Goal: Task Accomplishment & Management: Manage account settings

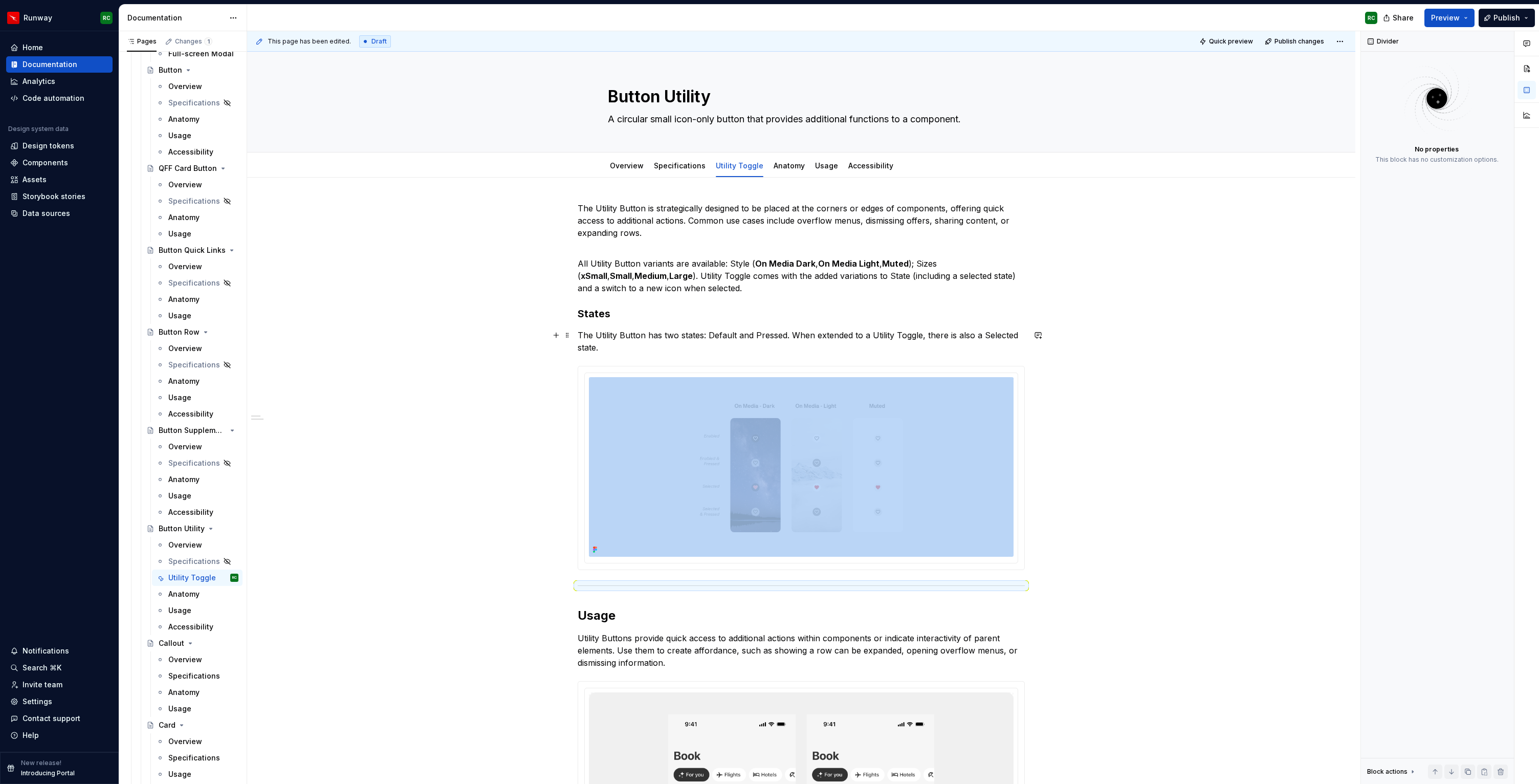
click at [753, 347] on p "The Utility Button has two states: Default and Pressed. When extended to a Util…" at bounding box center [801, 341] width 447 height 24
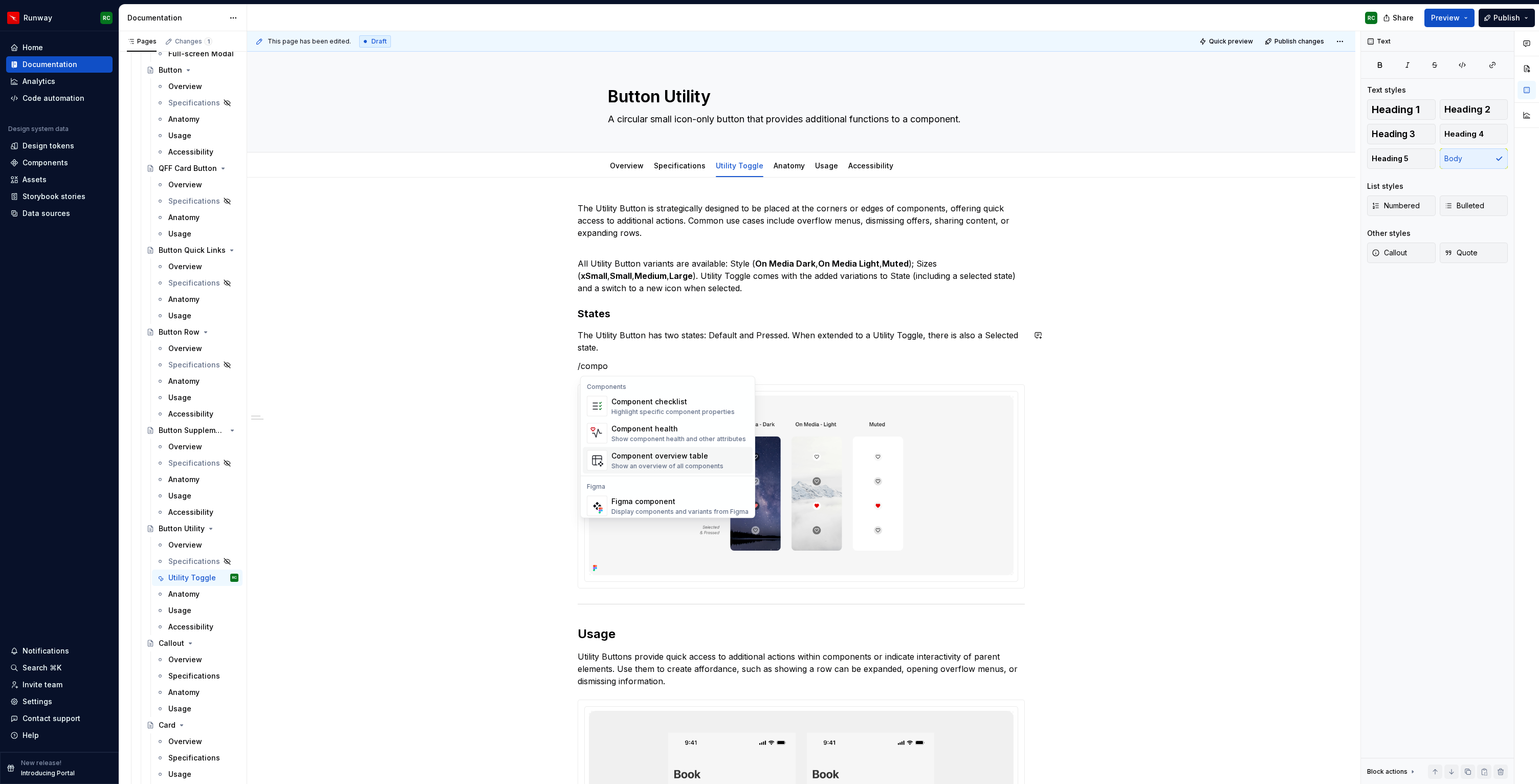
scroll to position [10, 0]
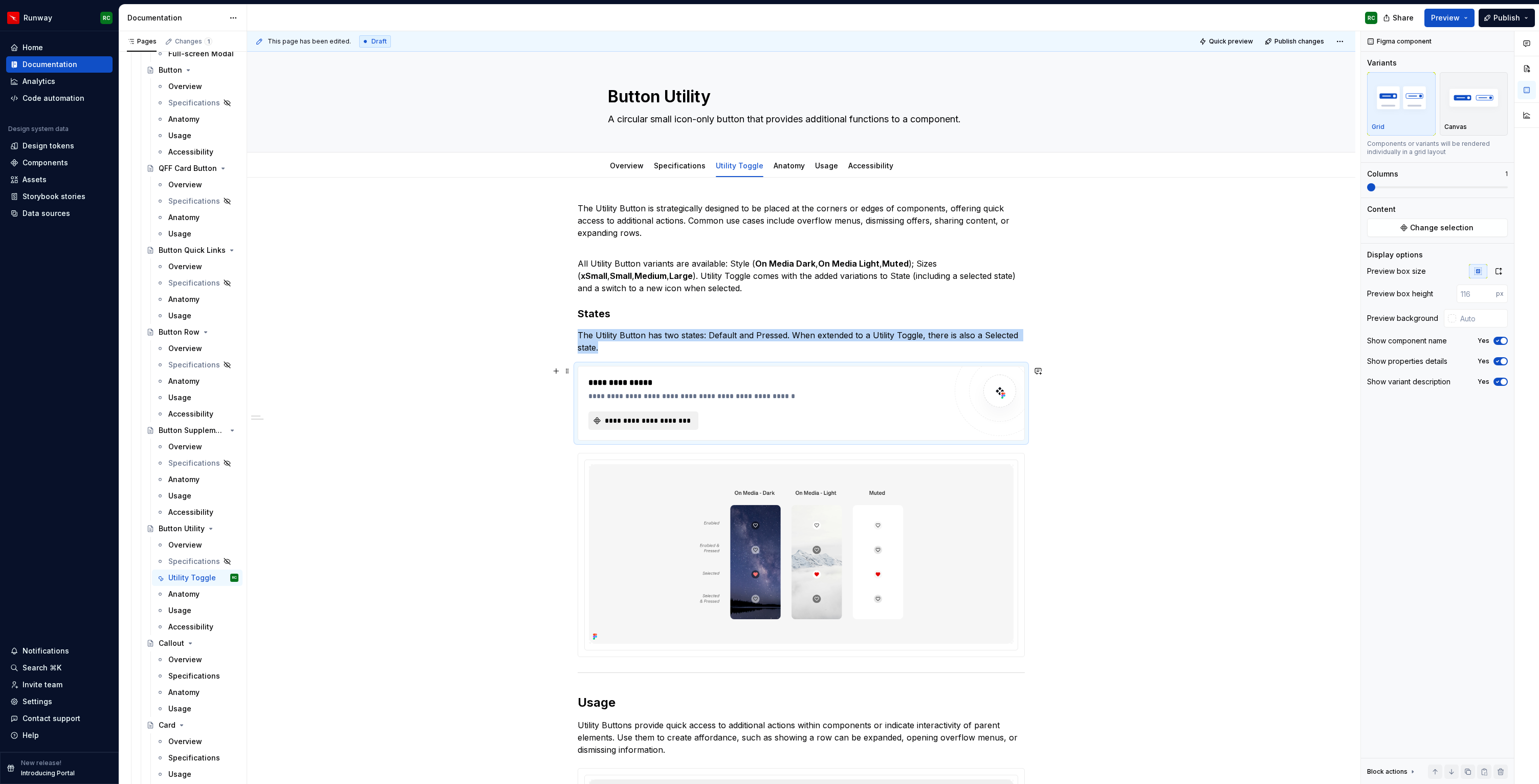
click at [638, 419] on span "**********" at bounding box center [647, 420] width 89 height 11
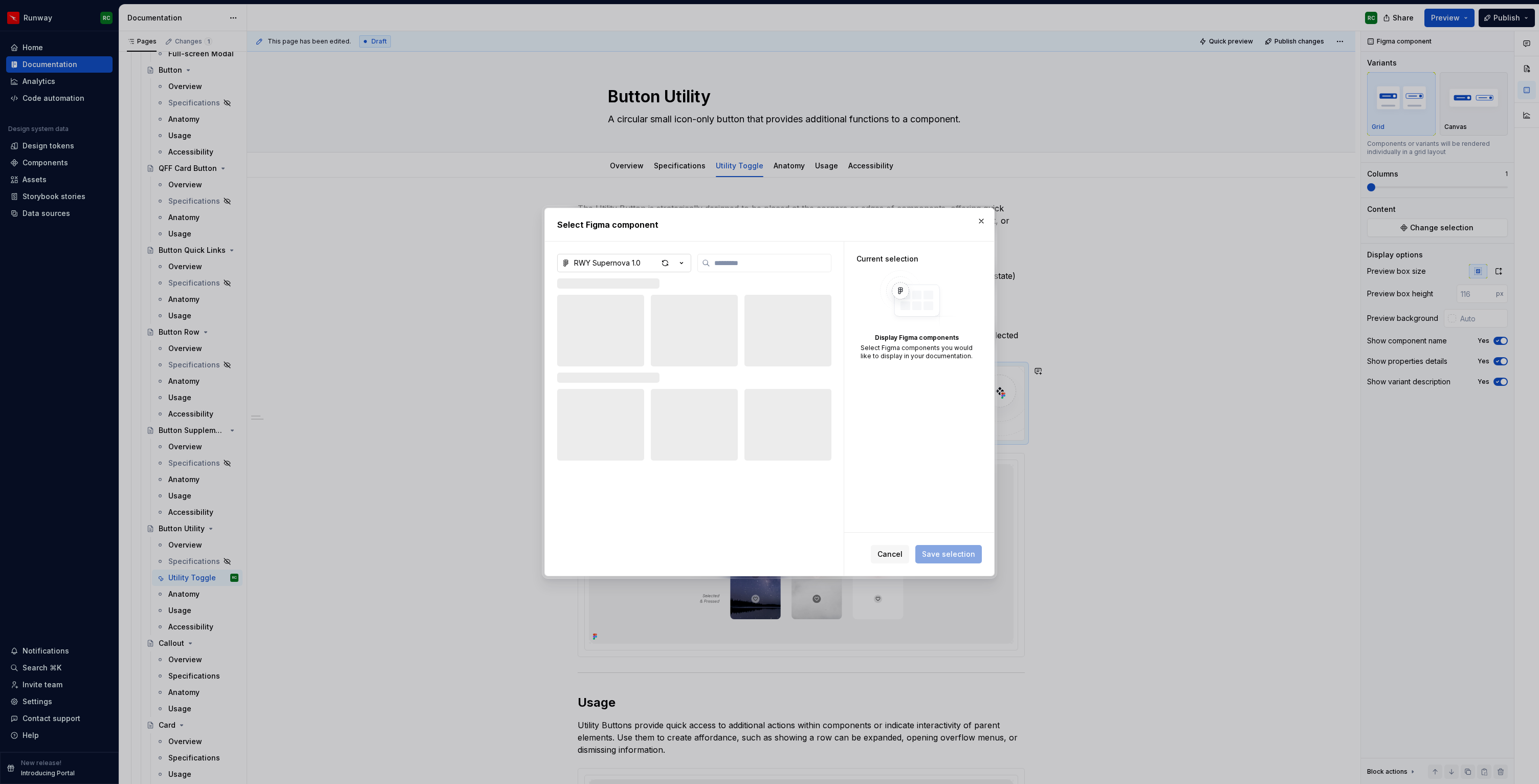
click at [636, 259] on div "RWY Supernova 1.0" at bounding box center [607, 263] width 66 height 11
type textarea "*"
click at [622, 314] on div "RWY Core 1.1 — App UI Kit" at bounding box center [631, 316] width 91 height 11
click at [773, 264] on input "search" at bounding box center [770, 263] width 120 height 11
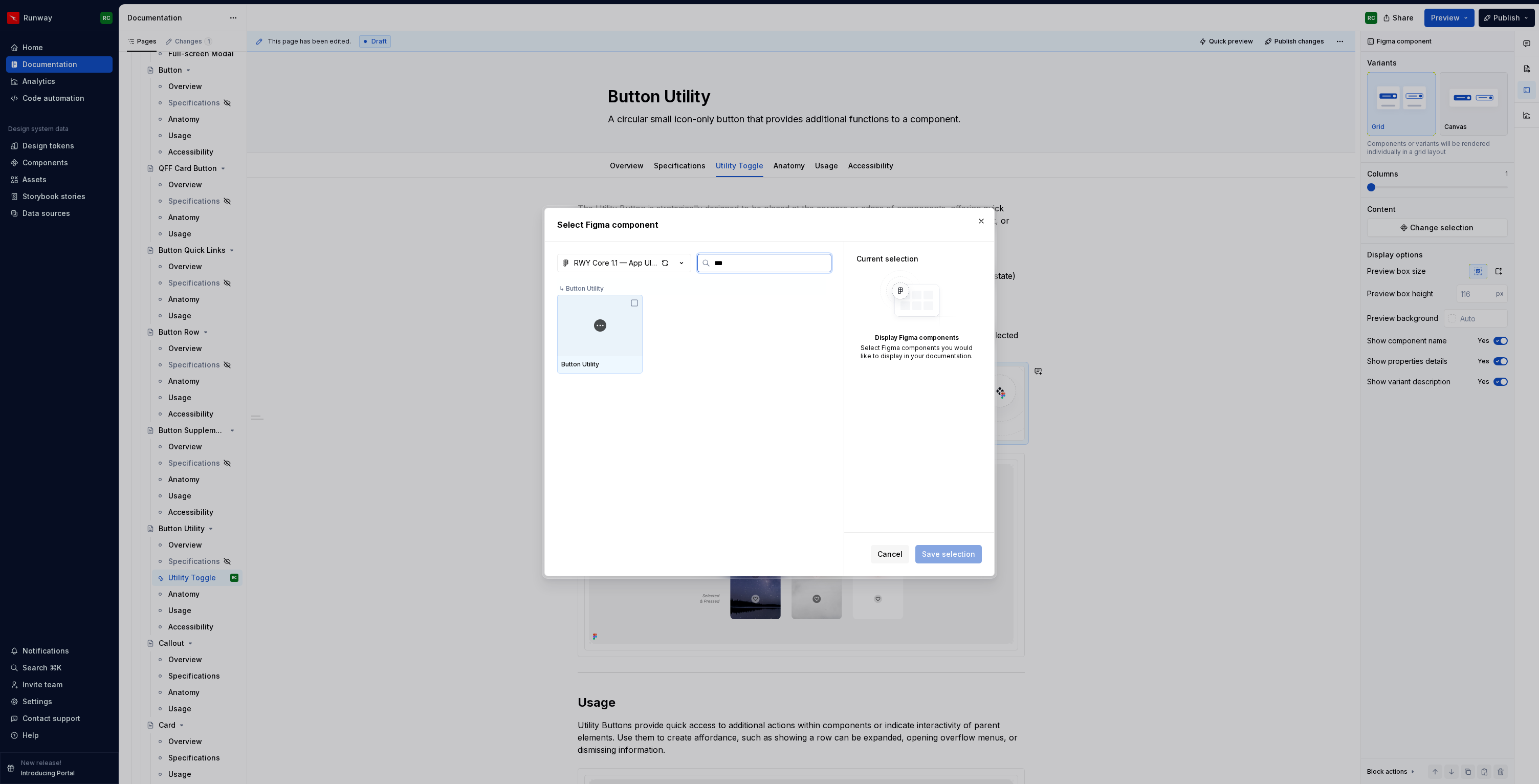
type input "****"
click at [550, 305] on div "RWY Core 1.1 — App UI Kit **** ↳ Button Utility Button Utility" at bounding box center [694, 408] width 299 height 334
click at [611, 320] on div at bounding box center [600, 326] width 86 height 61
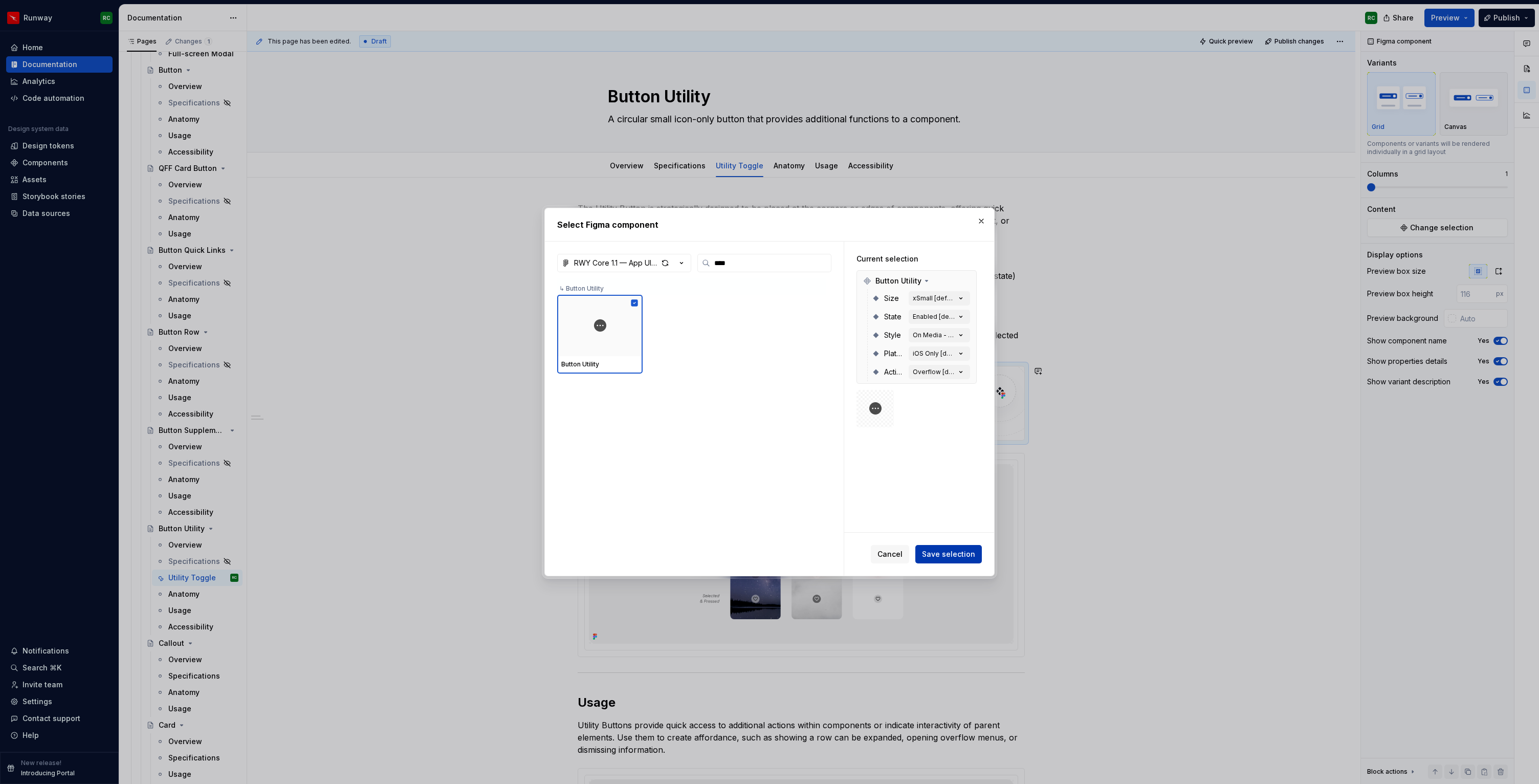
click at [947, 559] on button "Save selection" at bounding box center [949, 554] width 66 height 19
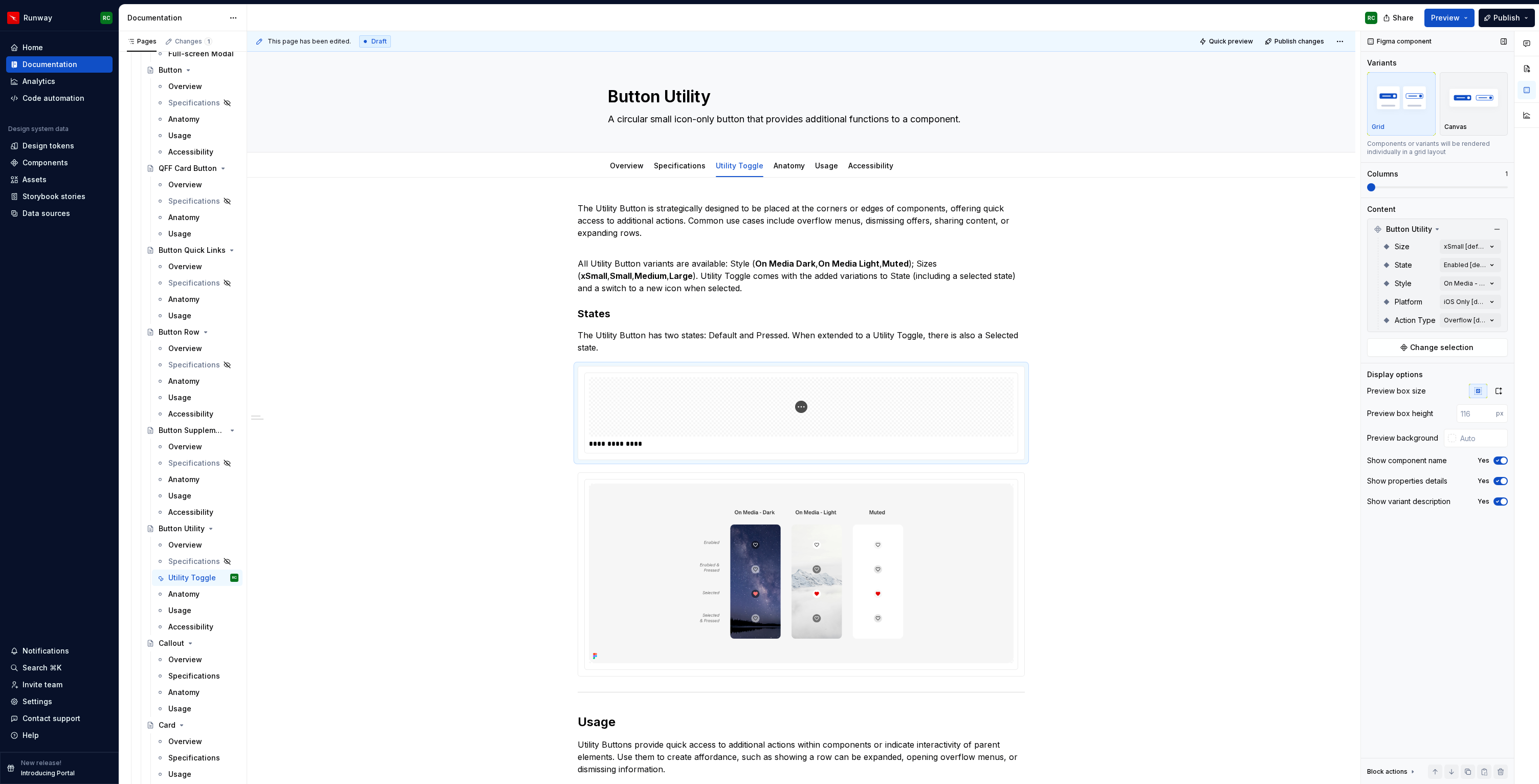
click at [1401, 191] on span at bounding box center [1437, 188] width 141 height 8
click at [1497, 463] on icon "button" at bounding box center [1498, 461] width 8 height 6
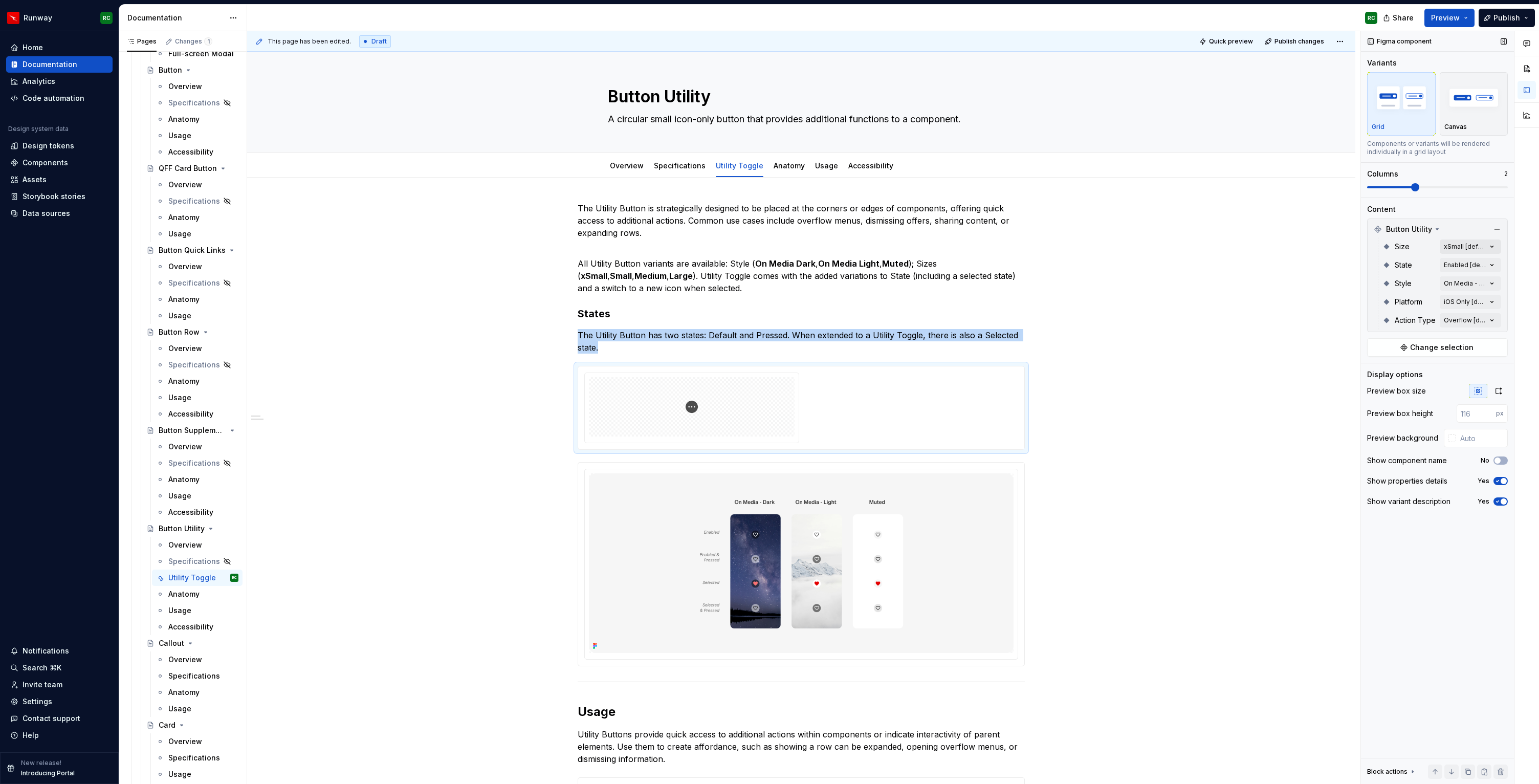
click at [1466, 246] on div "Comments Open comments No comments yet Select ‘Comment’ from the block context …" at bounding box center [1450, 408] width 178 height 753
click at [1465, 244] on div "Comments Open comments No comments yet Select ‘Comment’ from the block context …" at bounding box center [1450, 408] width 178 height 753
click at [1464, 304] on div "Comments Open comments No comments yet Select ‘Comment’ from the block context …" at bounding box center [1450, 408] width 178 height 753
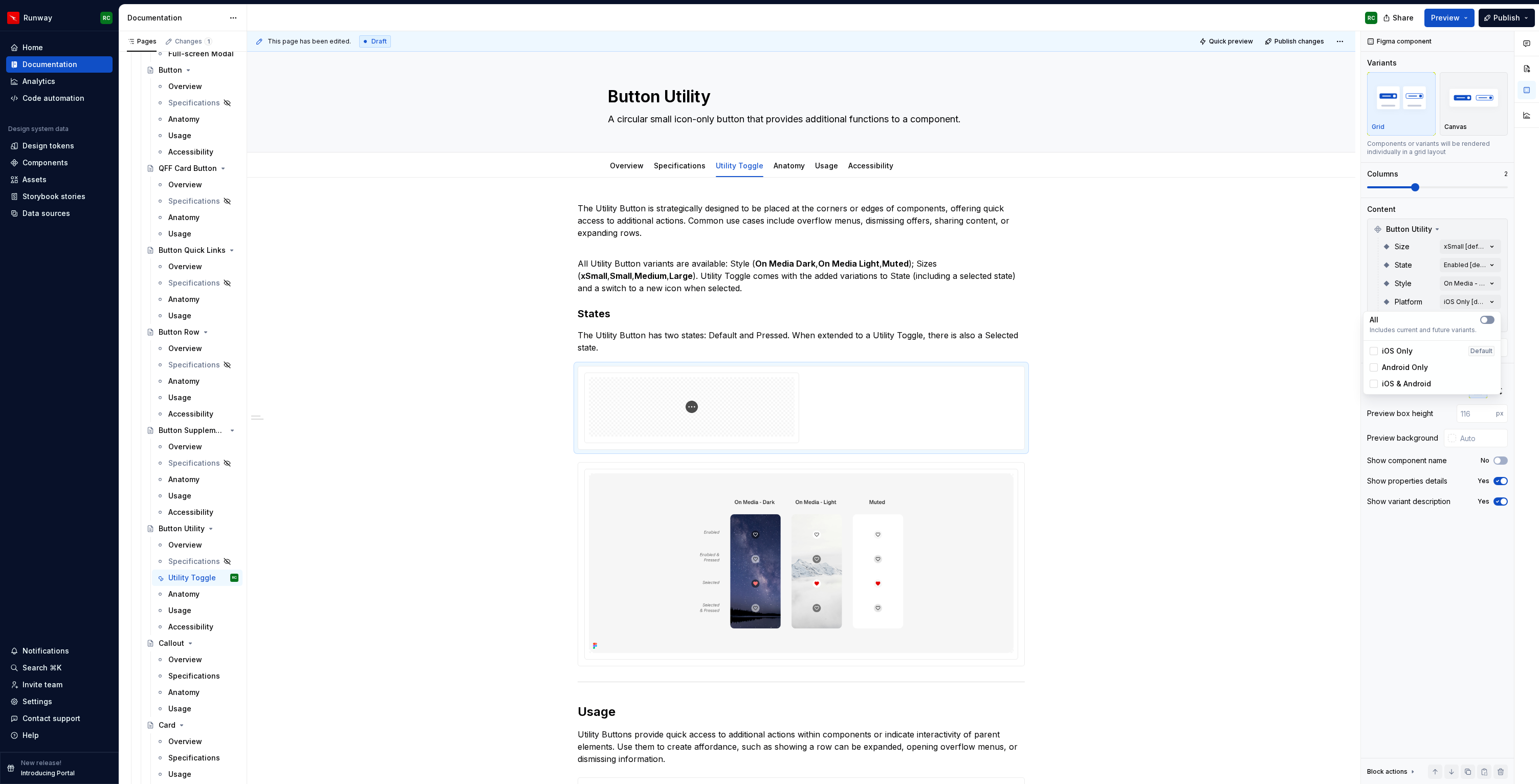
click at [1487, 322] on icon "button" at bounding box center [1484, 320] width 8 height 6
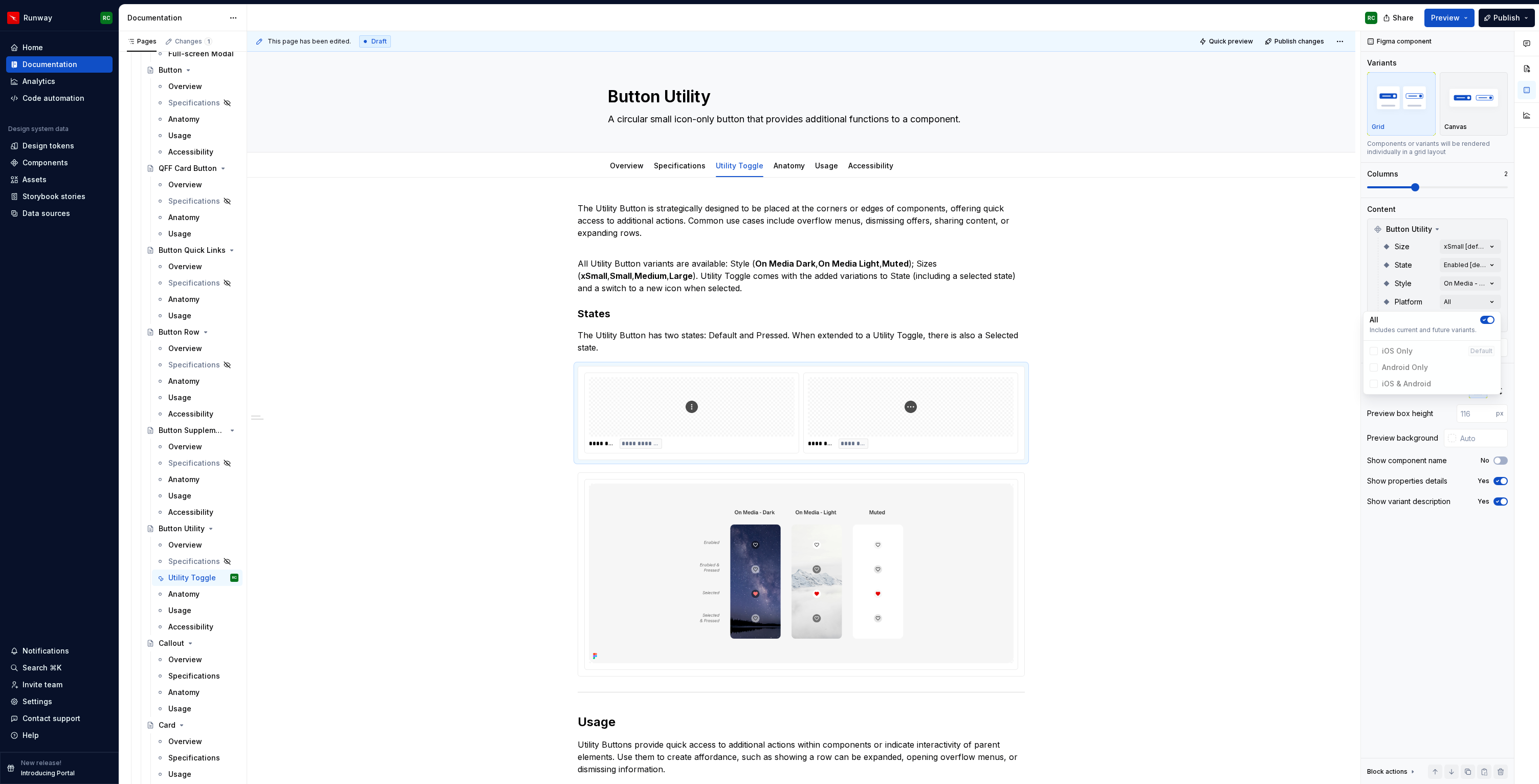
click at [1370, 288] on div "Comments Open comments No comments yet Select ‘Comment’ from the block context …" at bounding box center [1450, 408] width 178 height 753
click at [1461, 282] on div "Comments Open comments No comments yet Select ‘Comment’ from the block context …" at bounding box center [1450, 408] width 178 height 753
click at [1405, 331] on span "On Media - Dark" at bounding box center [1411, 332] width 59 height 11
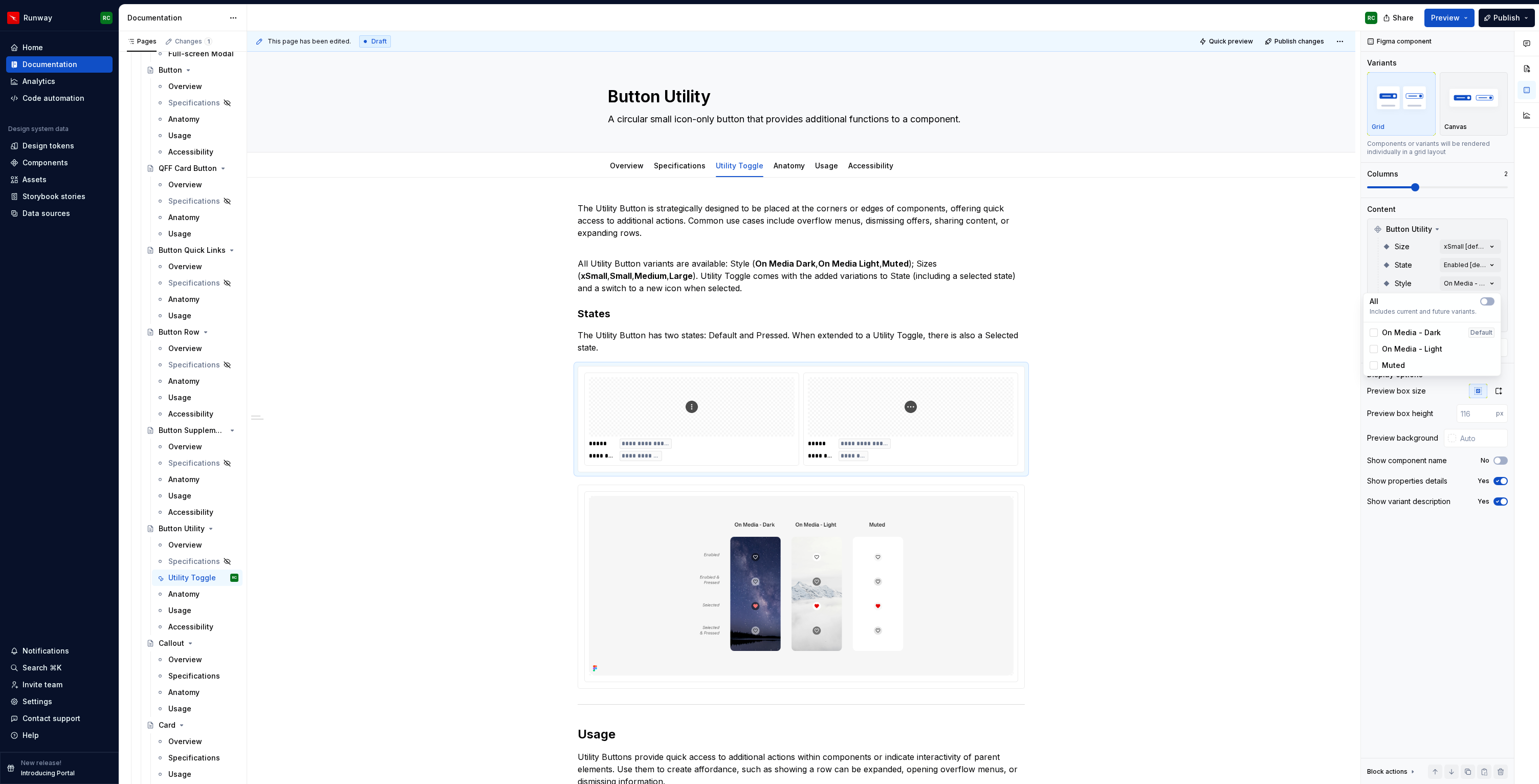
click at [1403, 348] on span "On Media - Light" at bounding box center [1412, 348] width 61 height 11
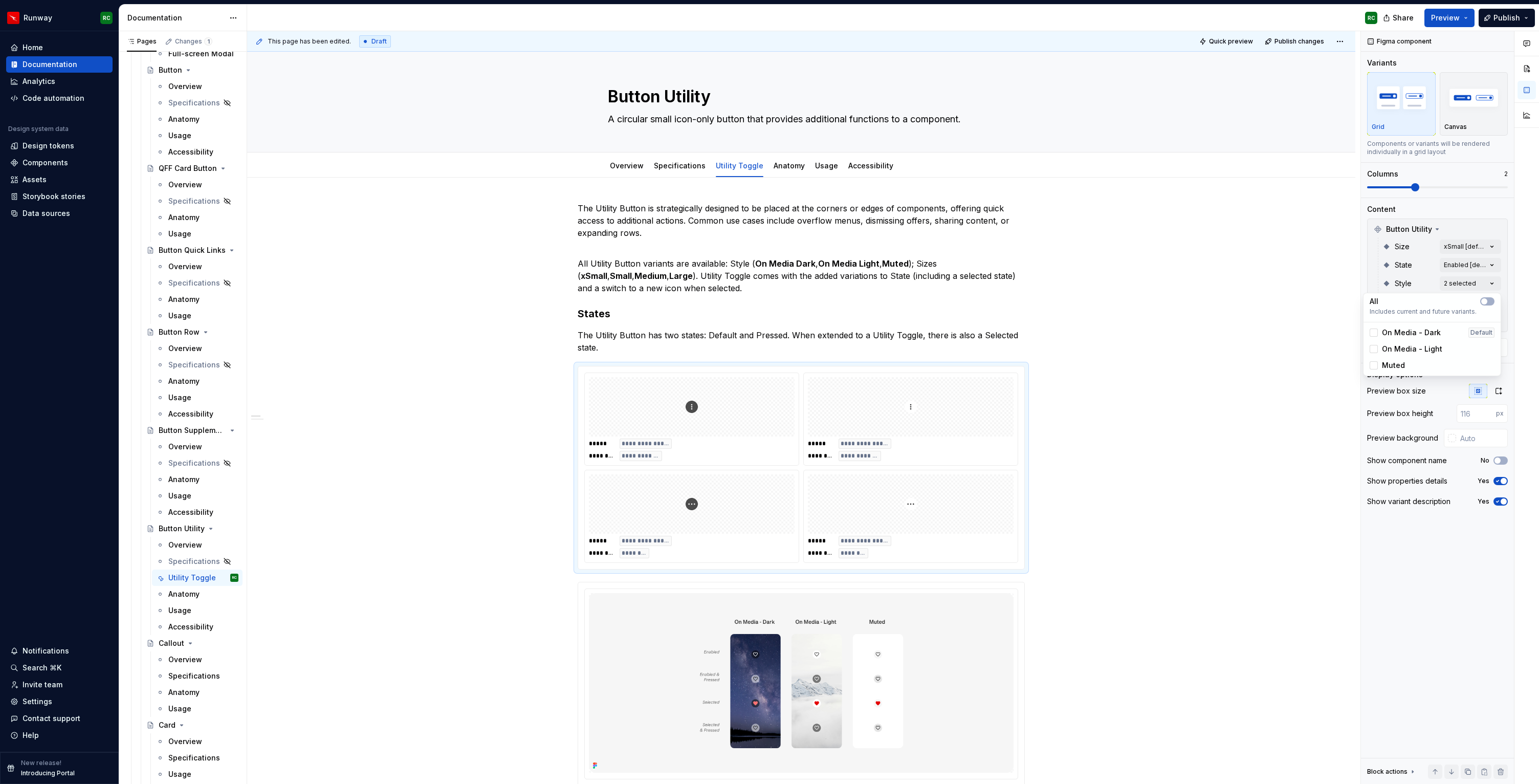
click at [1403, 348] on span "On Media - Light" at bounding box center [1412, 348] width 61 height 11
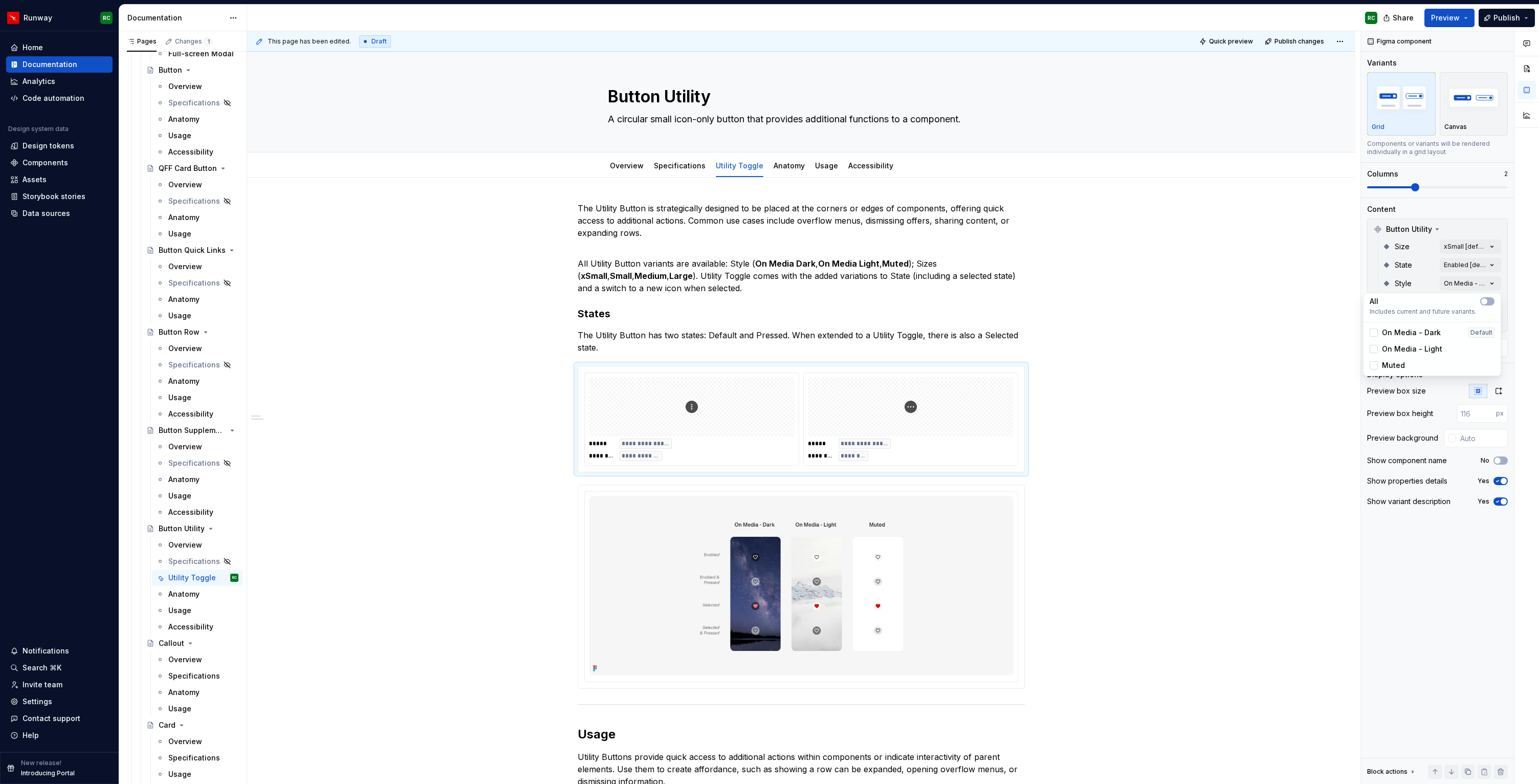
click at [1403, 286] on div "Comments Open comments No comments yet Select ‘Comment’ from the block context …" at bounding box center [1450, 408] width 178 height 753
click at [1462, 261] on div "Comments Open comments No comments yet Select ‘Comment’ from the block context …" at bounding box center [1450, 408] width 178 height 753
click at [1407, 259] on div "Comments Open comments No comments yet Select ‘Comment’ from the block context …" at bounding box center [1450, 408] width 178 height 753
click at [1465, 317] on div "Comments Open comments No comments yet Select ‘Comment’ from the block context …" at bounding box center [1450, 408] width 178 height 753
click at [1414, 466] on div "Favourite" at bounding box center [1432, 467] width 124 height 11
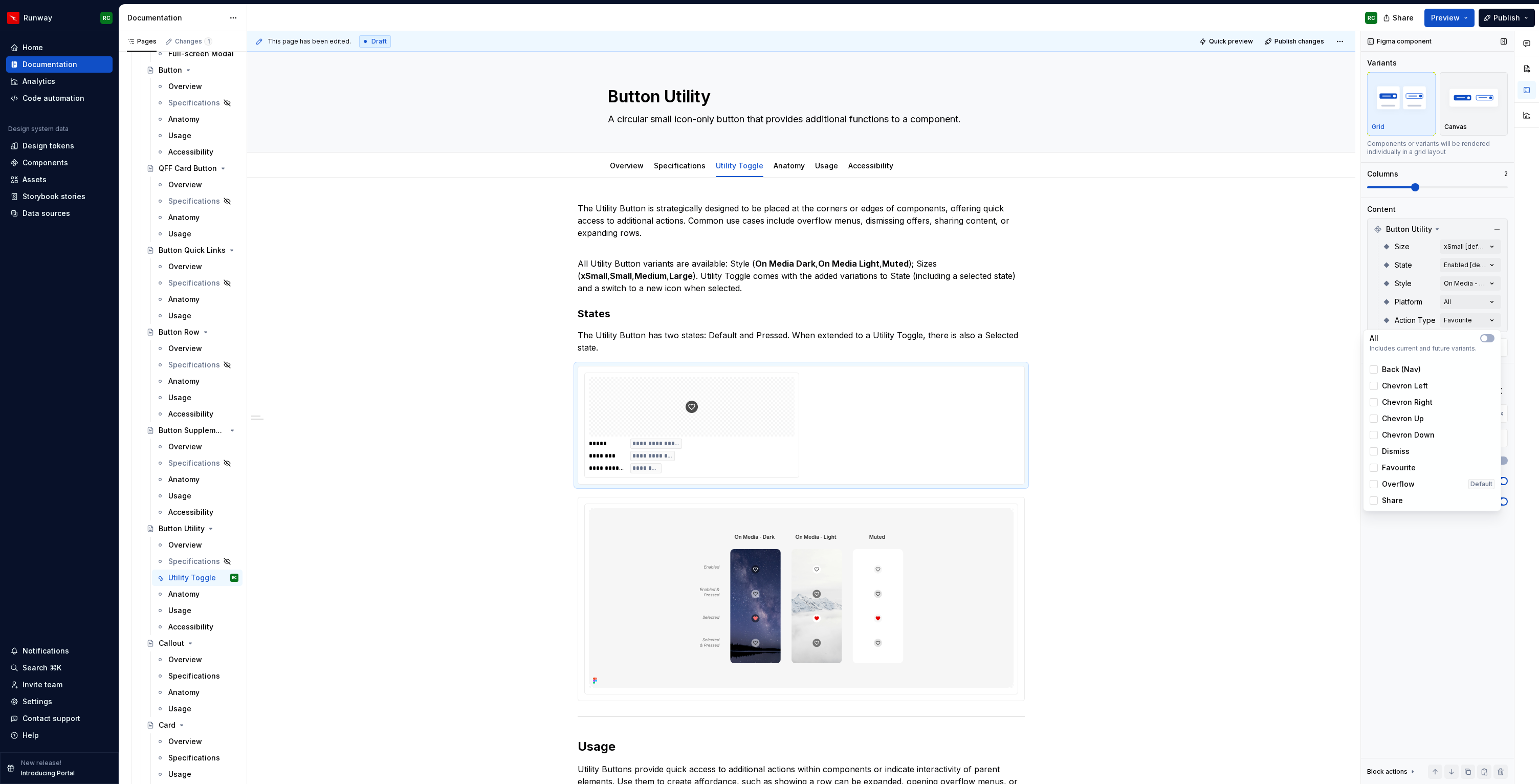
click at [1434, 267] on div "Comments Open comments No comments yet Select ‘Comment’ from the block context …" at bounding box center [1450, 408] width 178 height 753
click at [1448, 264] on div "Comments Open comments No comments yet Select ‘Comment’ from the block context …" at bounding box center [1450, 408] width 178 height 753
click at [1425, 321] on div "Enabled Default" at bounding box center [1432, 314] width 133 height 16
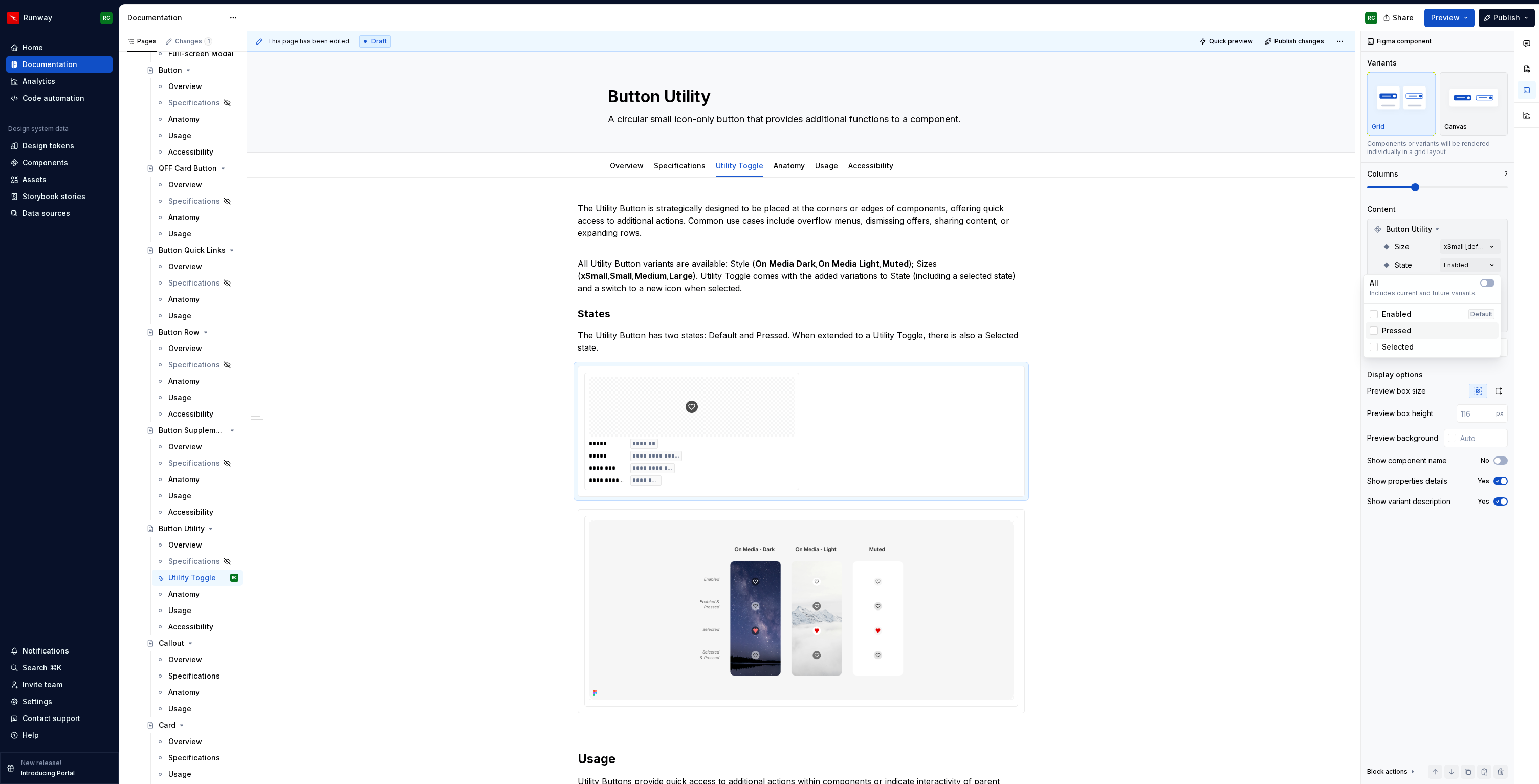
click at [1423, 331] on div "Pressed" at bounding box center [1432, 331] width 124 height 11
click at [1416, 350] on div "Selected" at bounding box center [1432, 347] width 124 height 11
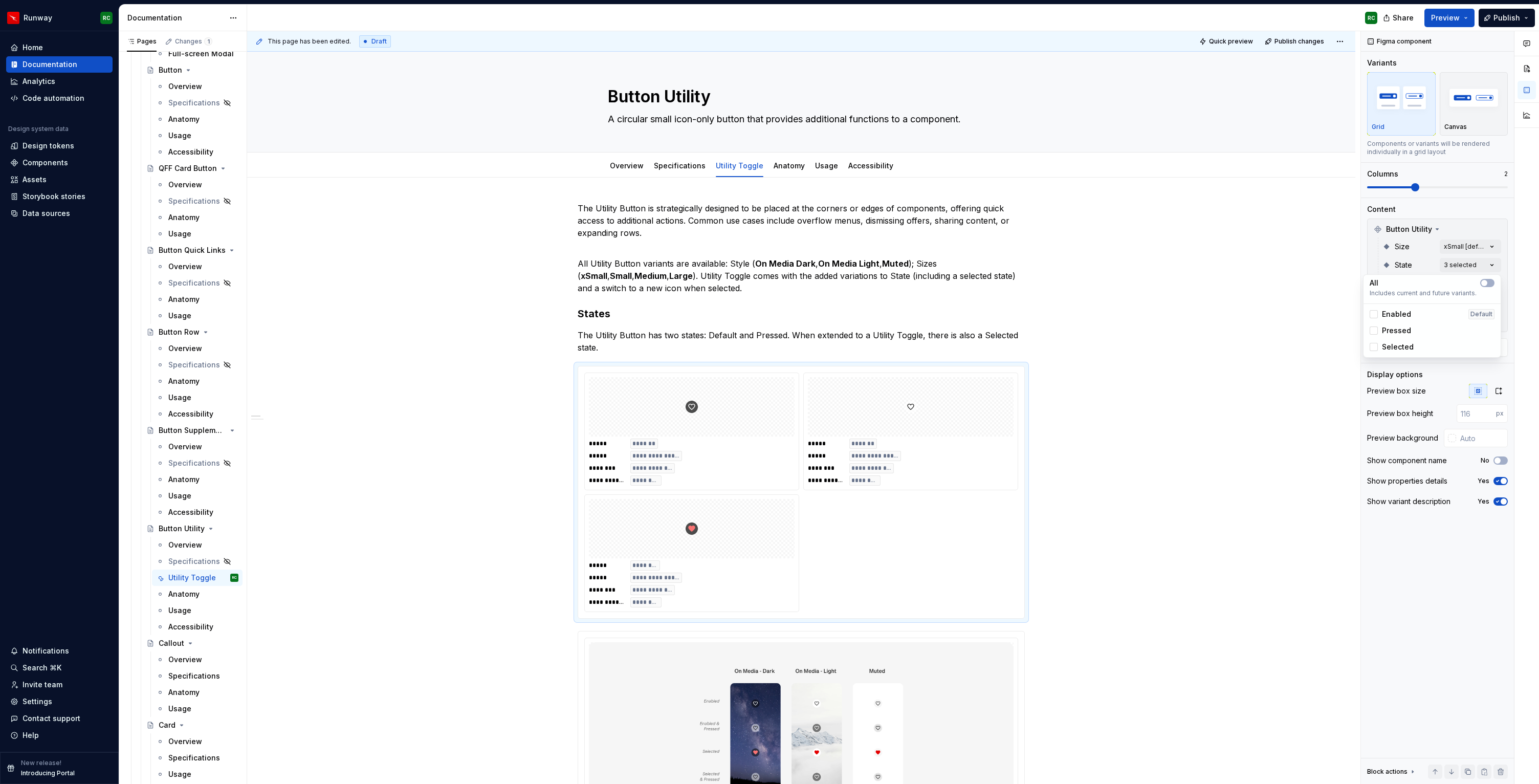
click at [1121, 449] on html "Runway RC Home Documentation Analytics Code automation Design system data Desig…" at bounding box center [770, 392] width 1539 height 784
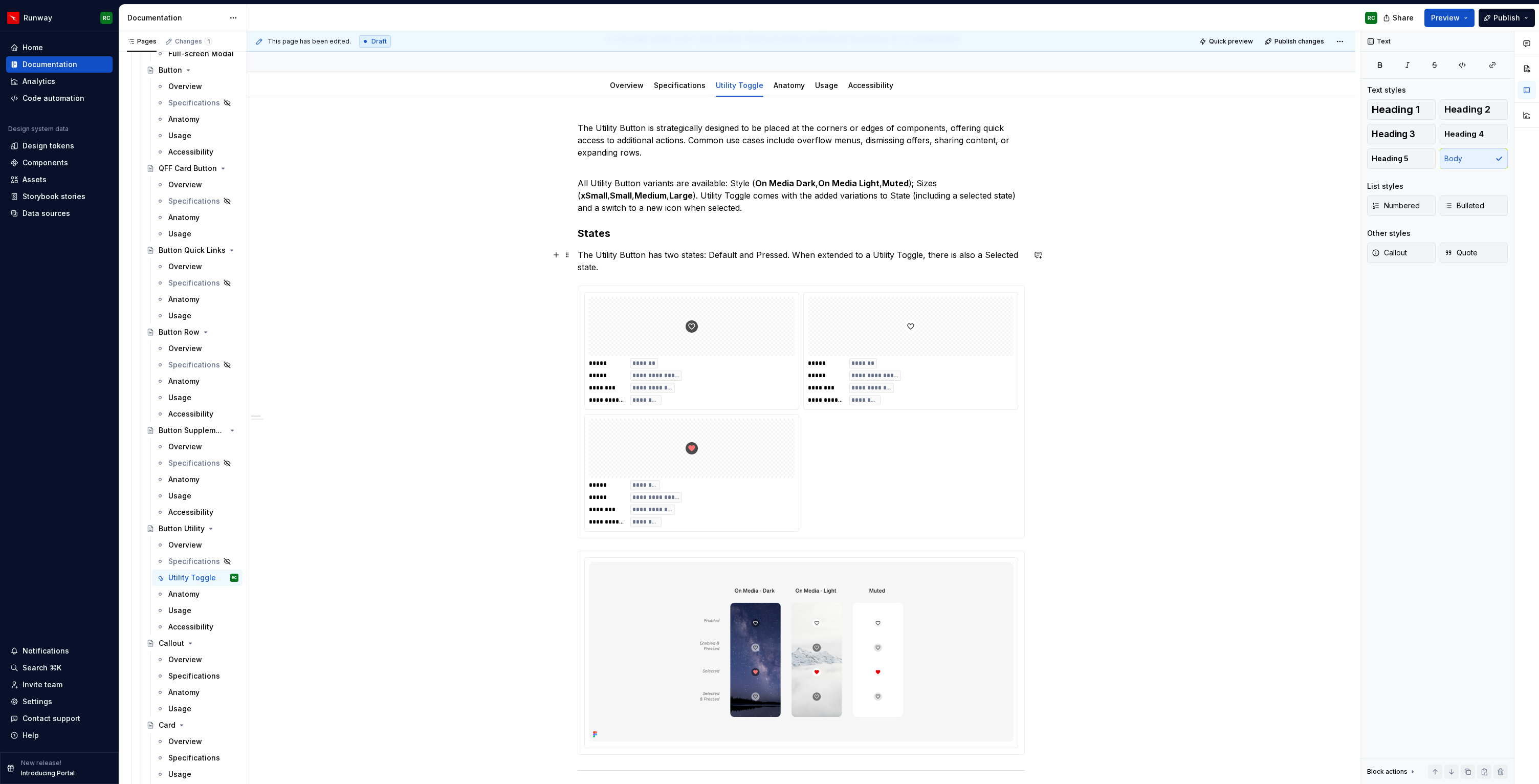
click at [722, 255] on p "The Utility Button has two states: Default and Pressed. When extended to a Util…" at bounding box center [801, 261] width 447 height 24
click at [768, 249] on p "The Utility Button has two states: Default and Pressed. When extended to a Util…" at bounding box center [801, 261] width 447 height 24
click at [1004, 255] on p "The Utility Button has two states: Default and Pressed . When extended to a Uti…" at bounding box center [801, 261] width 447 height 24
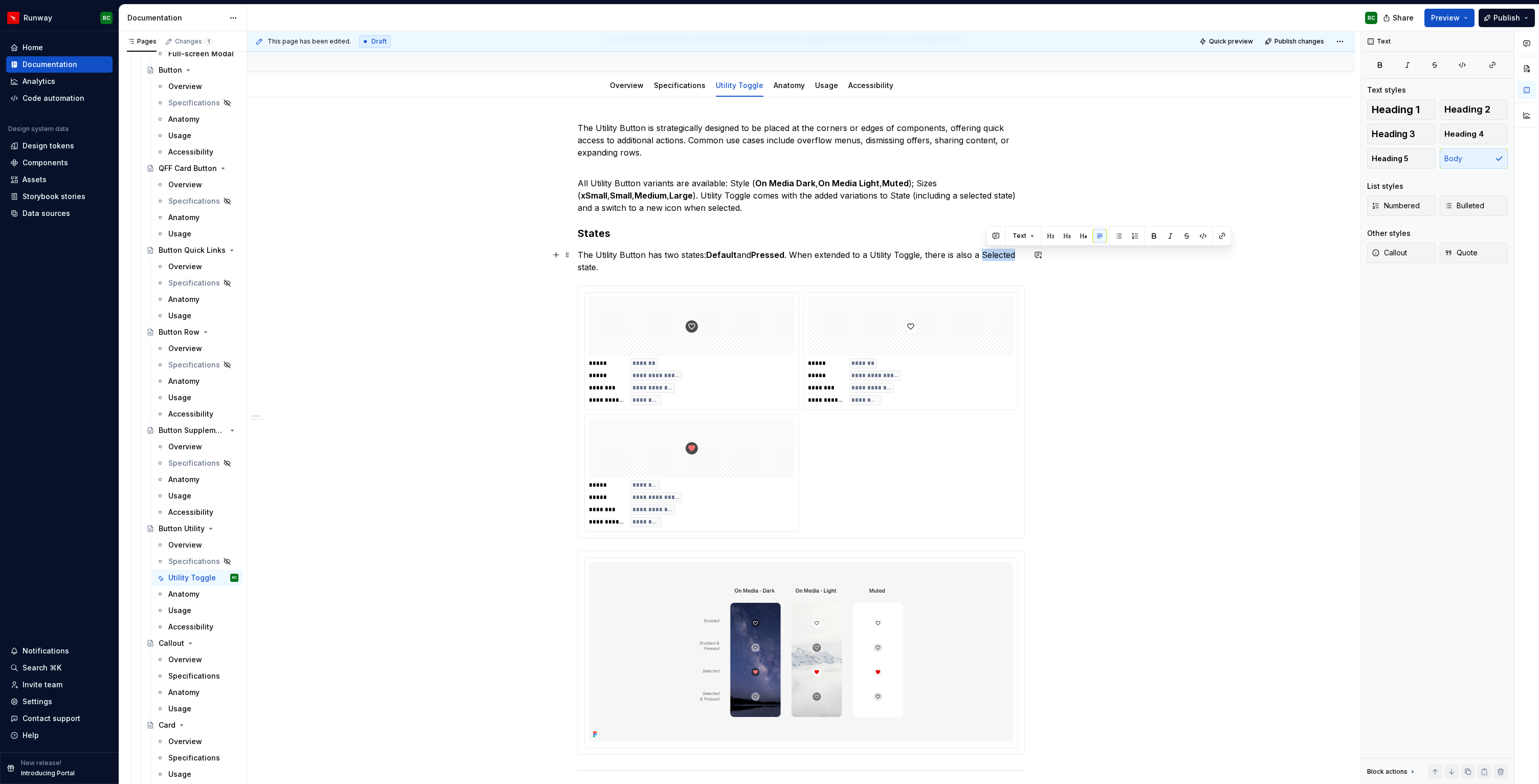
click at [1004, 255] on p "The Utility Button has two states: Default and Pressed . When extended to a Uti…" at bounding box center [801, 261] width 447 height 24
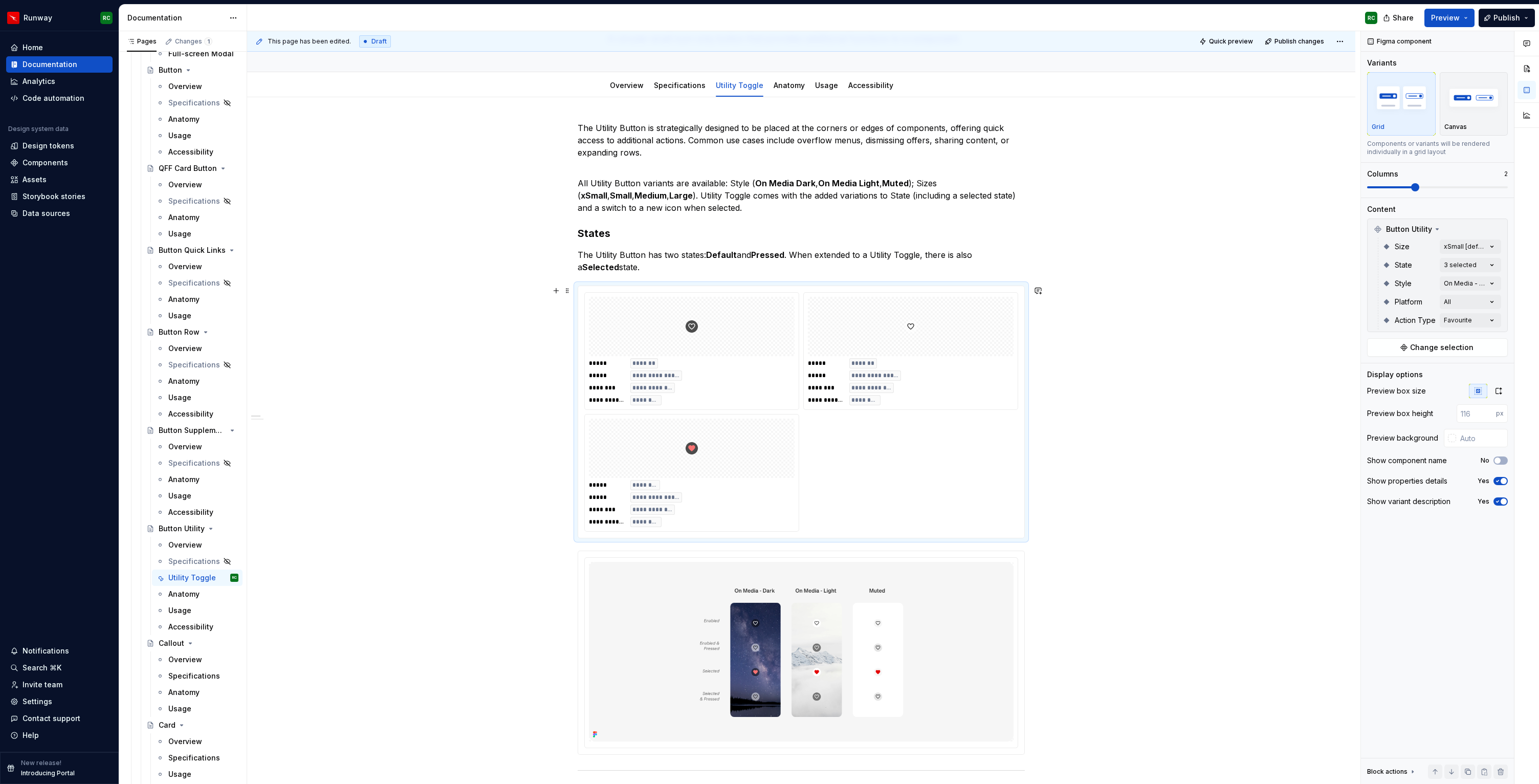
click at [866, 458] on div "**********" at bounding box center [801, 411] width 434 height 239
type textarea "*"
click at [1456, 185] on span at bounding box center [1437, 188] width 141 height 8
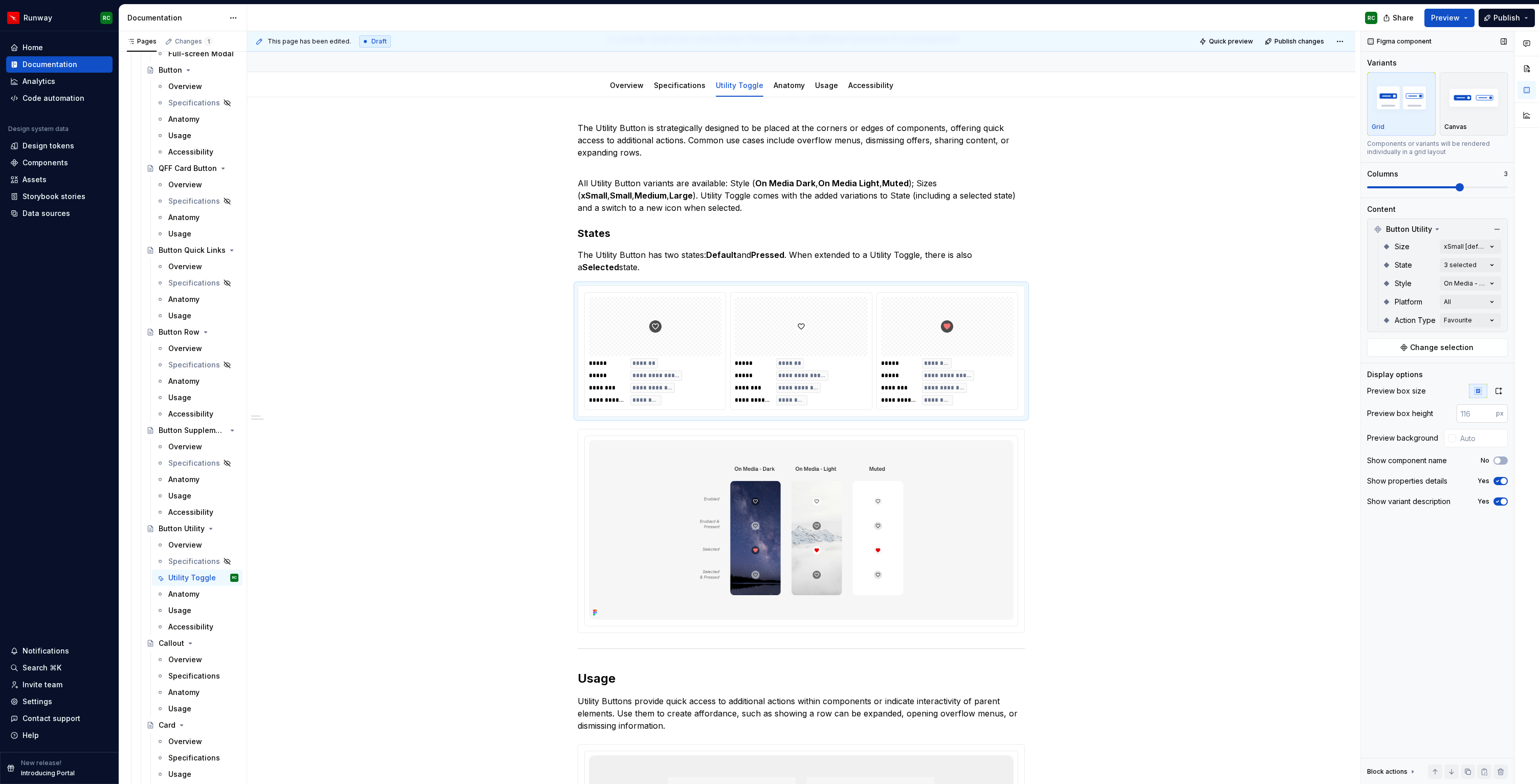
click at [1474, 415] on input "number" at bounding box center [1476, 413] width 40 height 19
type input "148"
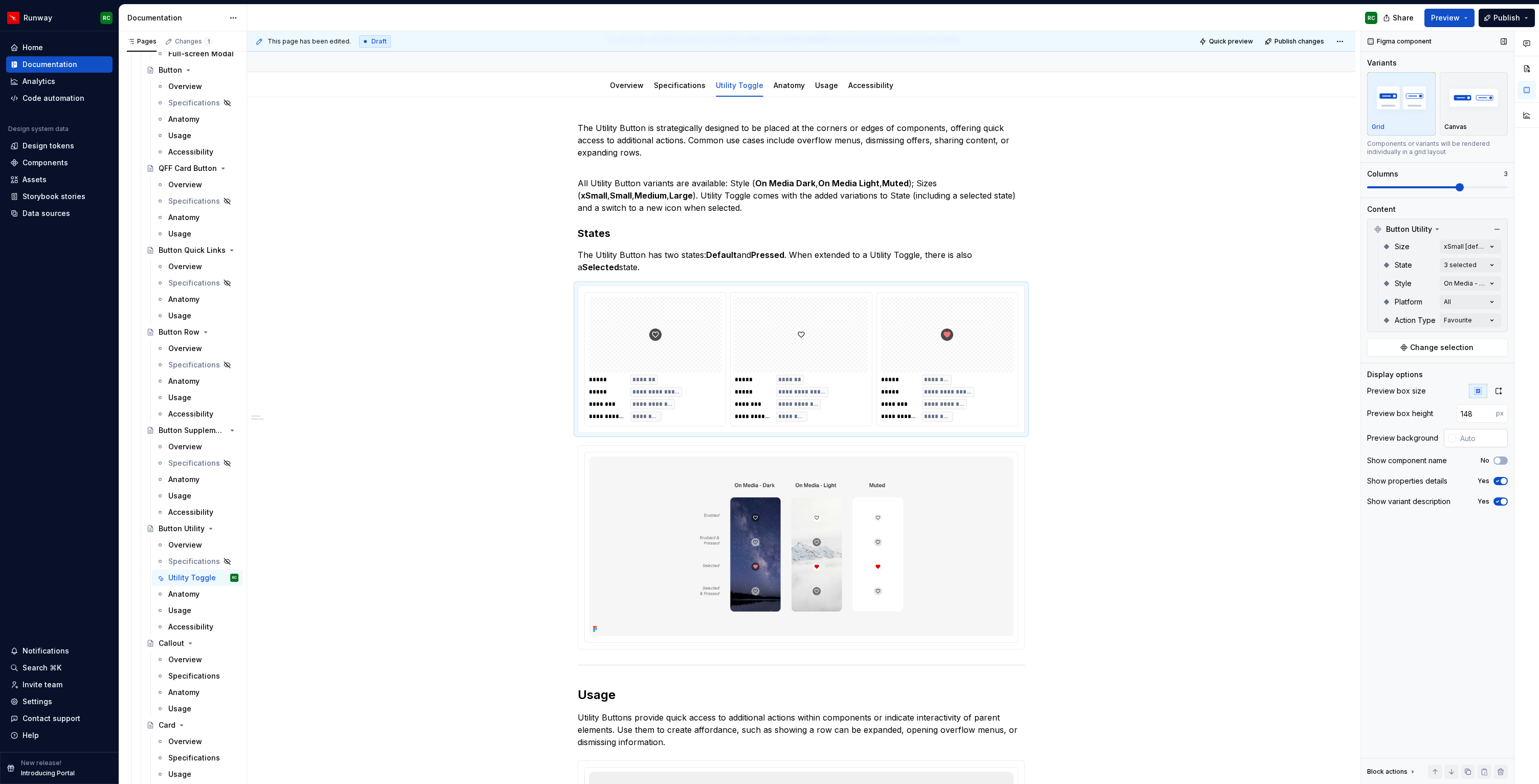
click at [1469, 436] on input "text" at bounding box center [1482, 437] width 52 height 19
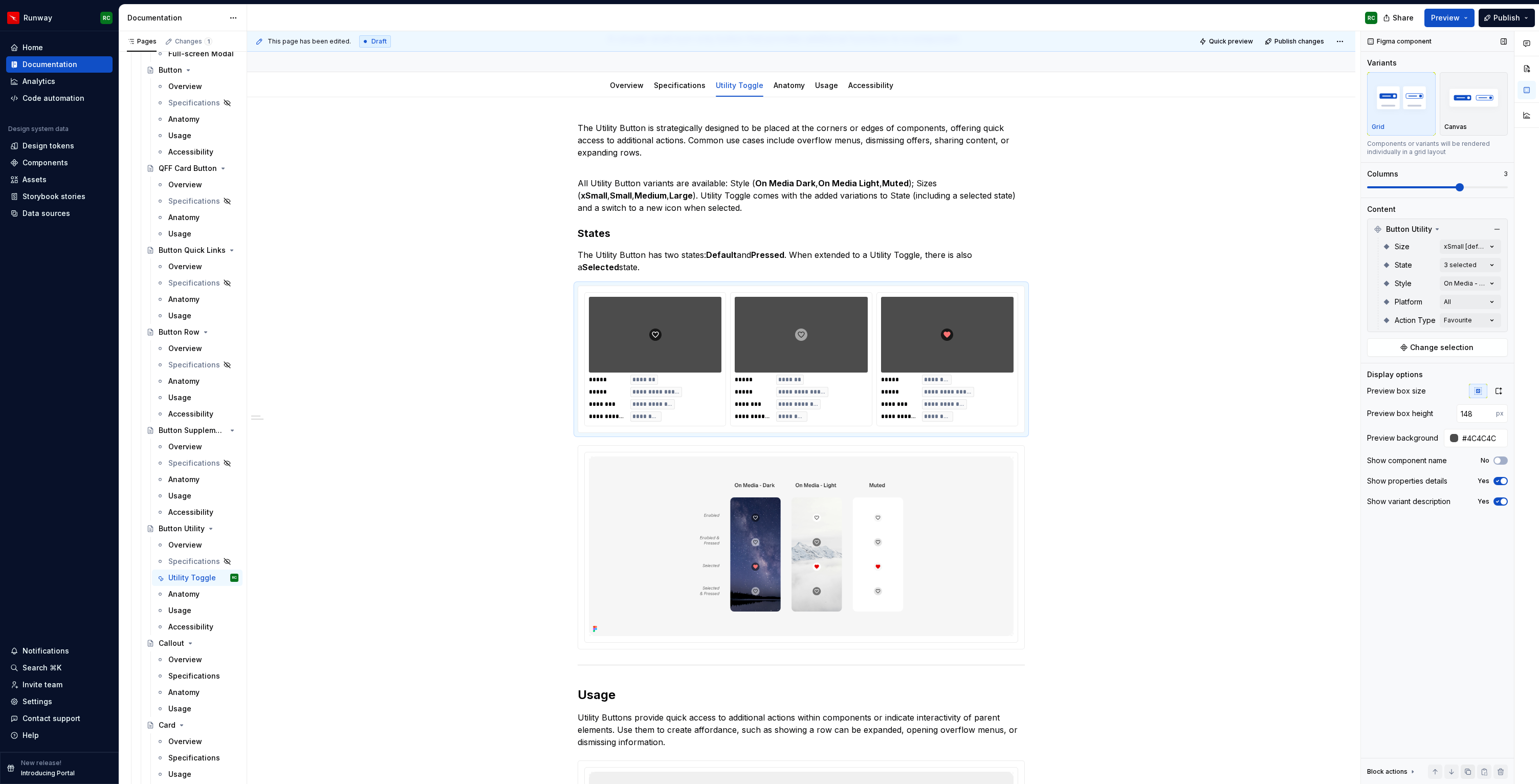
click at [1469, 772] on button "button" at bounding box center [1468, 772] width 15 height 15
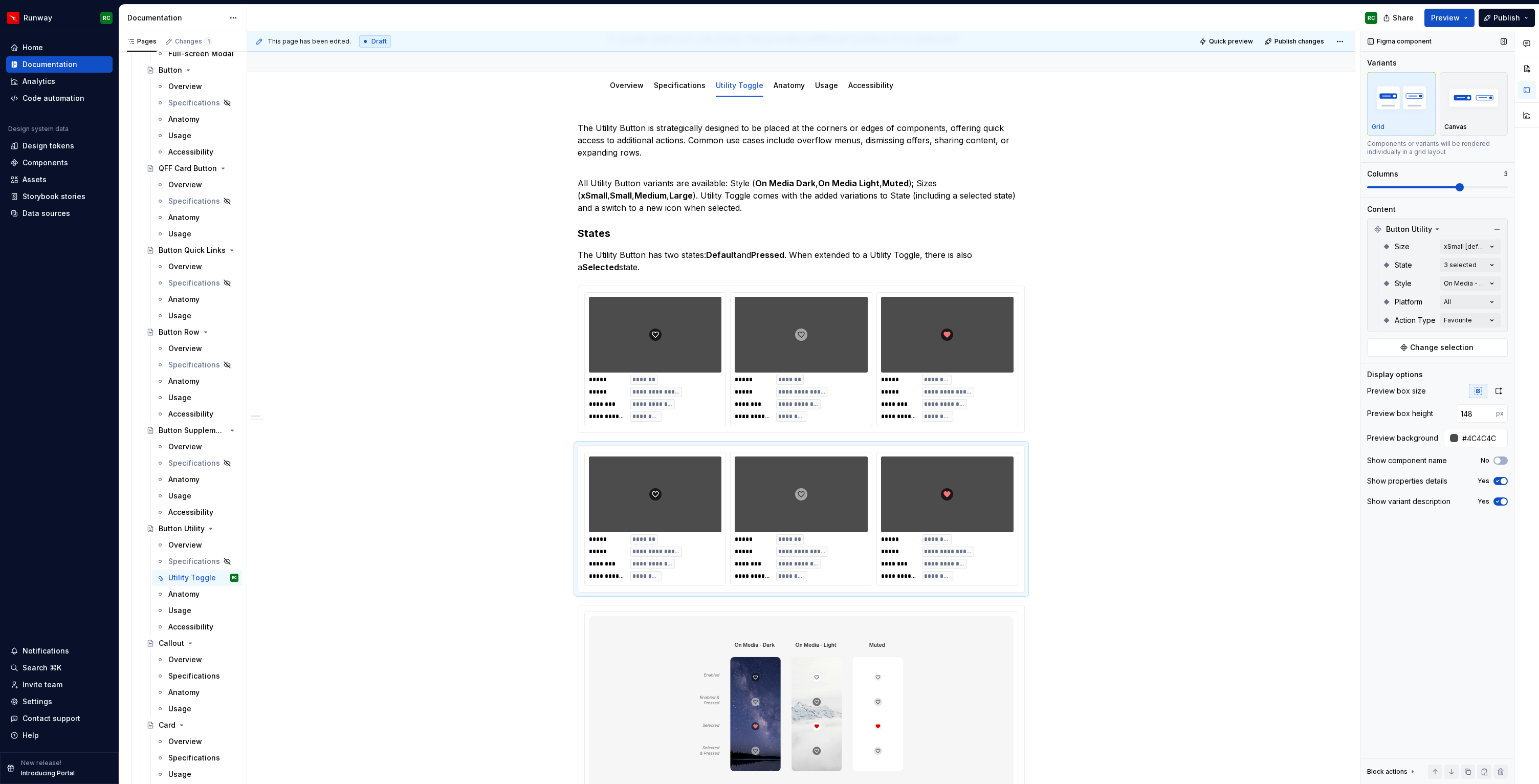
click at [1469, 276] on div "Style On Media - Dark" at bounding box center [1441, 283] width 119 height 19
click at [1468, 278] on div "Comments Open comments No comments yet Select ‘Comment’ from the block context …" at bounding box center [1450, 408] width 178 height 753
click at [1410, 331] on span "On Media - Dark" at bounding box center [1411, 332] width 59 height 11
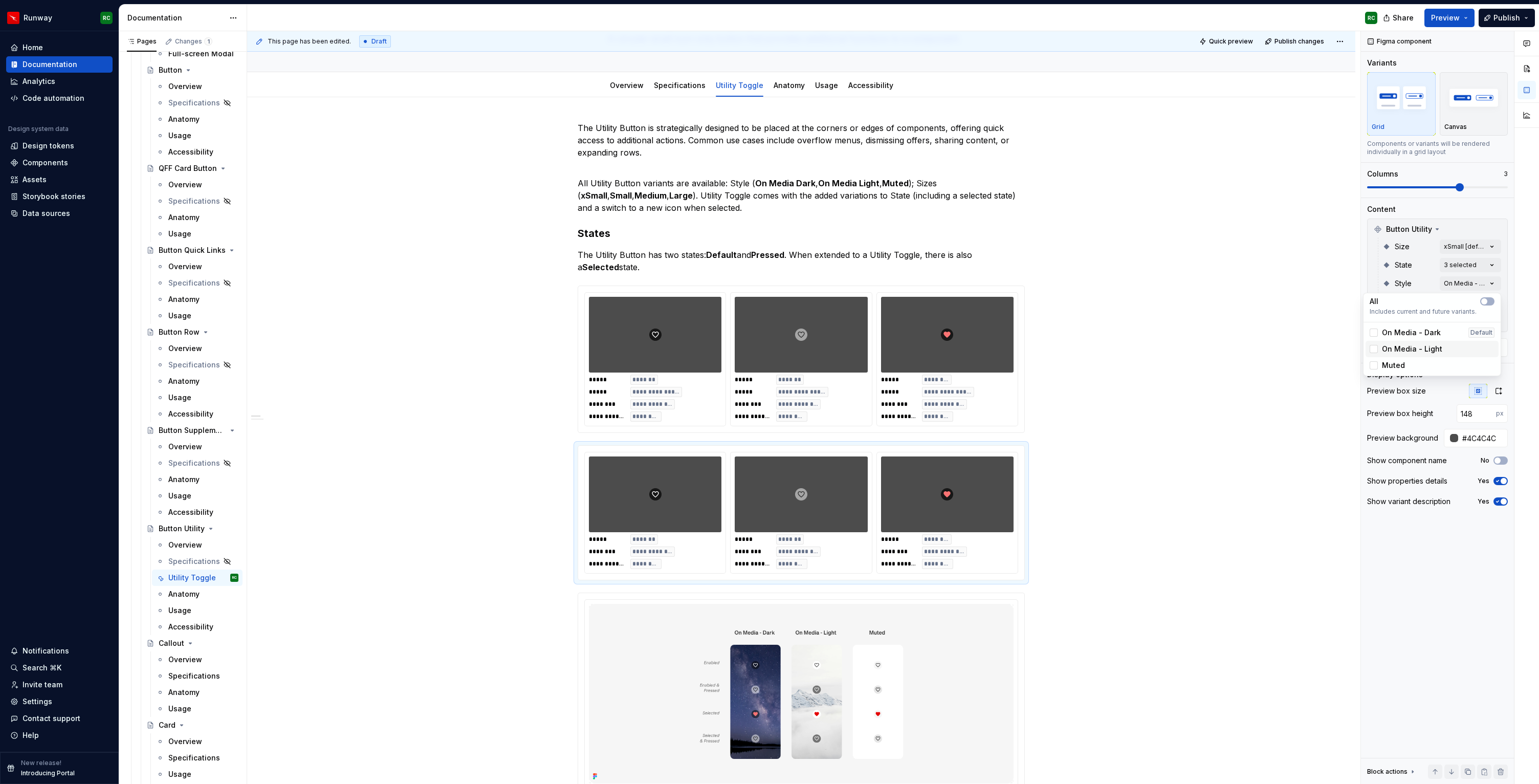
click at [1409, 341] on div "On Media - Light" at bounding box center [1432, 349] width 133 height 16
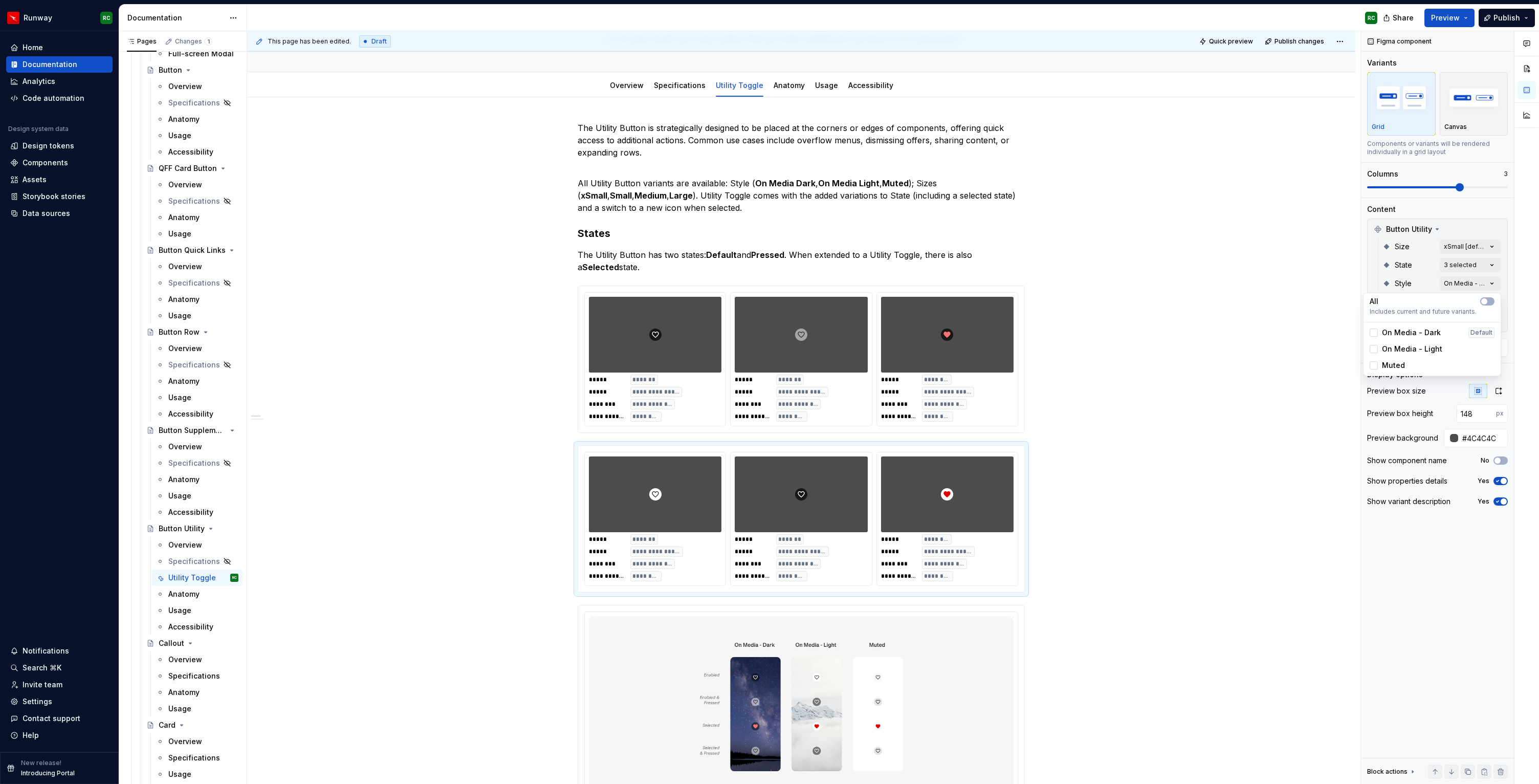
click at [1401, 255] on div "Comments Open comments No comments yet Select ‘Comment’ from the block context …" at bounding box center [1450, 408] width 178 height 753
click at [1490, 426] on div "Preview box size Preview box height 148 px Preview background #4C4C4C Show comp…" at bounding box center [1437, 449] width 141 height 131
click at [1484, 441] on input "#4C4C4C" at bounding box center [1482, 437] width 49 height 19
paste input "E5E3E1"
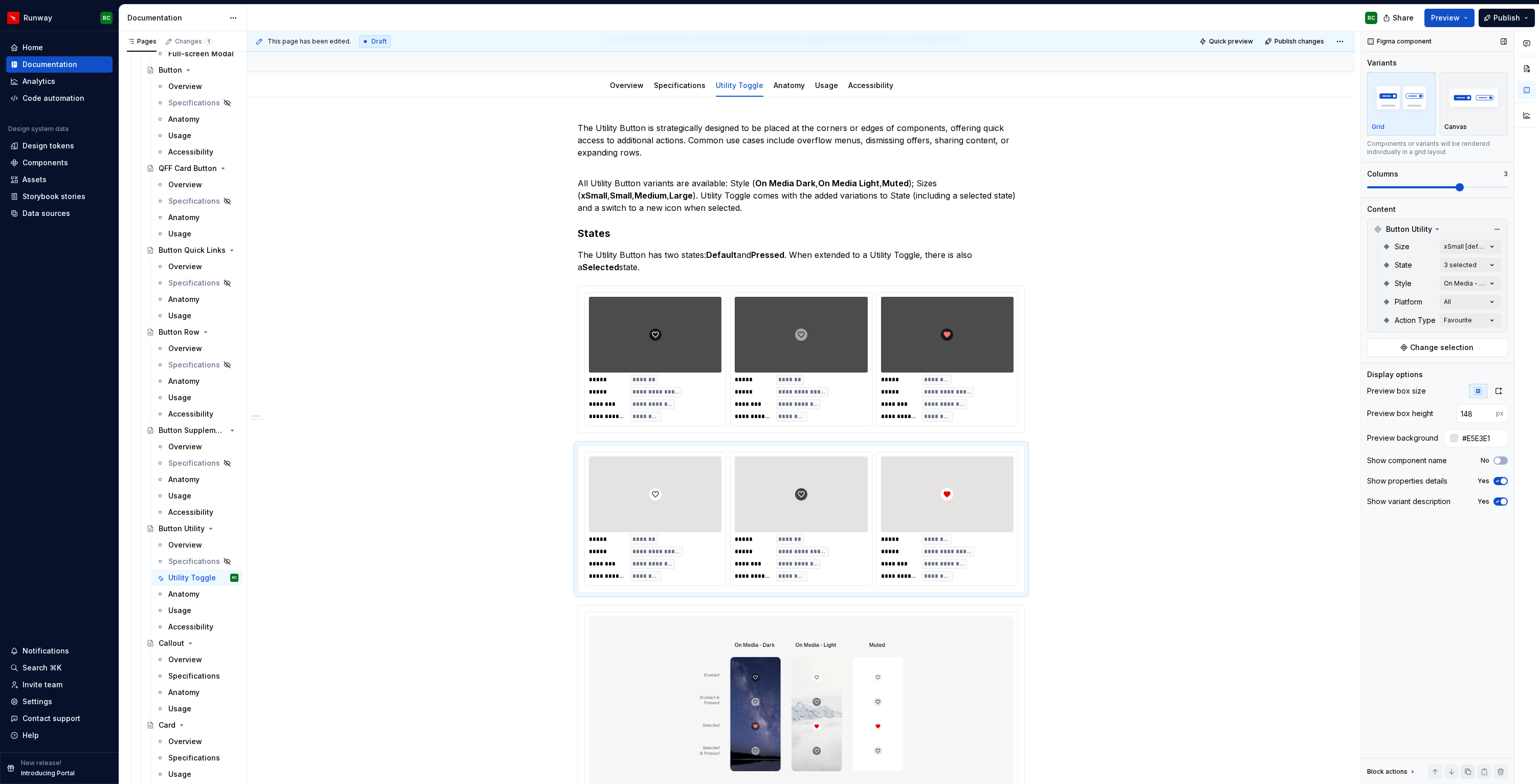
click at [1466, 770] on button "button" at bounding box center [1468, 772] width 15 height 15
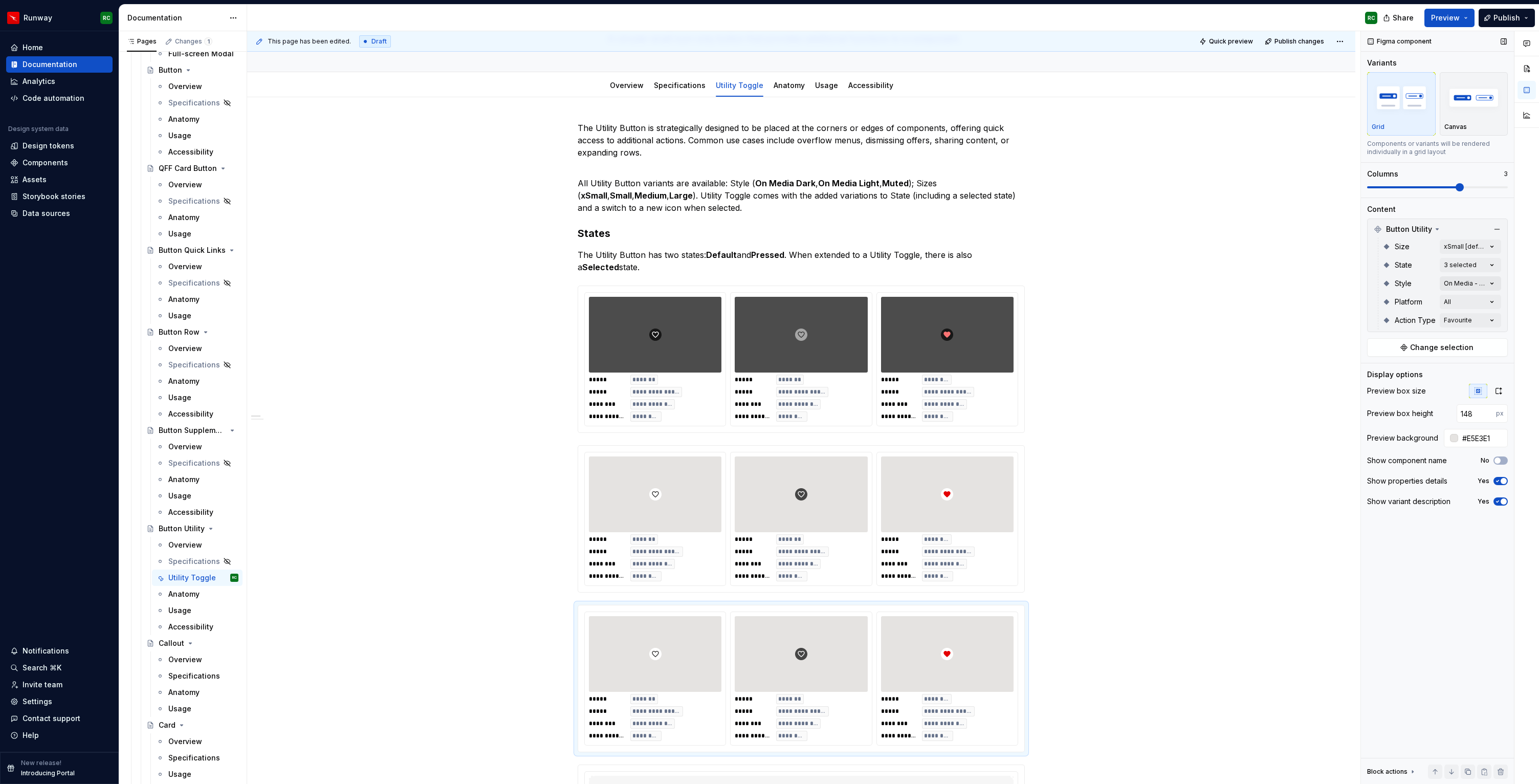
click at [1457, 281] on div "Comments Open comments No comments yet Select ‘Comment’ from the block context …" at bounding box center [1450, 408] width 178 height 753
click at [1410, 348] on span "On Media - Light" at bounding box center [1412, 348] width 61 height 11
click at [1402, 361] on span "Muted" at bounding box center [1394, 365] width 23 height 11
click at [1467, 433] on div "Comments Open comments No comments yet Select ‘Comment’ from the block context …" at bounding box center [1450, 408] width 178 height 753
click at [1474, 436] on input "#E5E3E1" at bounding box center [1482, 437] width 49 height 19
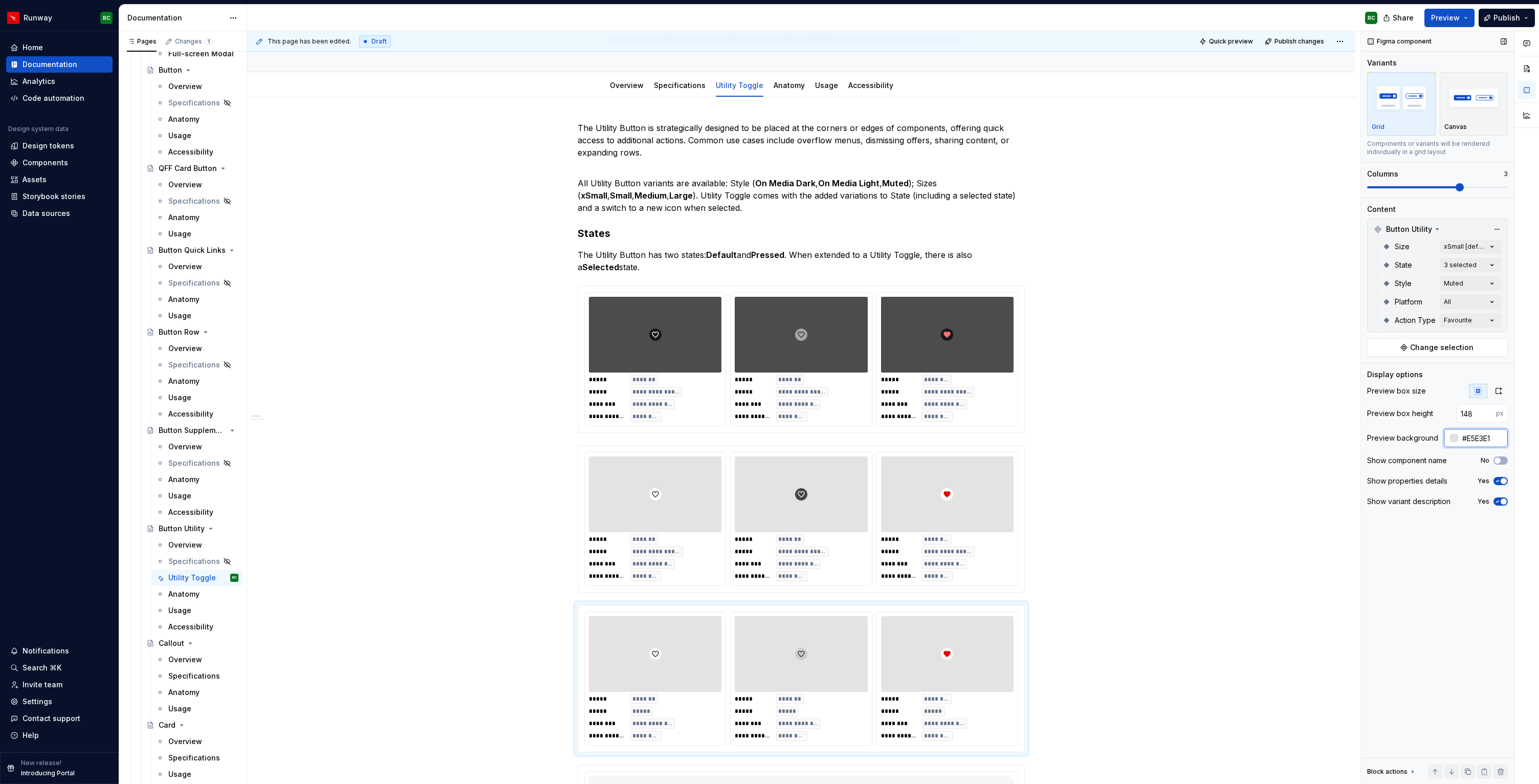
click at [1474, 436] on input "#E5E3E1" at bounding box center [1482, 437] width 49 height 19
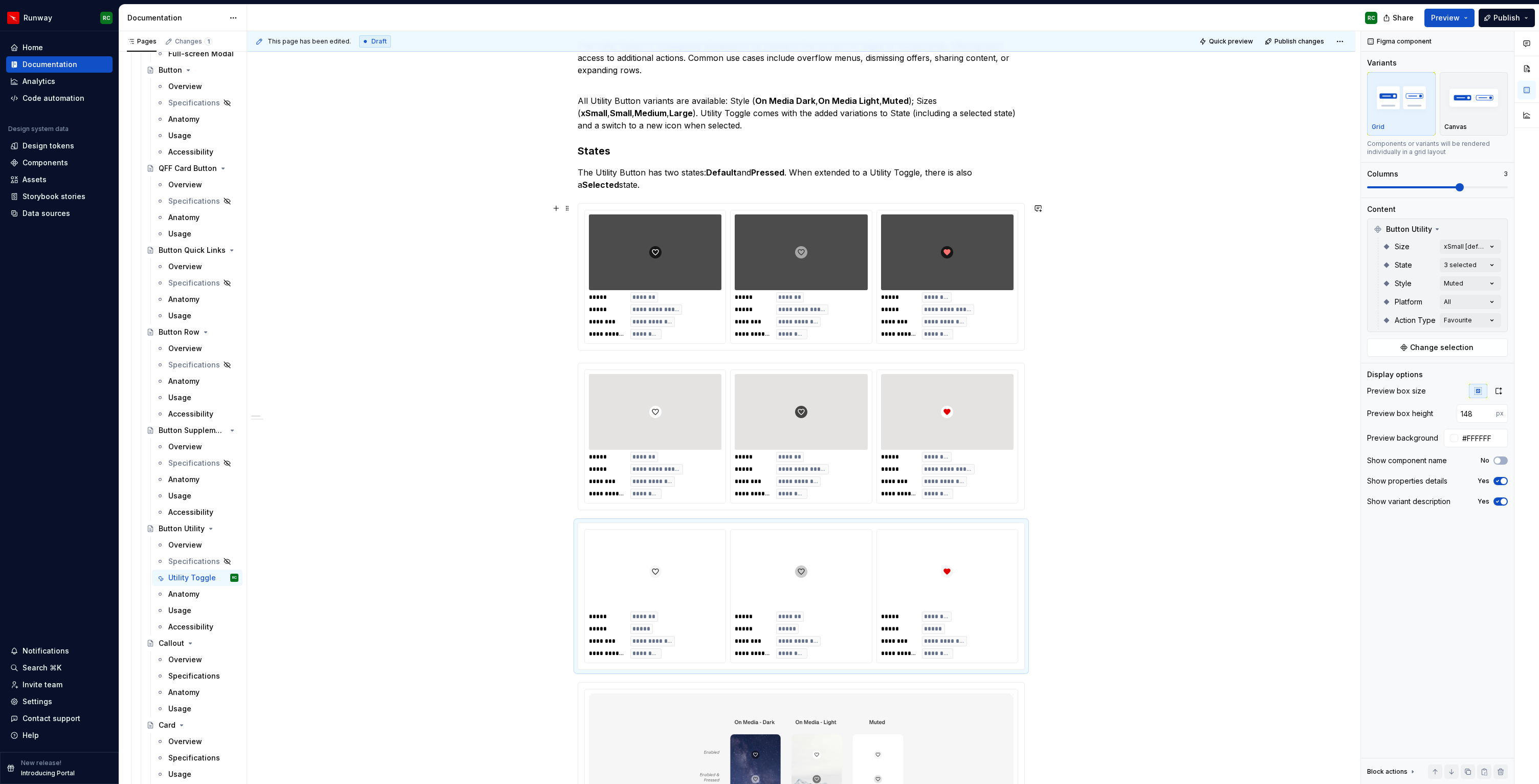
scroll to position [150, 0]
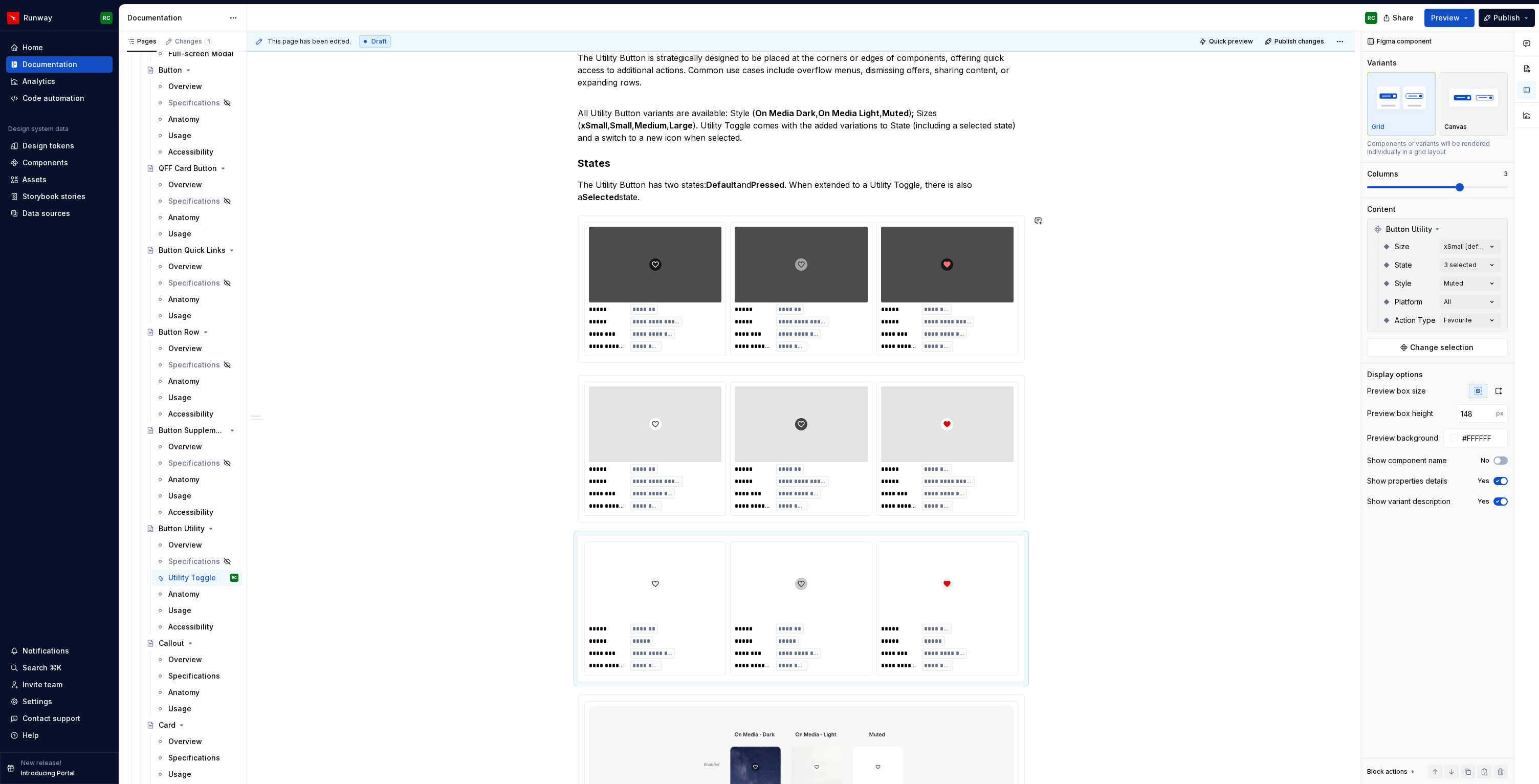
click at [762, 204] on div "**********" at bounding box center [801, 702] width 447 height 1301
type input "#4C4C4C"
click at [584, 161] on h3 "States" at bounding box center [801, 163] width 447 height 15
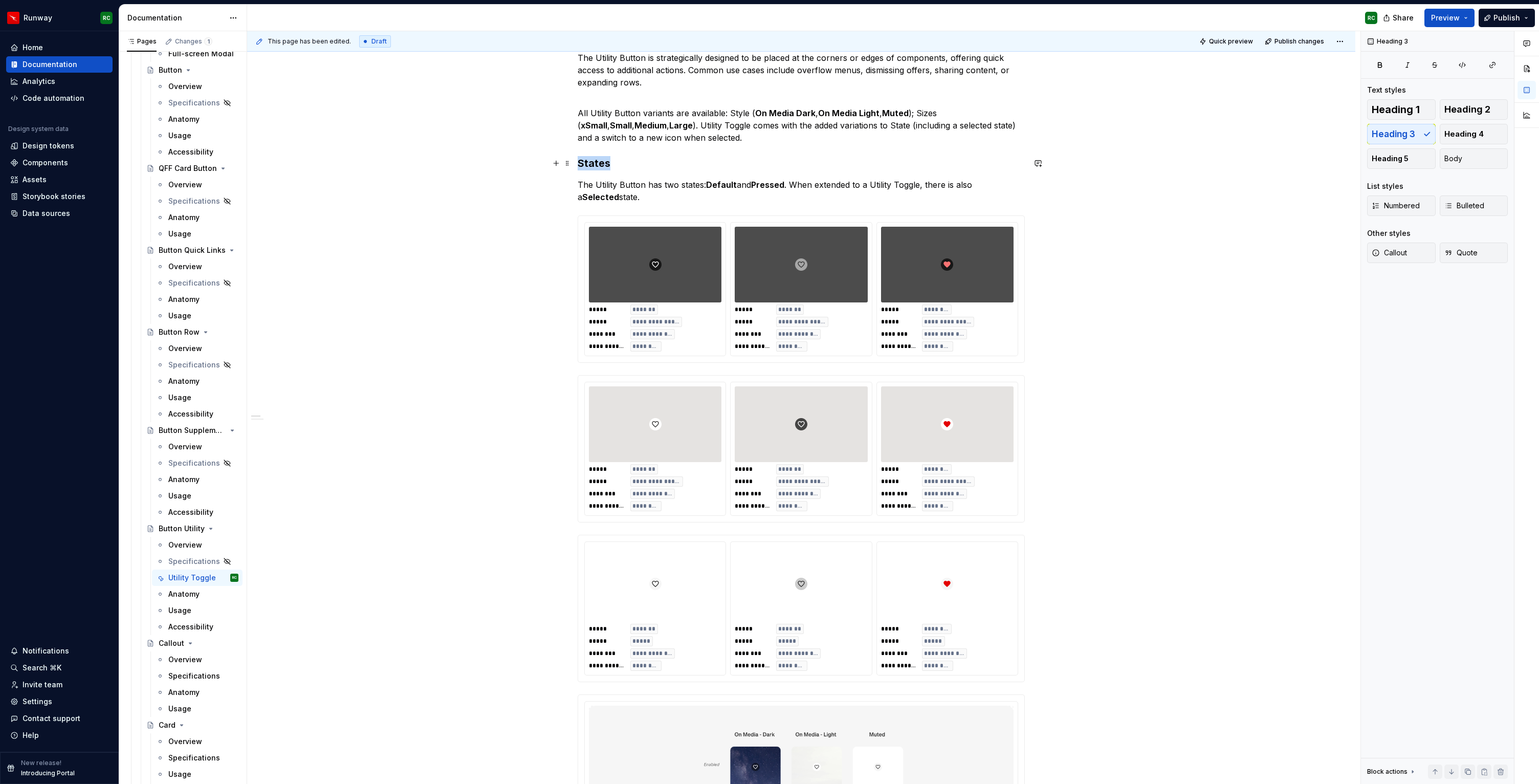
click at [584, 161] on h3 "States" at bounding box center [801, 163] width 447 height 15
click at [653, 201] on p "The Utility Button has two states: Default and Pressed . When extended to a Uti…" at bounding box center [801, 191] width 447 height 24
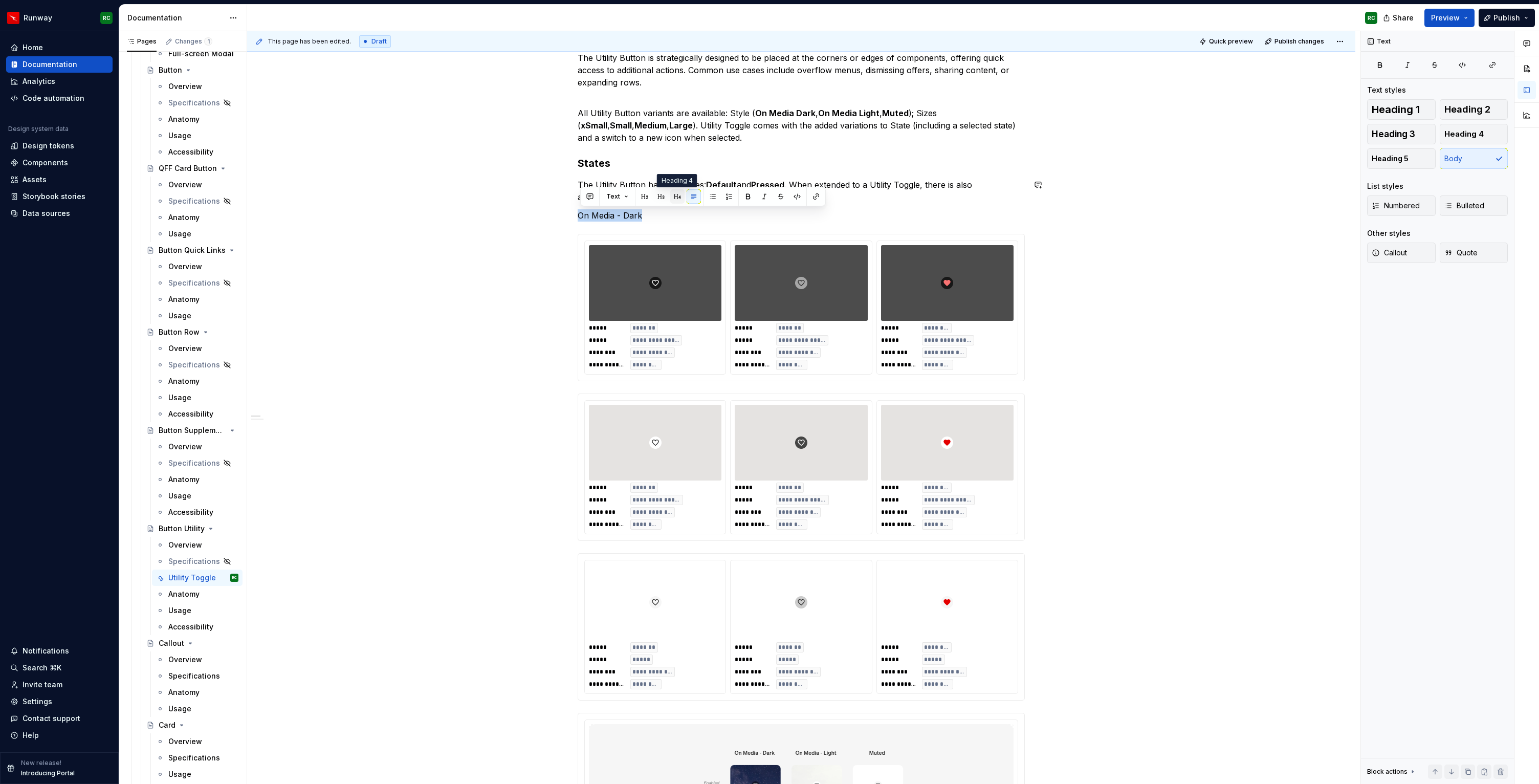
click at [676, 197] on button "button" at bounding box center [677, 196] width 15 height 15
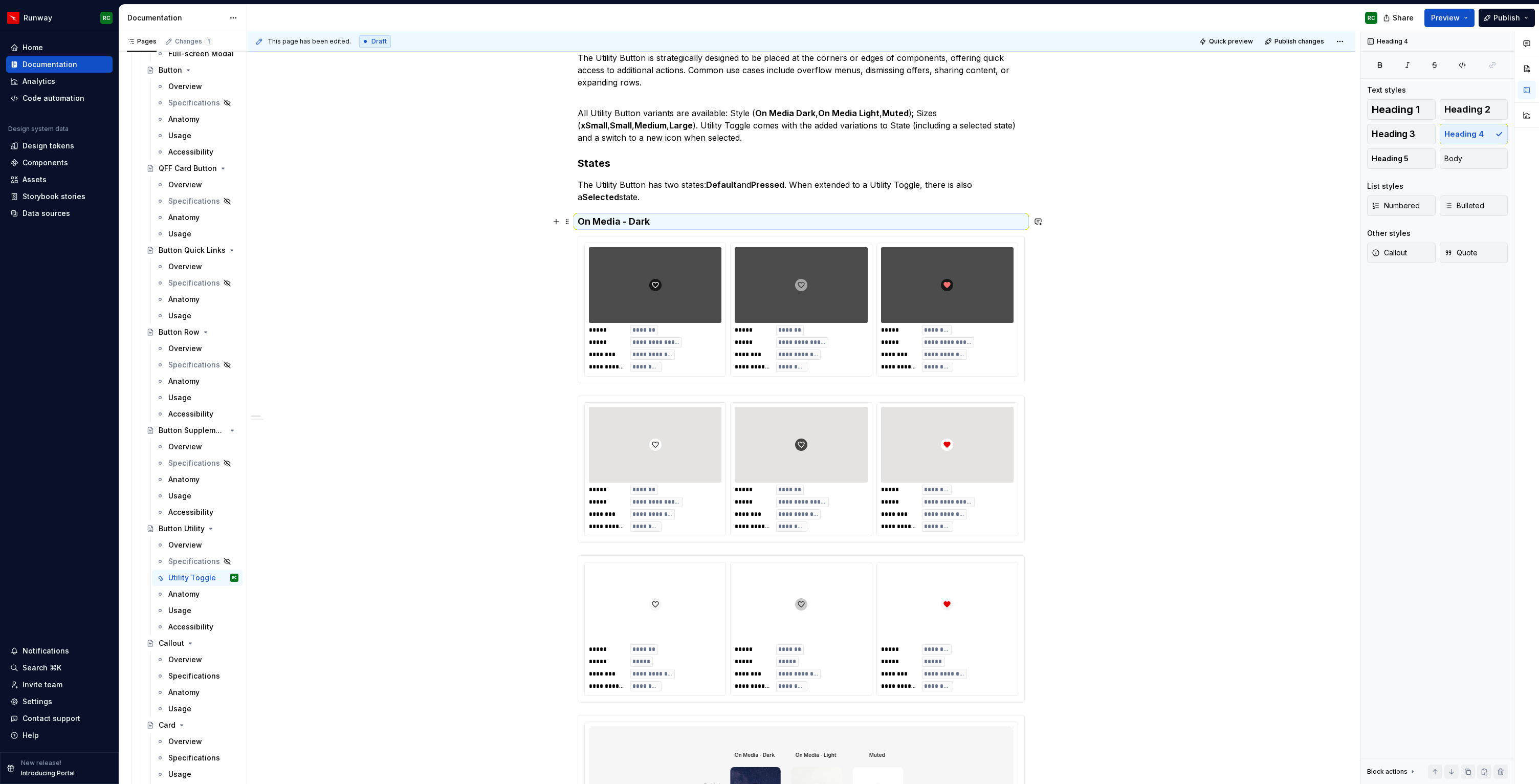
click at [677, 226] on h4 "On Media - Dark" at bounding box center [801, 221] width 447 height 12
drag, startPoint x: 674, startPoint y: 217, endPoint x: 575, endPoint y: 220, distance: 99.0
copy h4 "On Media - Dark"
click at [1469, 774] on button "button" at bounding box center [1468, 772] width 15 height 15
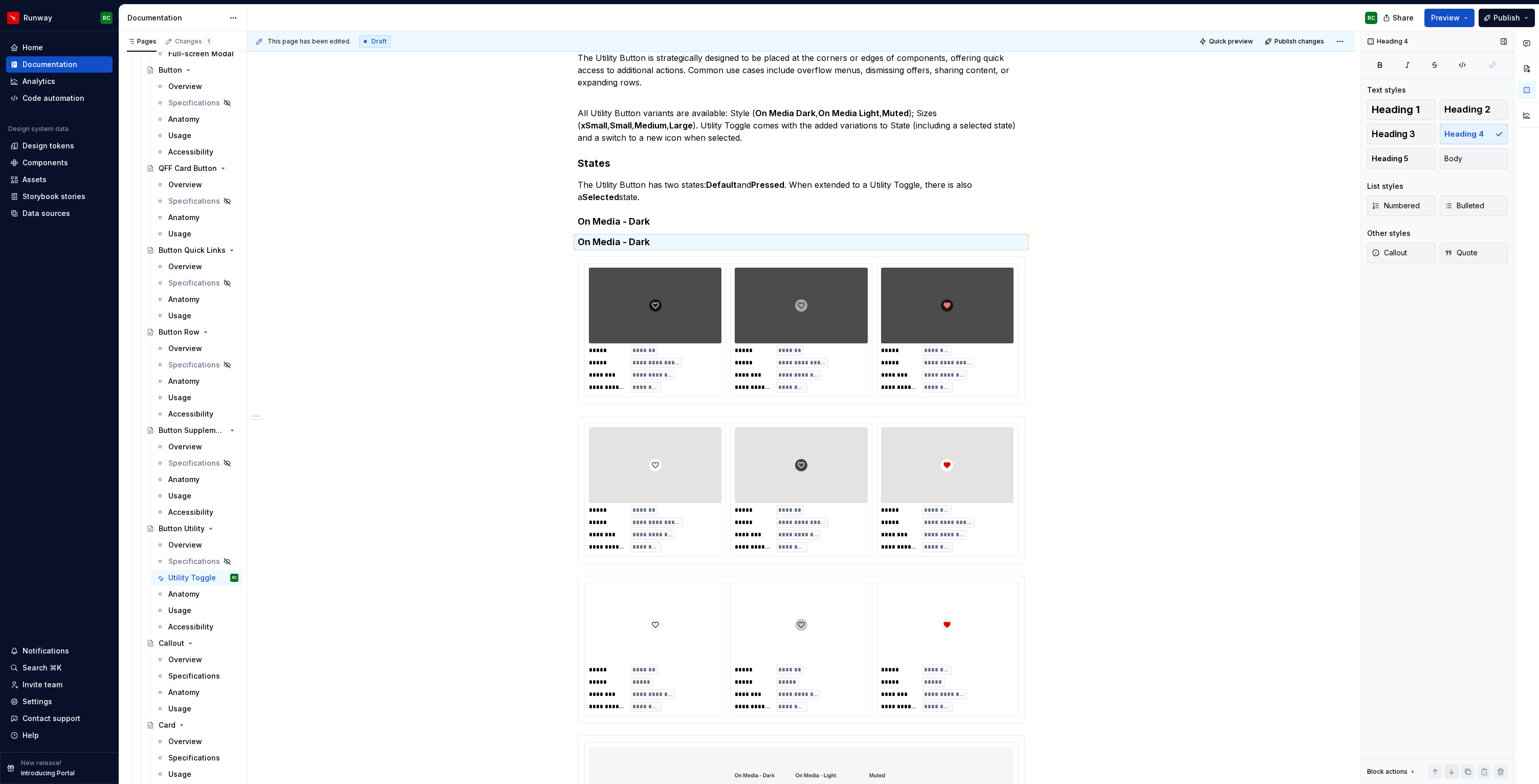
click at [1446, 770] on button "button" at bounding box center [1452, 772] width 15 height 15
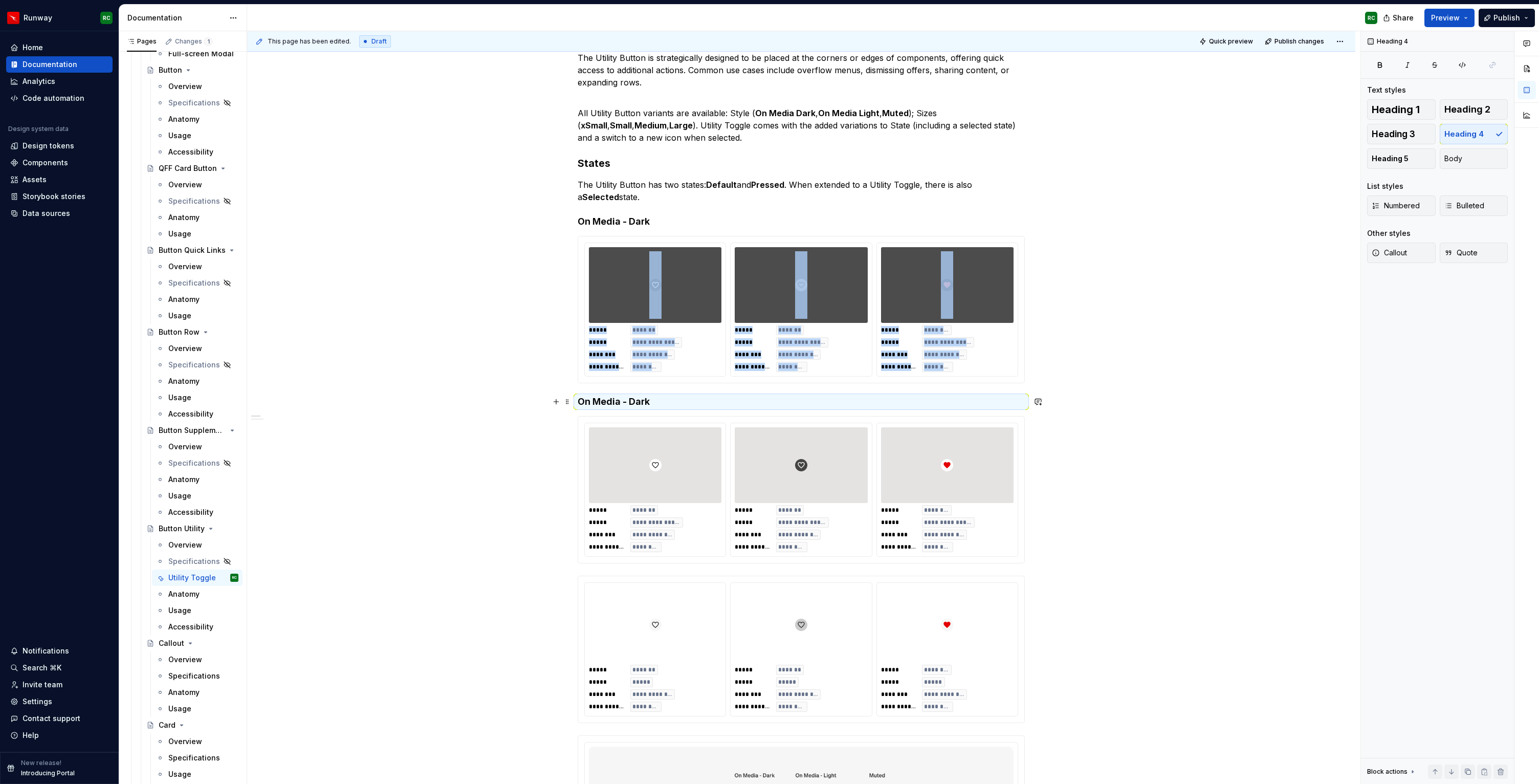
click at [643, 398] on h4 "On Media - Dark" at bounding box center [801, 401] width 447 height 12
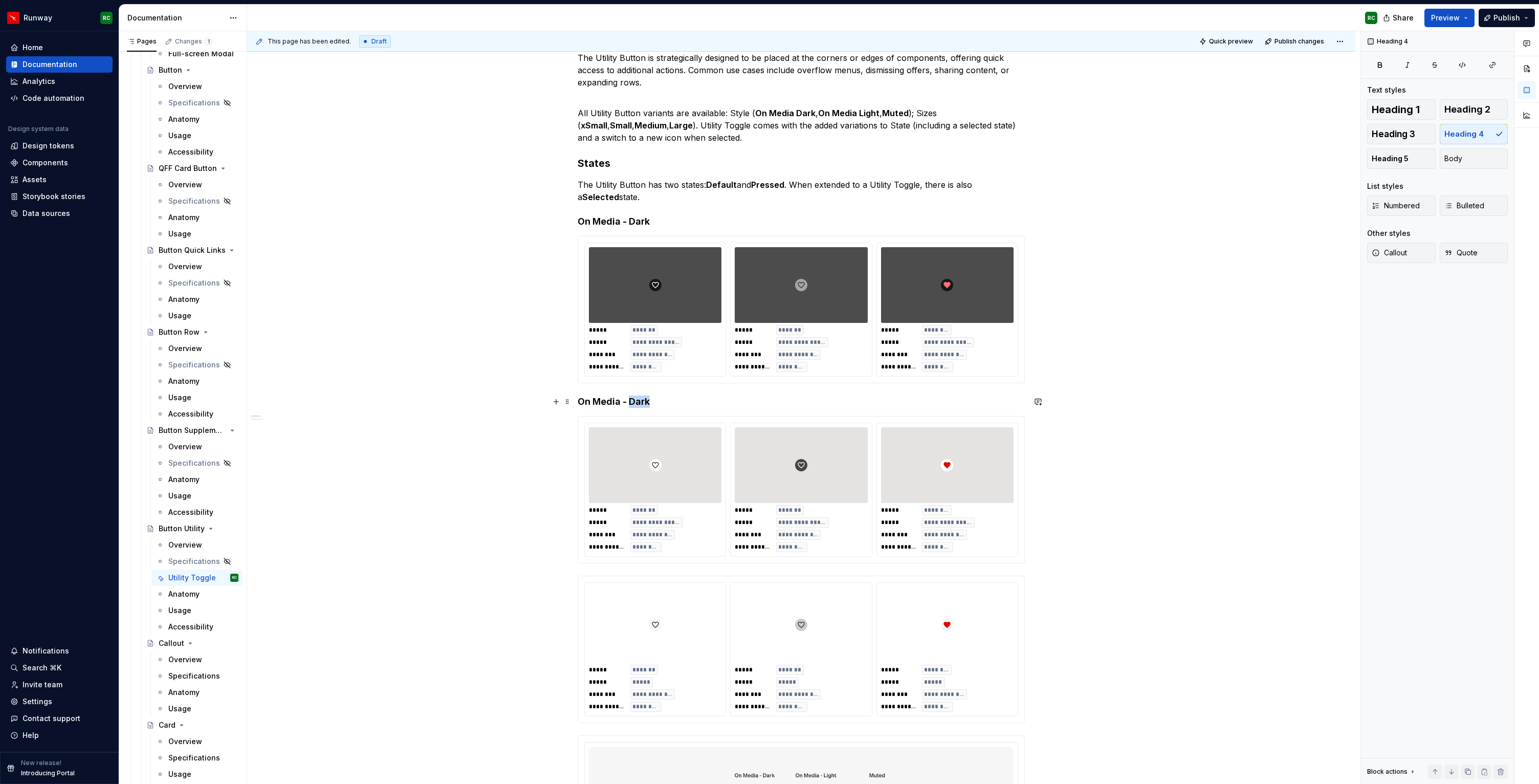
click at [643, 398] on h4 "On Media - Dark" at bounding box center [801, 401] width 447 height 12
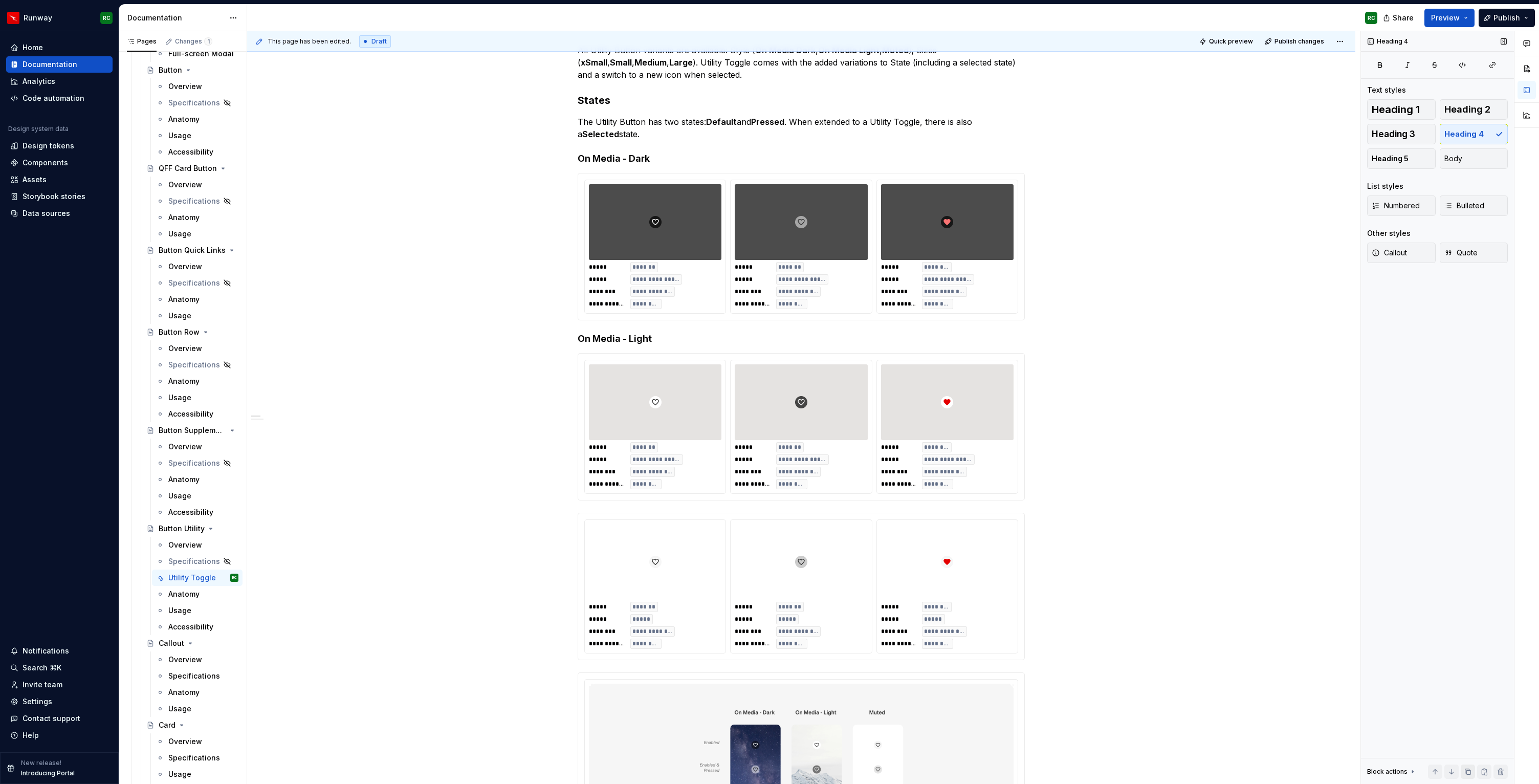
click at [1466, 768] on button "button" at bounding box center [1468, 772] width 15 height 15
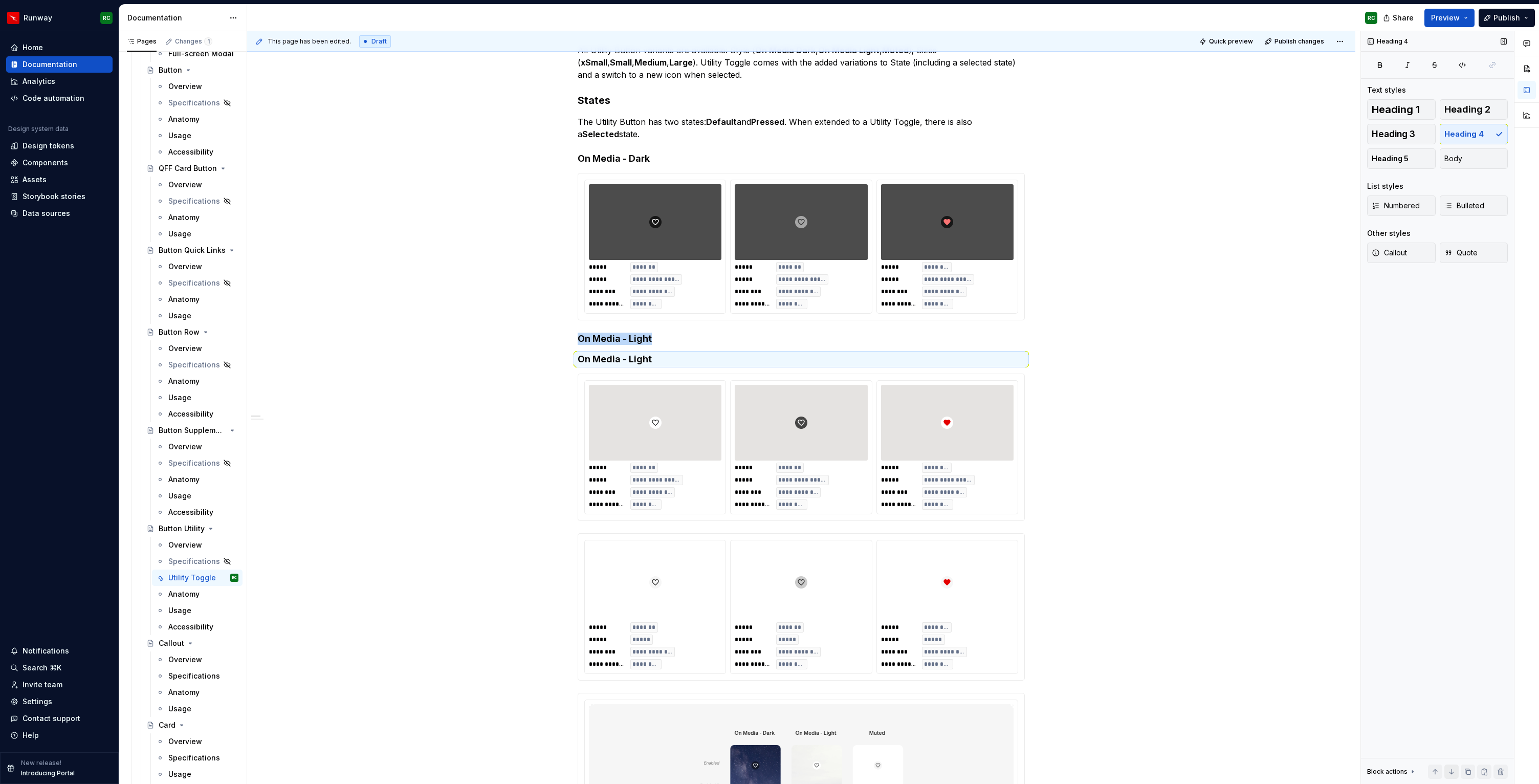
click at [1451, 772] on button "button" at bounding box center [1452, 772] width 15 height 15
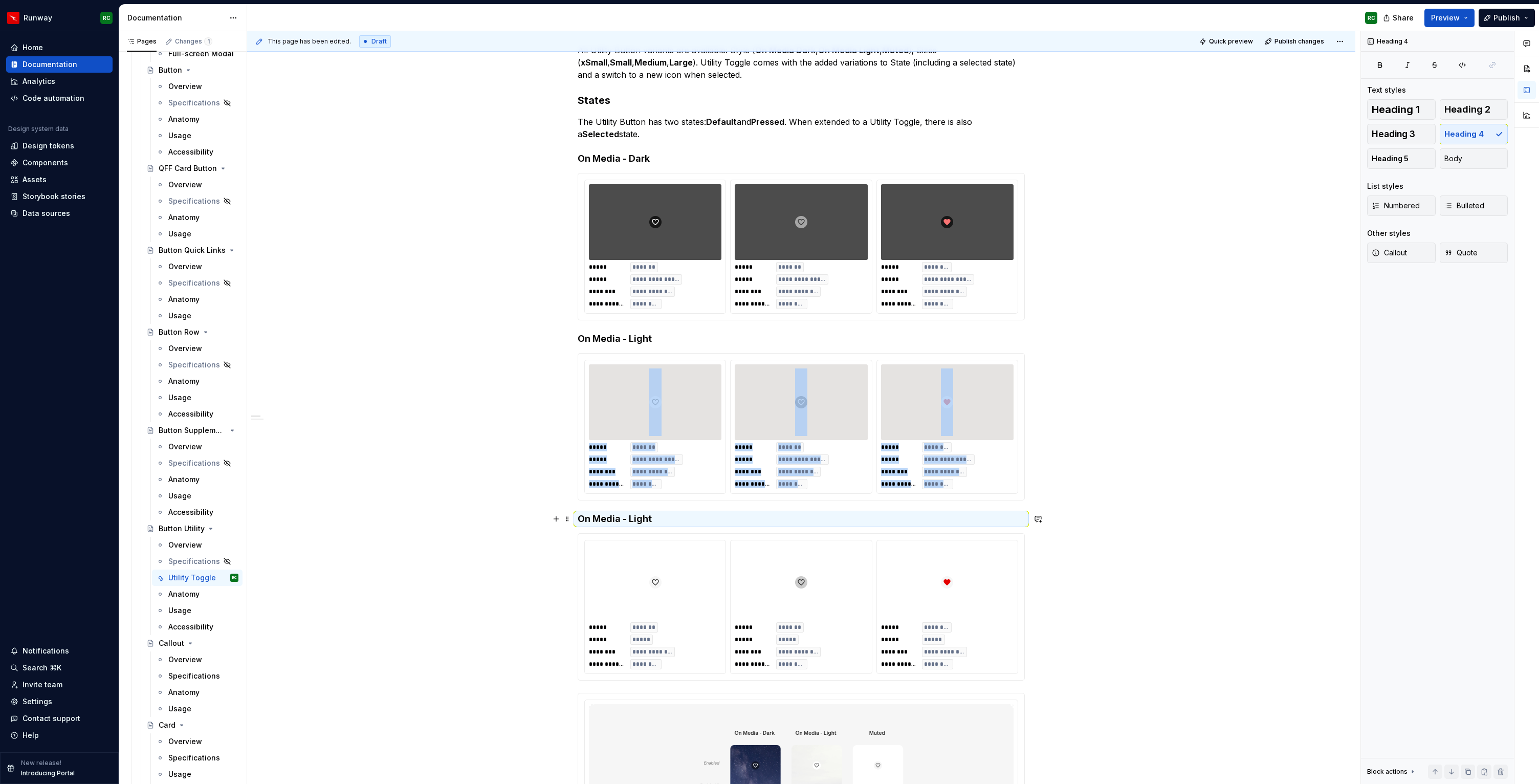
click at [639, 519] on h4 "On Media - Light" at bounding box center [801, 518] width 447 height 12
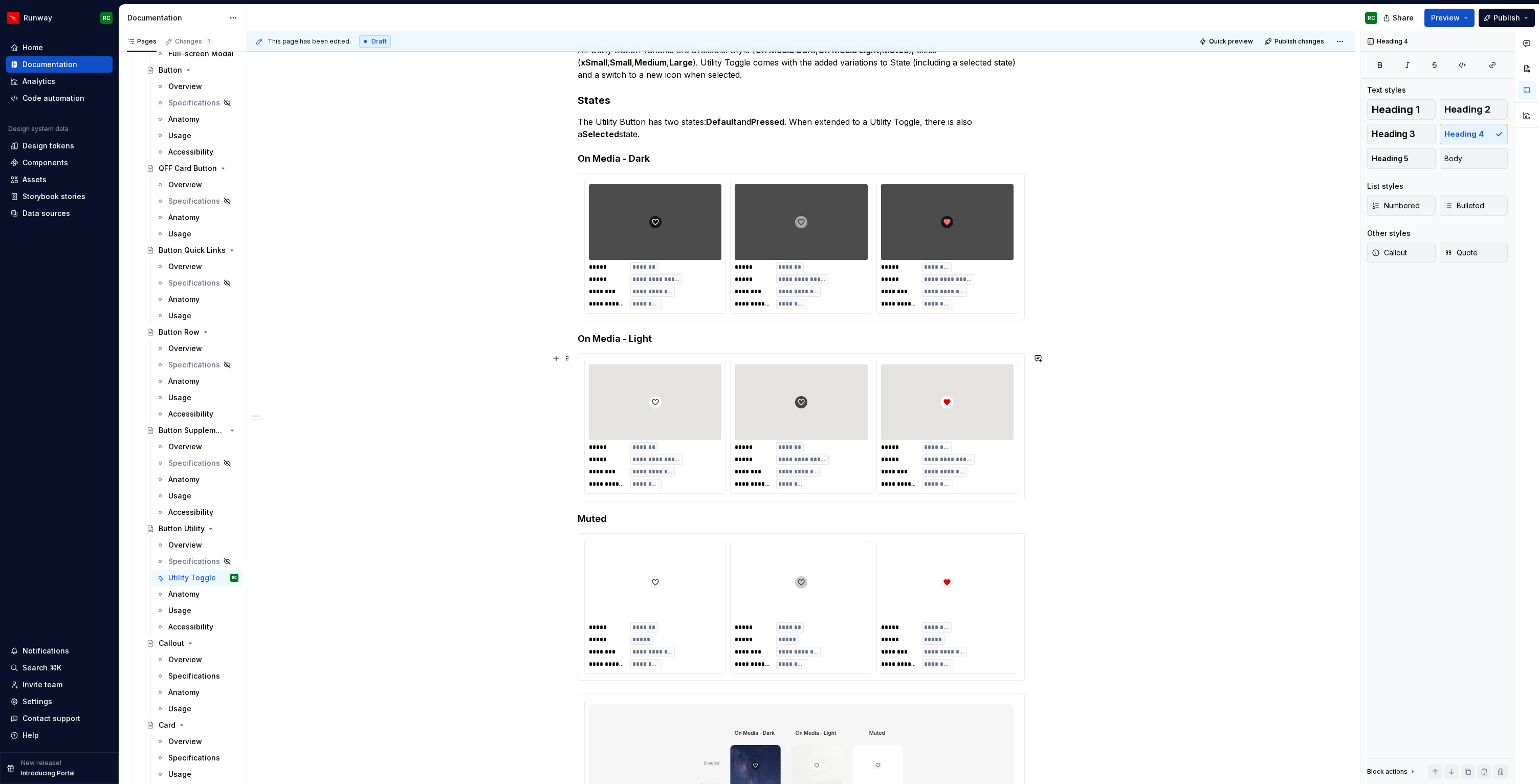
click at [1090, 433] on div "**********" at bounding box center [801, 782] width 1108 height 1635
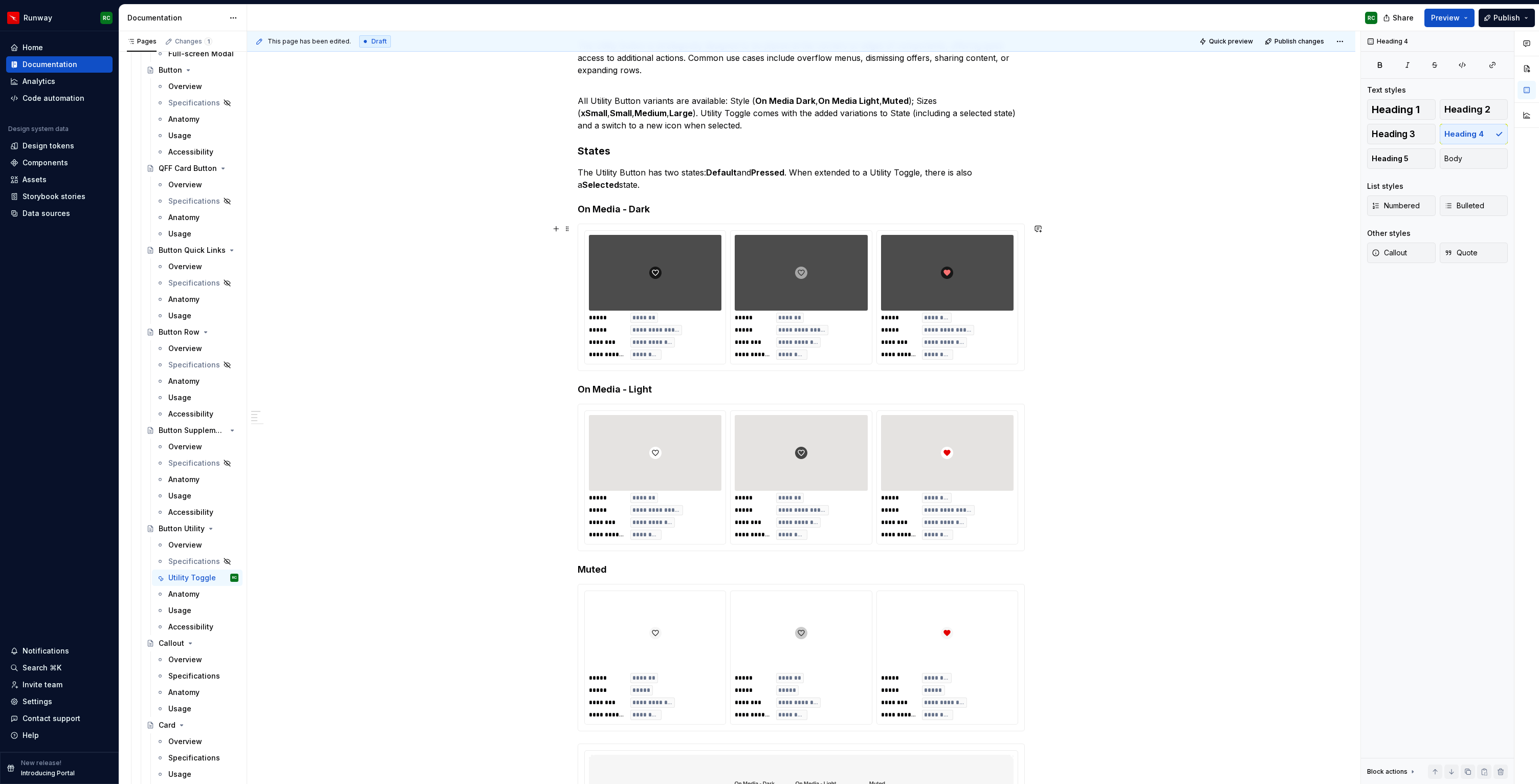
scroll to position [136, 0]
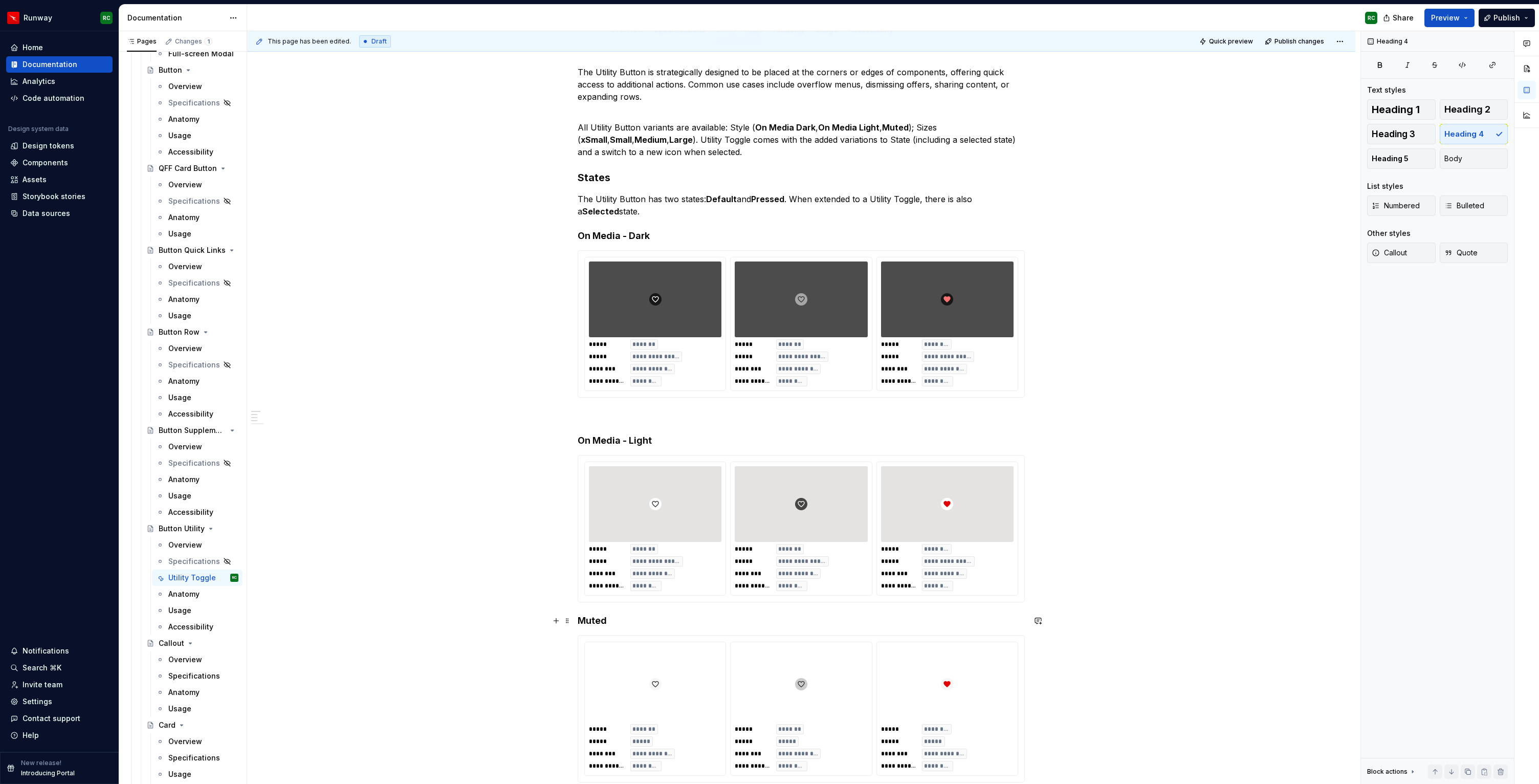
click at [583, 622] on h4 "Muted" at bounding box center [801, 620] width 447 height 12
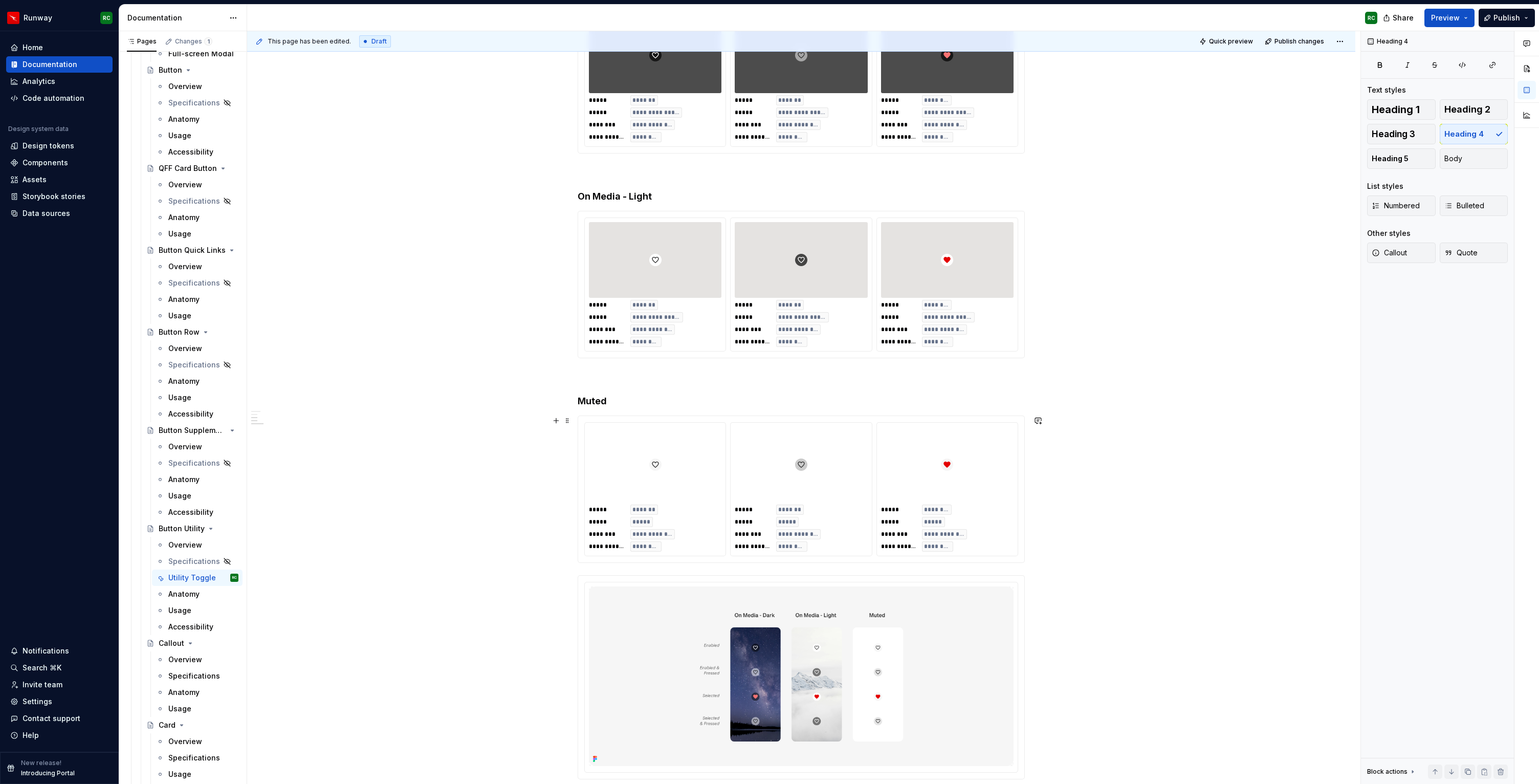
scroll to position [440, 0]
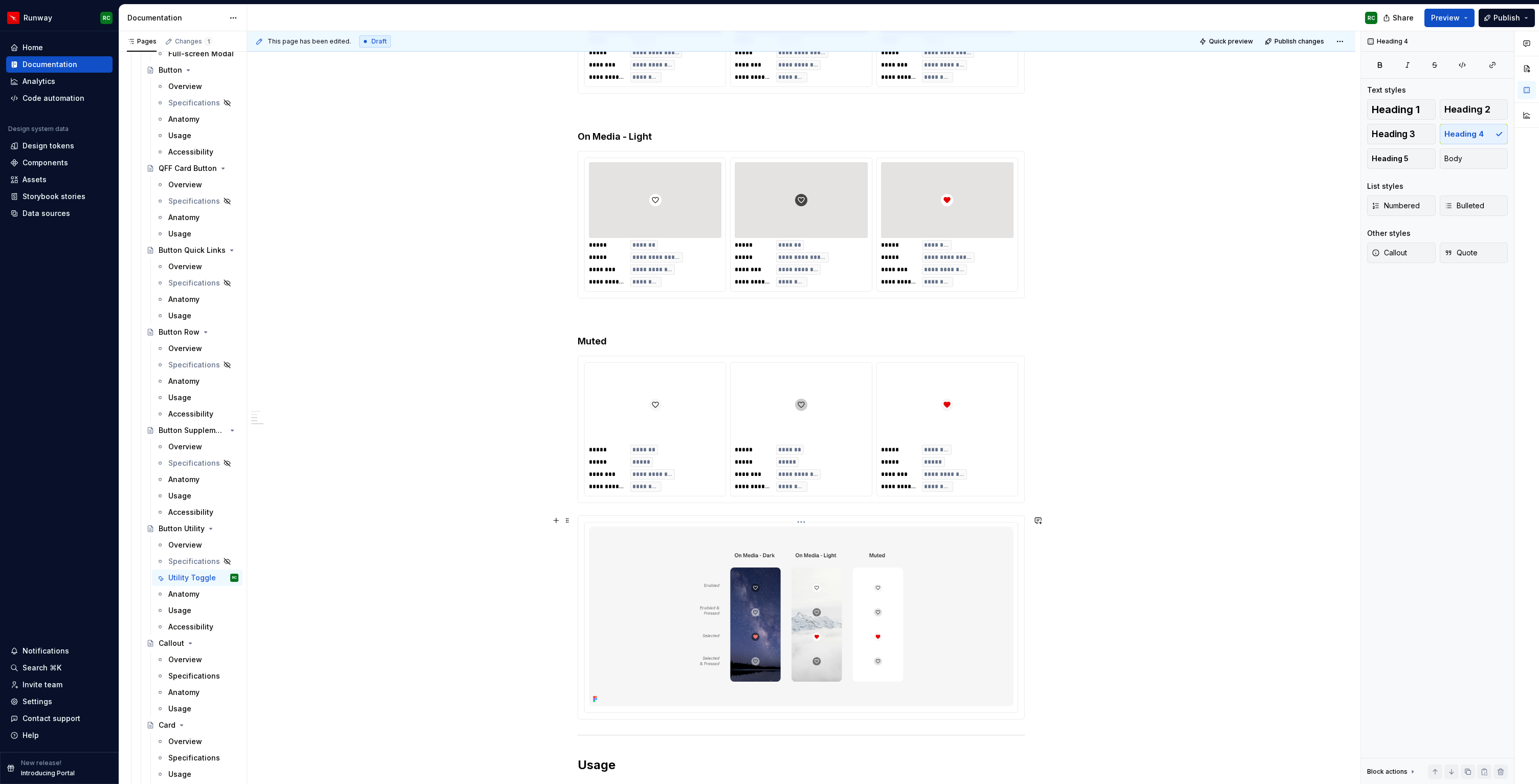
click at [718, 609] on img at bounding box center [801, 616] width 424 height 179
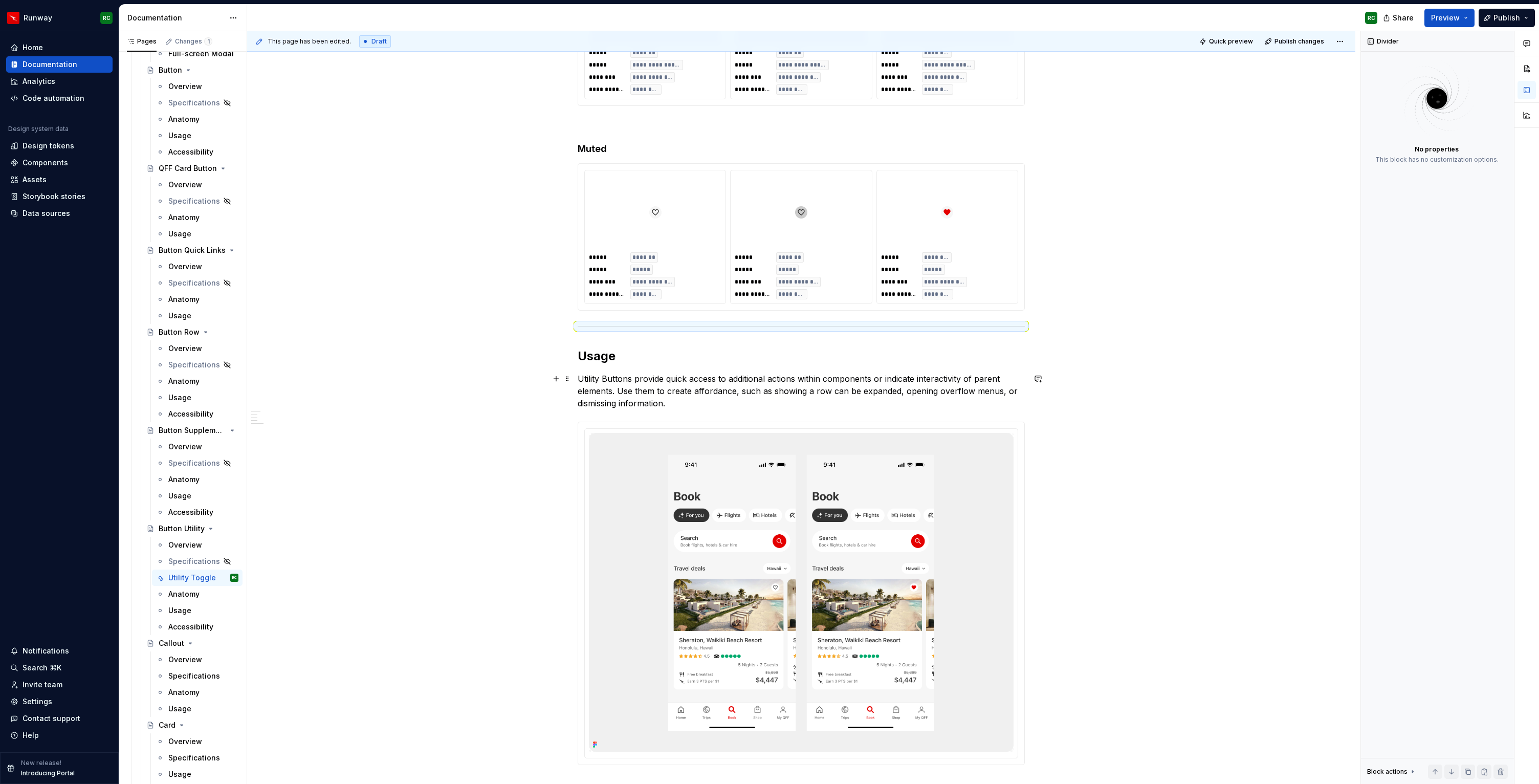
scroll to position [656, 0]
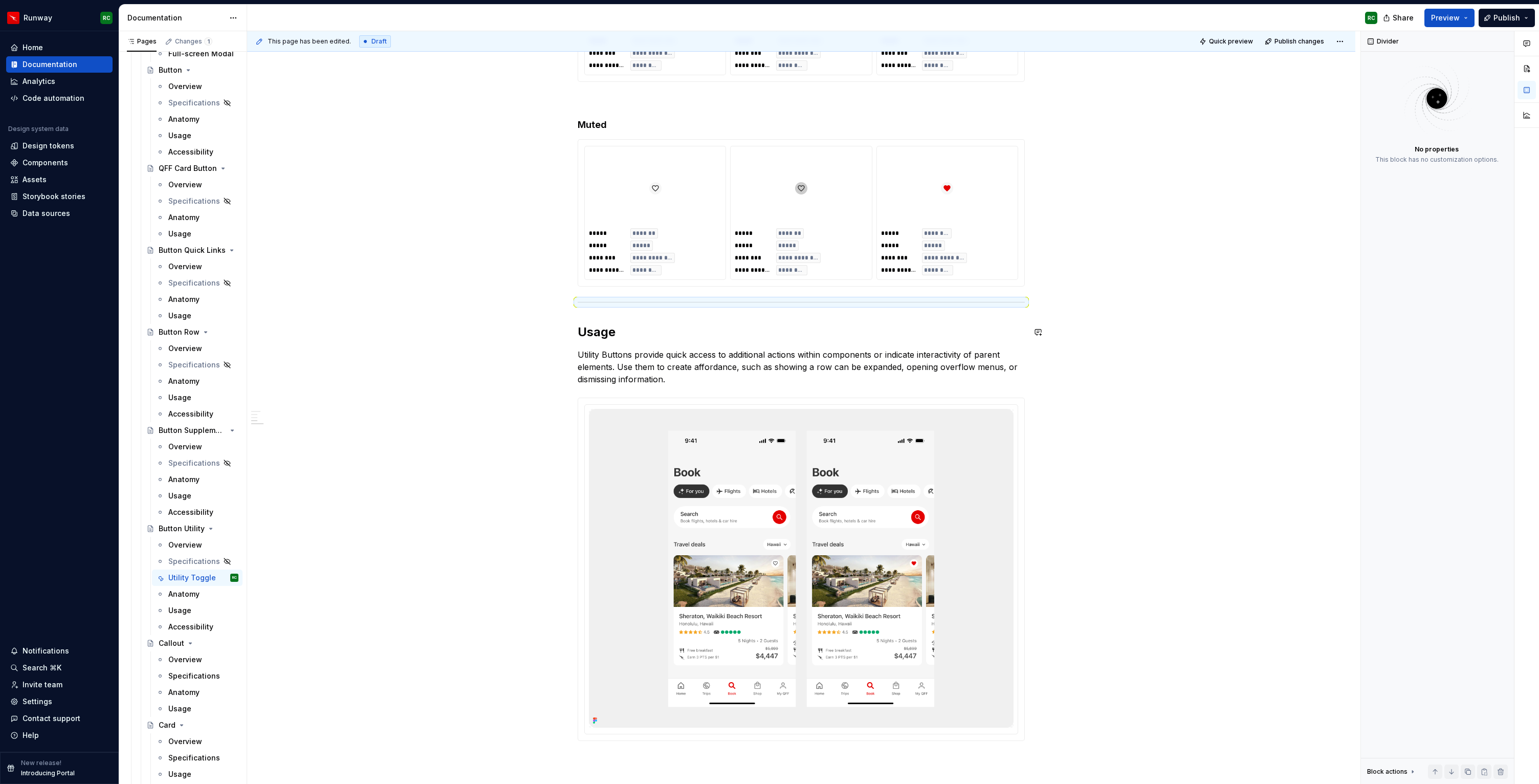
click at [661, 320] on div "**********" at bounding box center [801, 143] width 447 height 1195
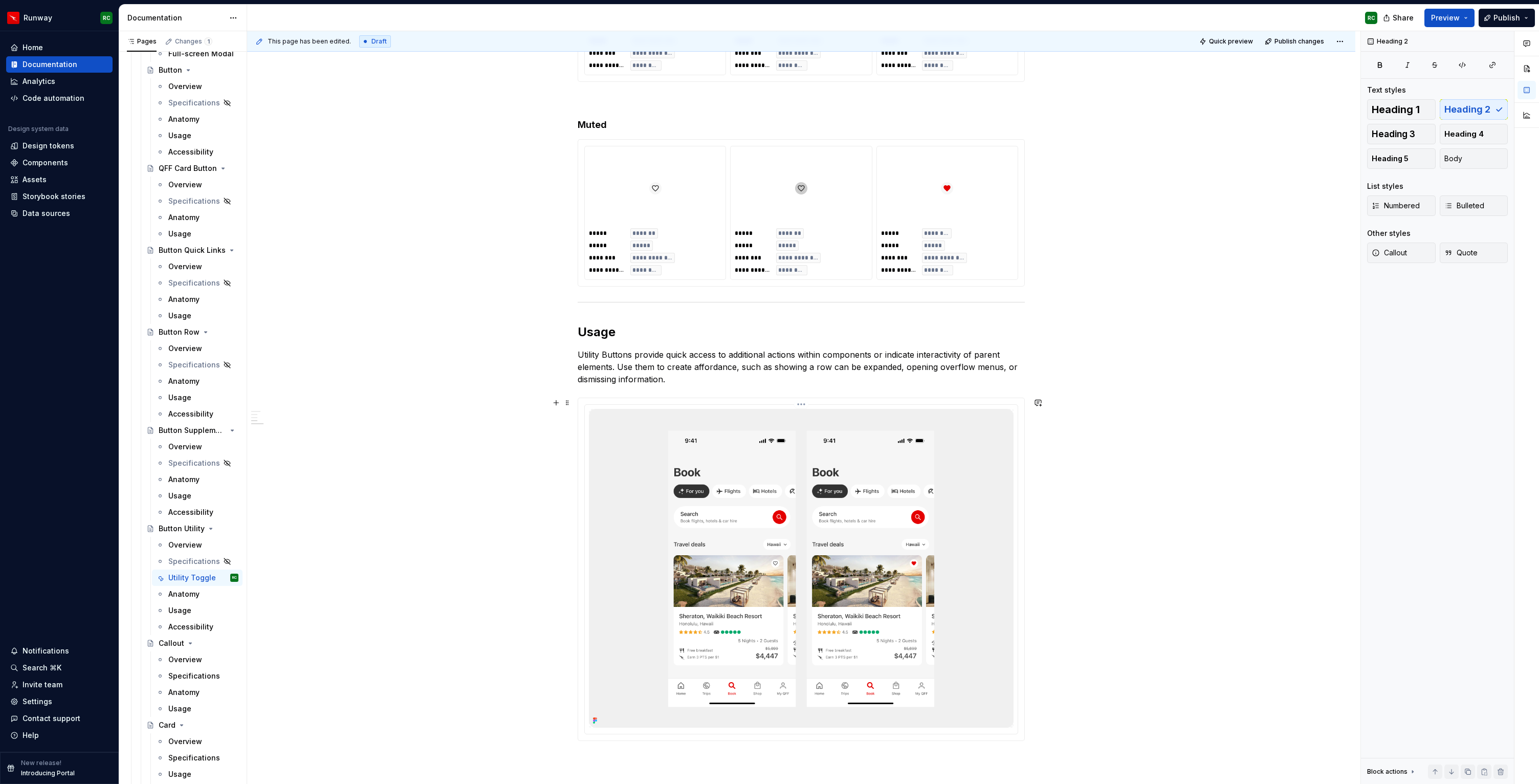
scroll to position [861, 0]
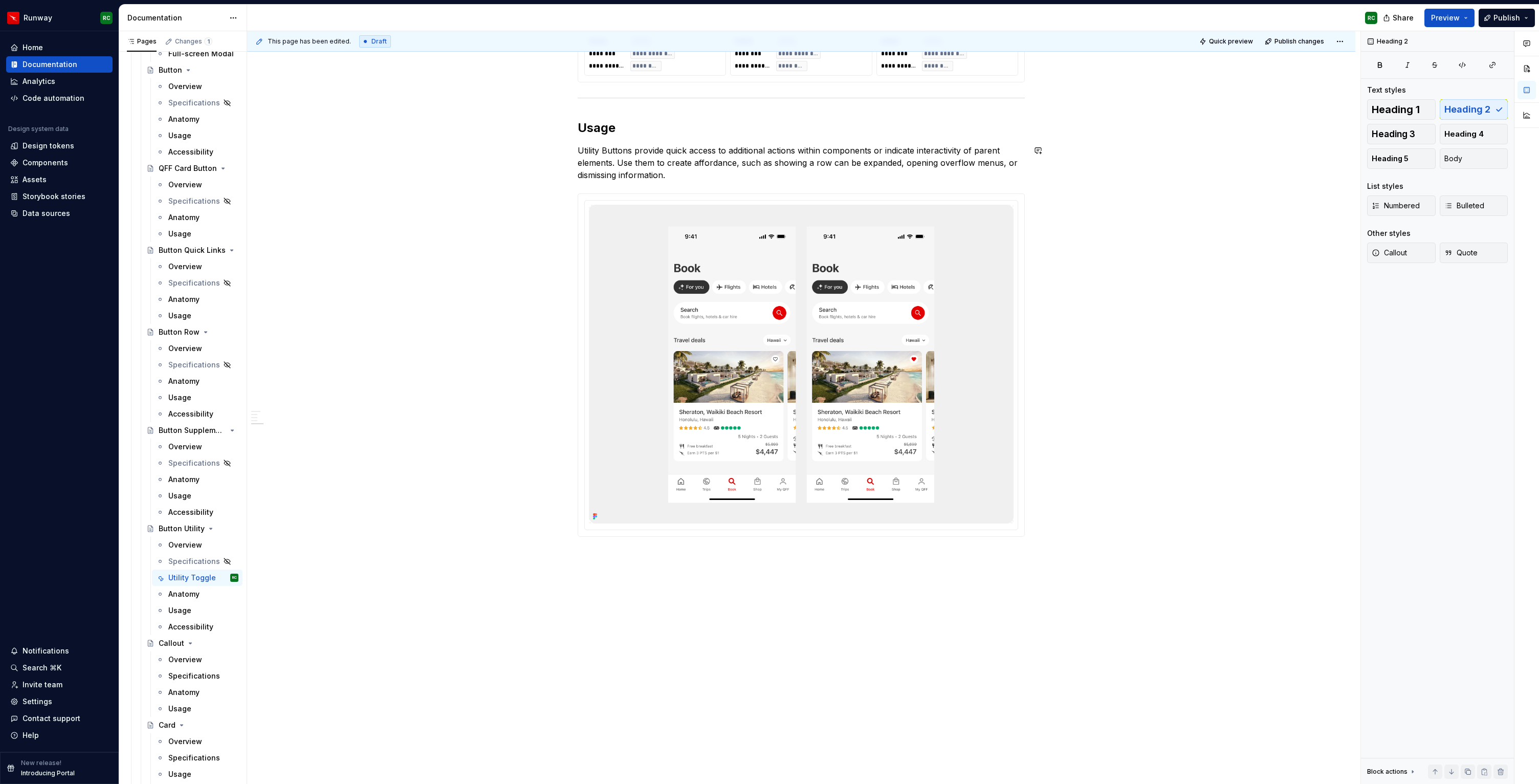
click at [603, 136] on h2 "Usage" at bounding box center [801, 128] width 447 height 16
click at [675, 106] on button "button" at bounding box center [679, 107] width 15 height 15
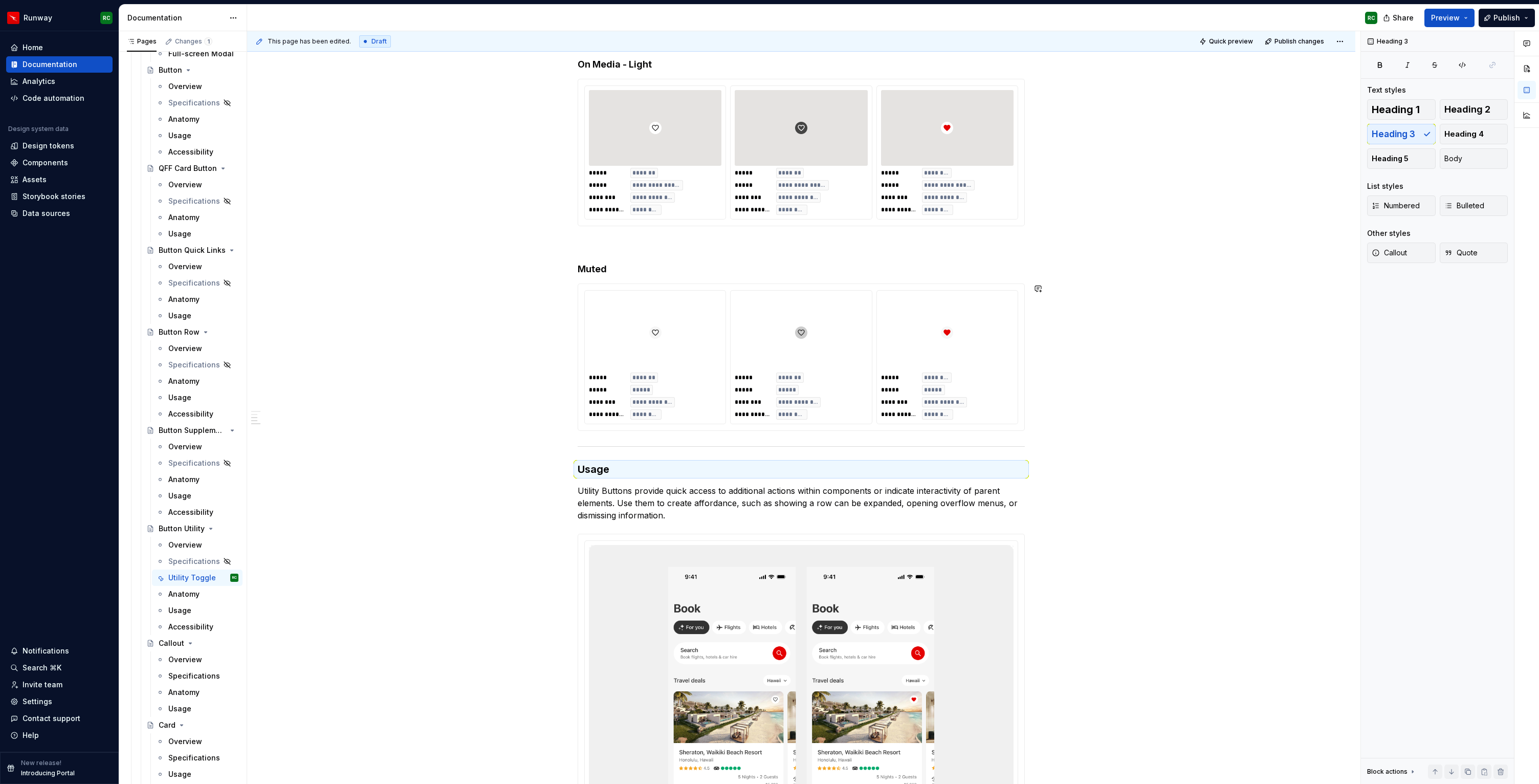
scroll to position [593, 0]
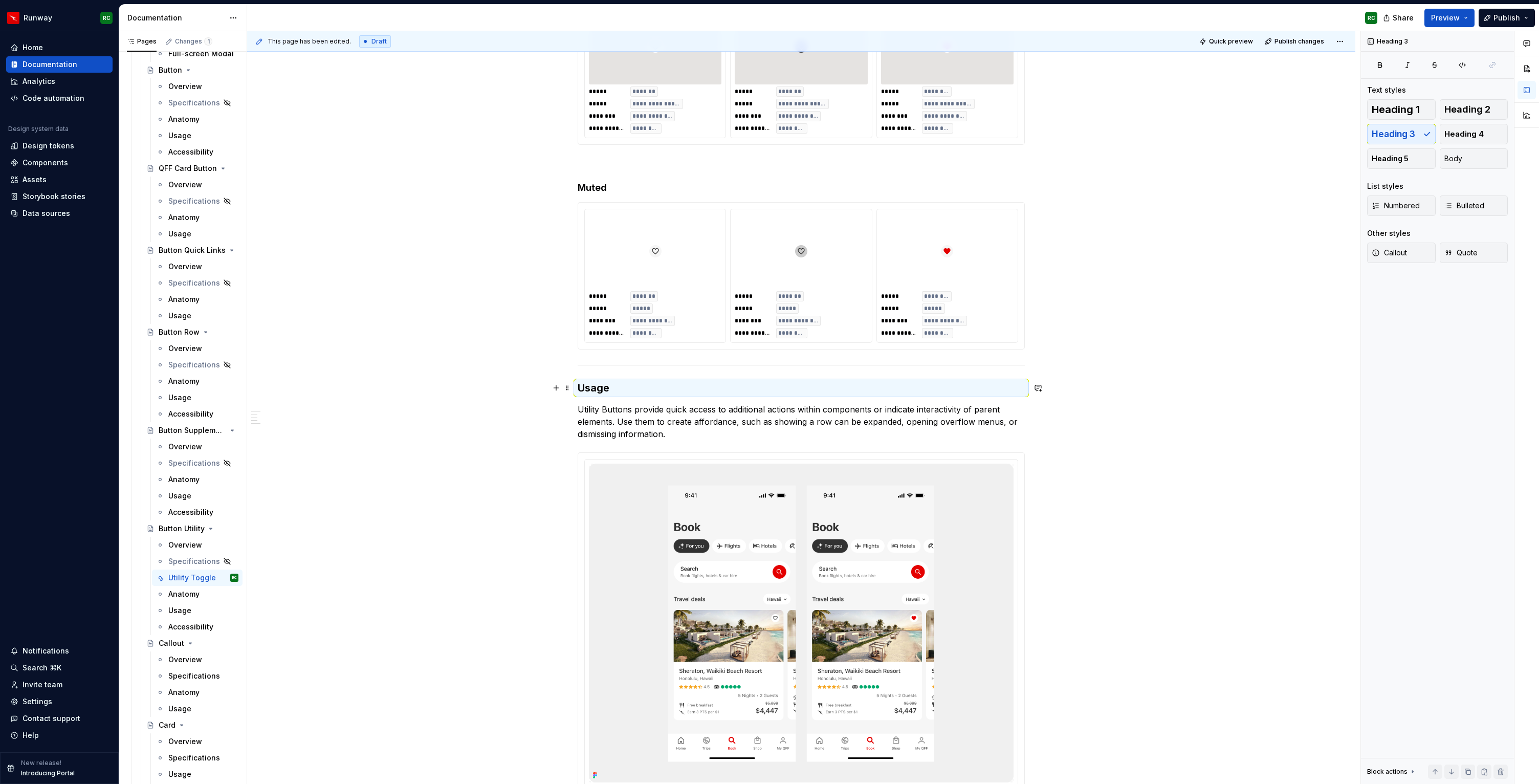
click at [593, 389] on h3 "Usage" at bounding box center [801, 388] width 447 height 15
click at [659, 365] on button "button" at bounding box center [662, 368] width 15 height 15
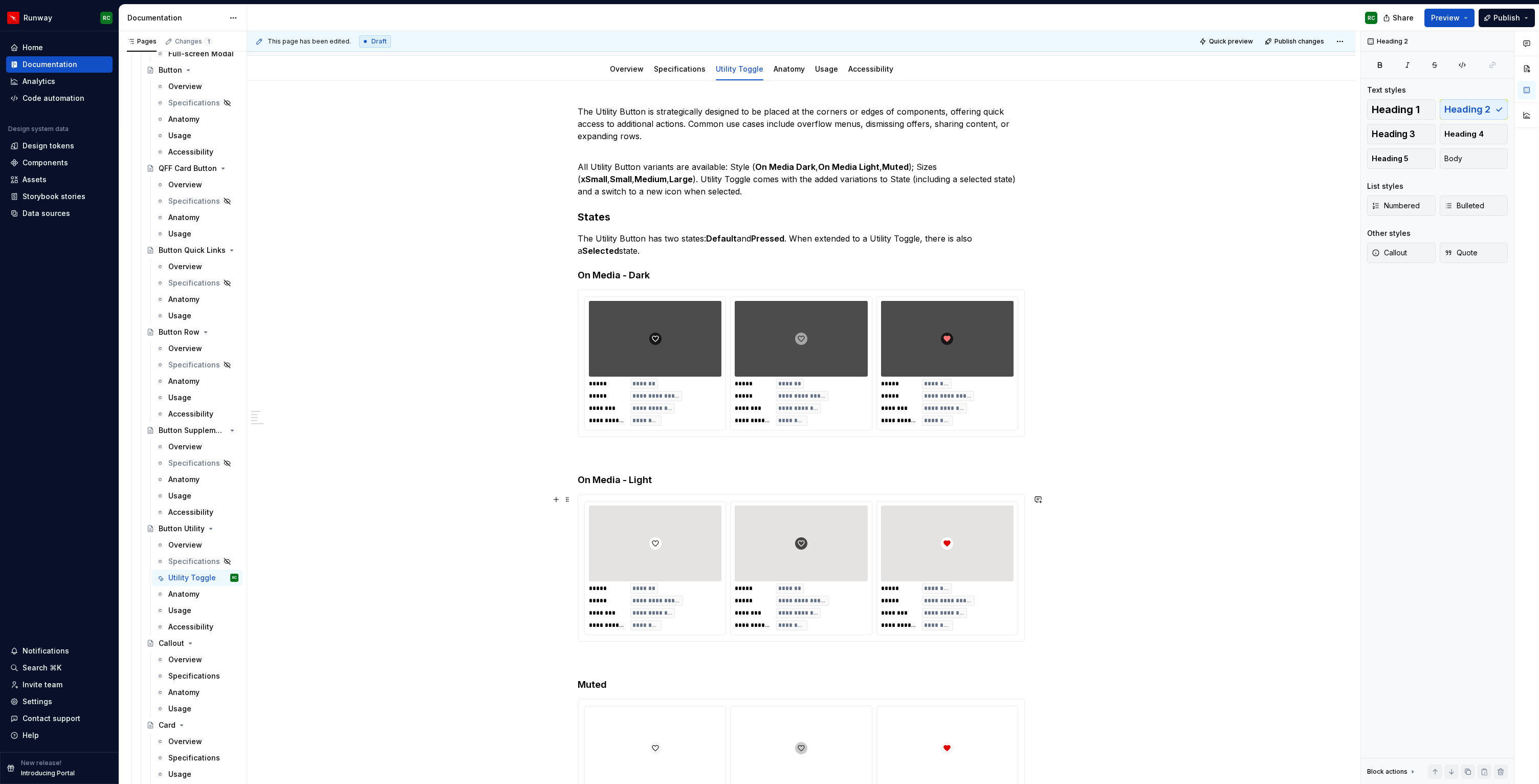
scroll to position [0, 0]
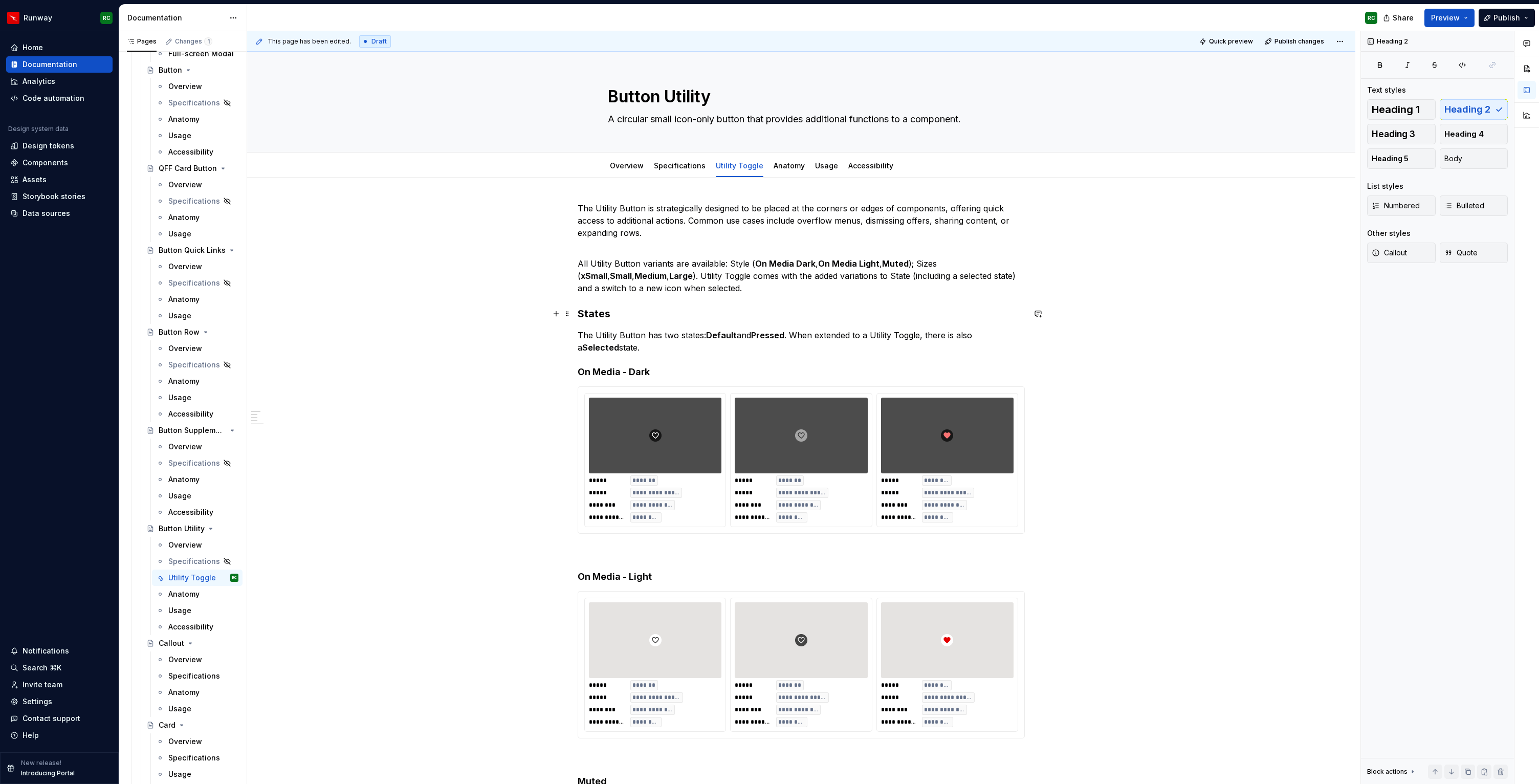
click at [606, 314] on h3 "States" at bounding box center [801, 314] width 447 height 15
click at [660, 294] on button "button" at bounding box center [662, 294] width 15 height 15
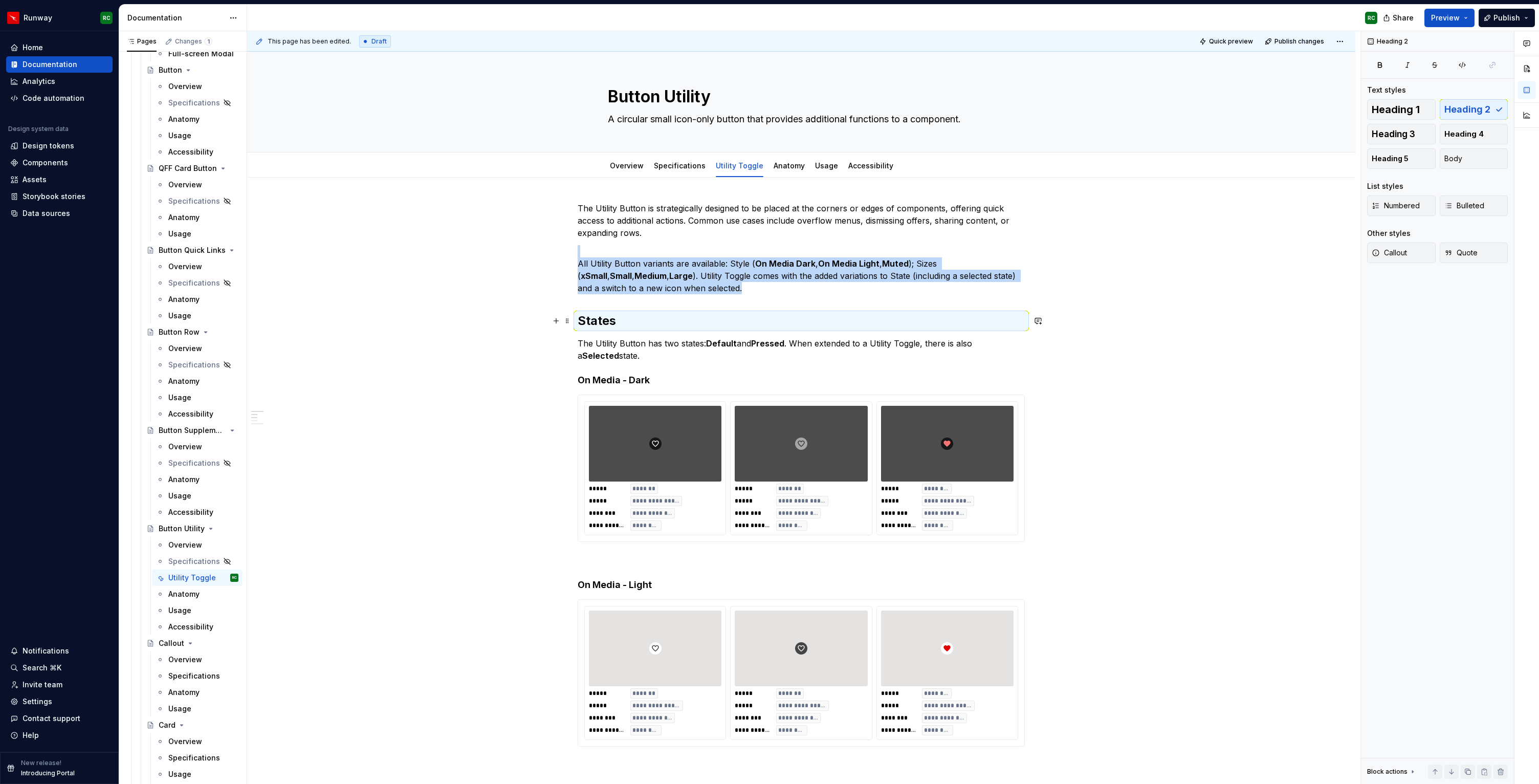
click at [641, 321] on h2 "States" at bounding box center [801, 321] width 447 height 16
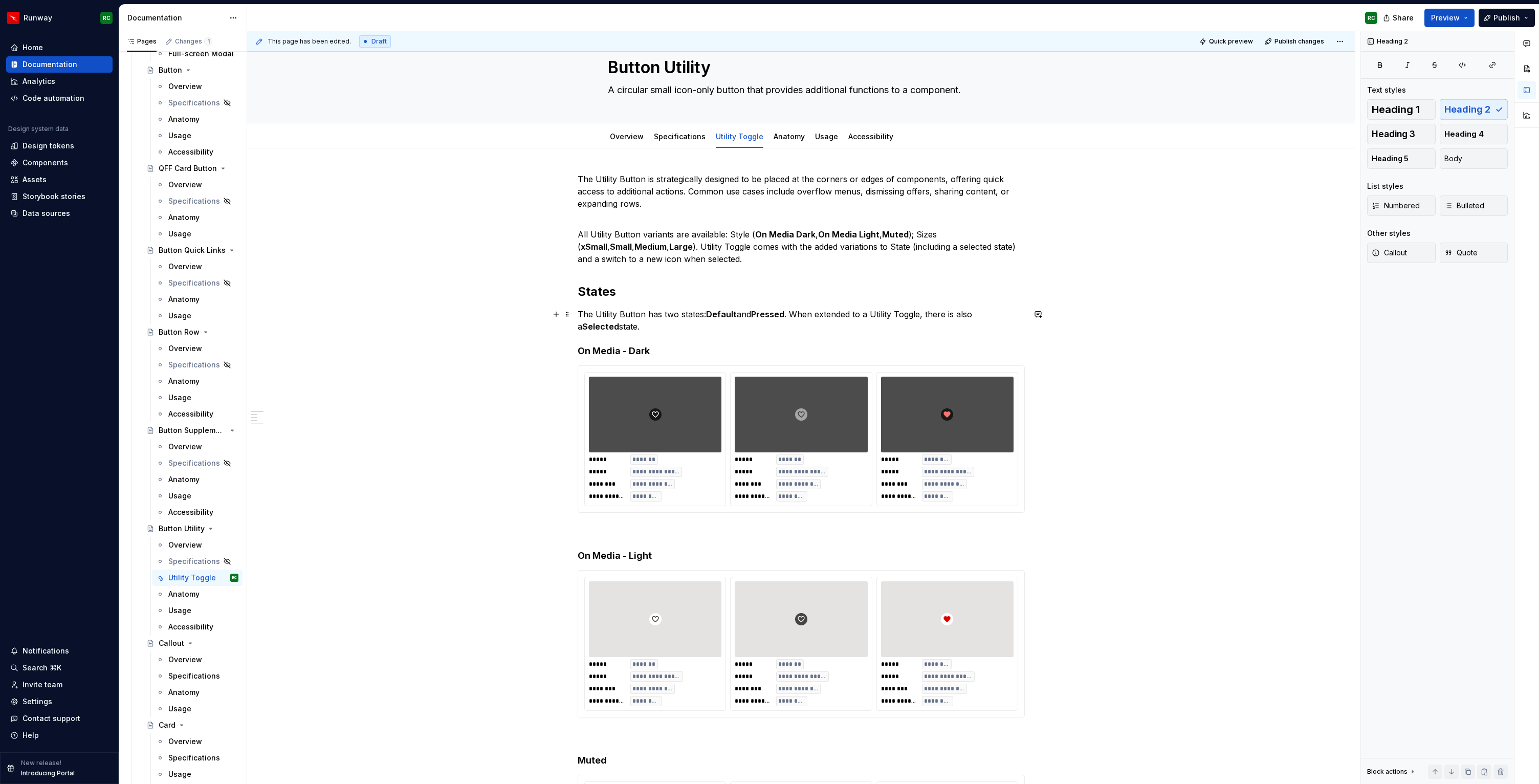
scroll to position [86, 0]
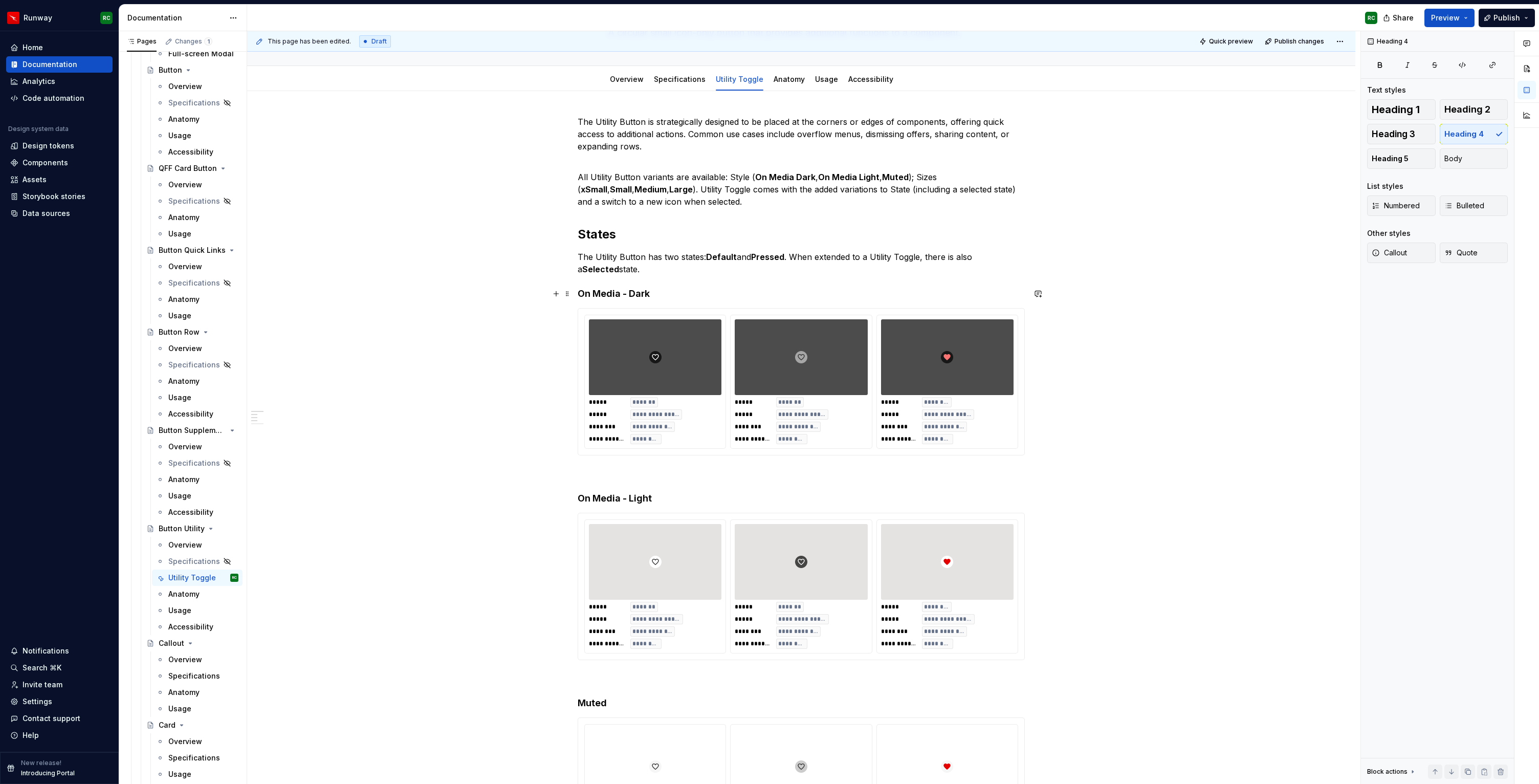
click at [651, 293] on h4 "On Media - Dark" at bounding box center [801, 293] width 447 height 12
click at [675, 274] on button "button" at bounding box center [679, 274] width 15 height 15
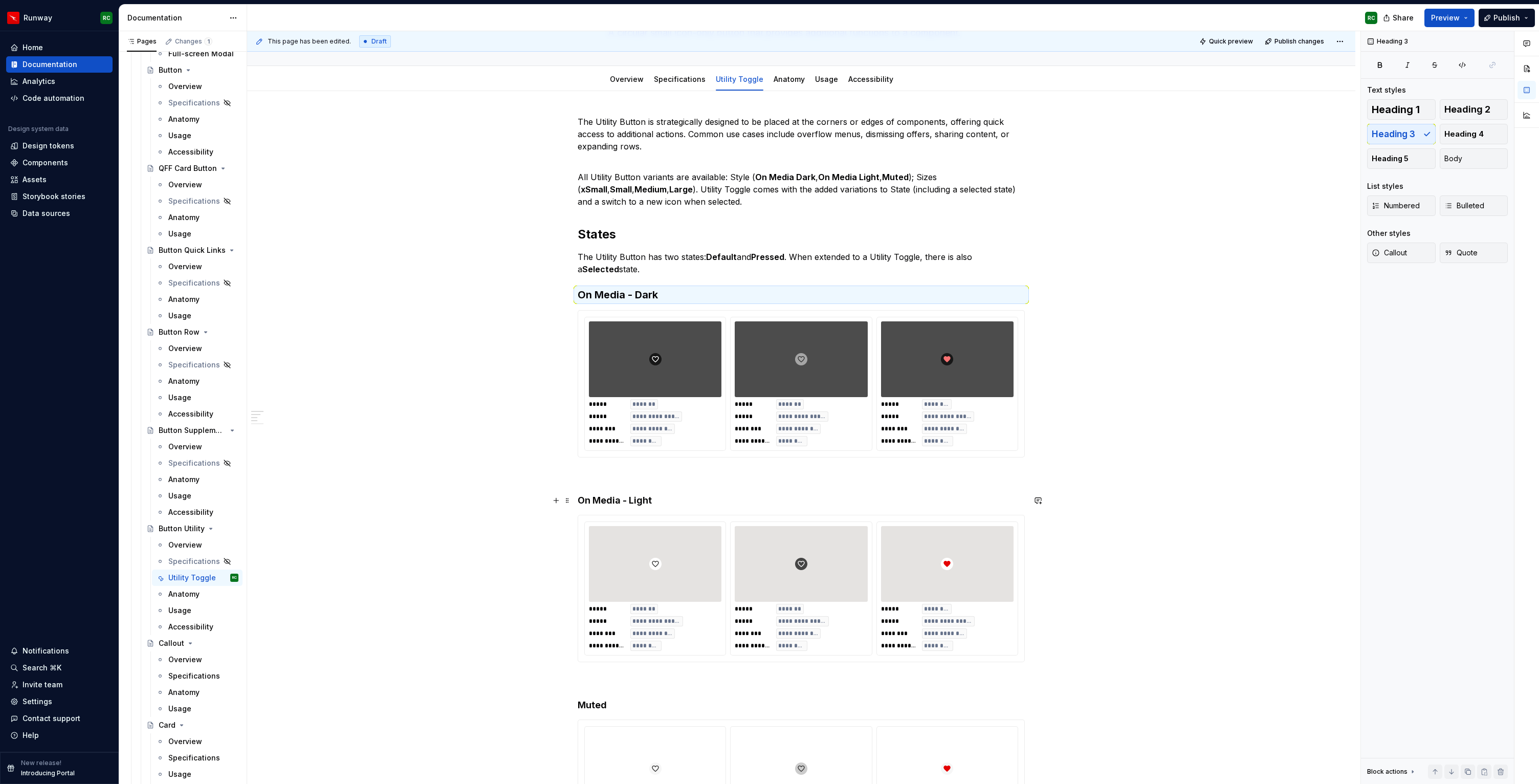
click at [655, 497] on h4 "On Media - Light" at bounding box center [801, 500] width 447 height 12
click at [681, 480] on button "button" at bounding box center [679, 481] width 15 height 15
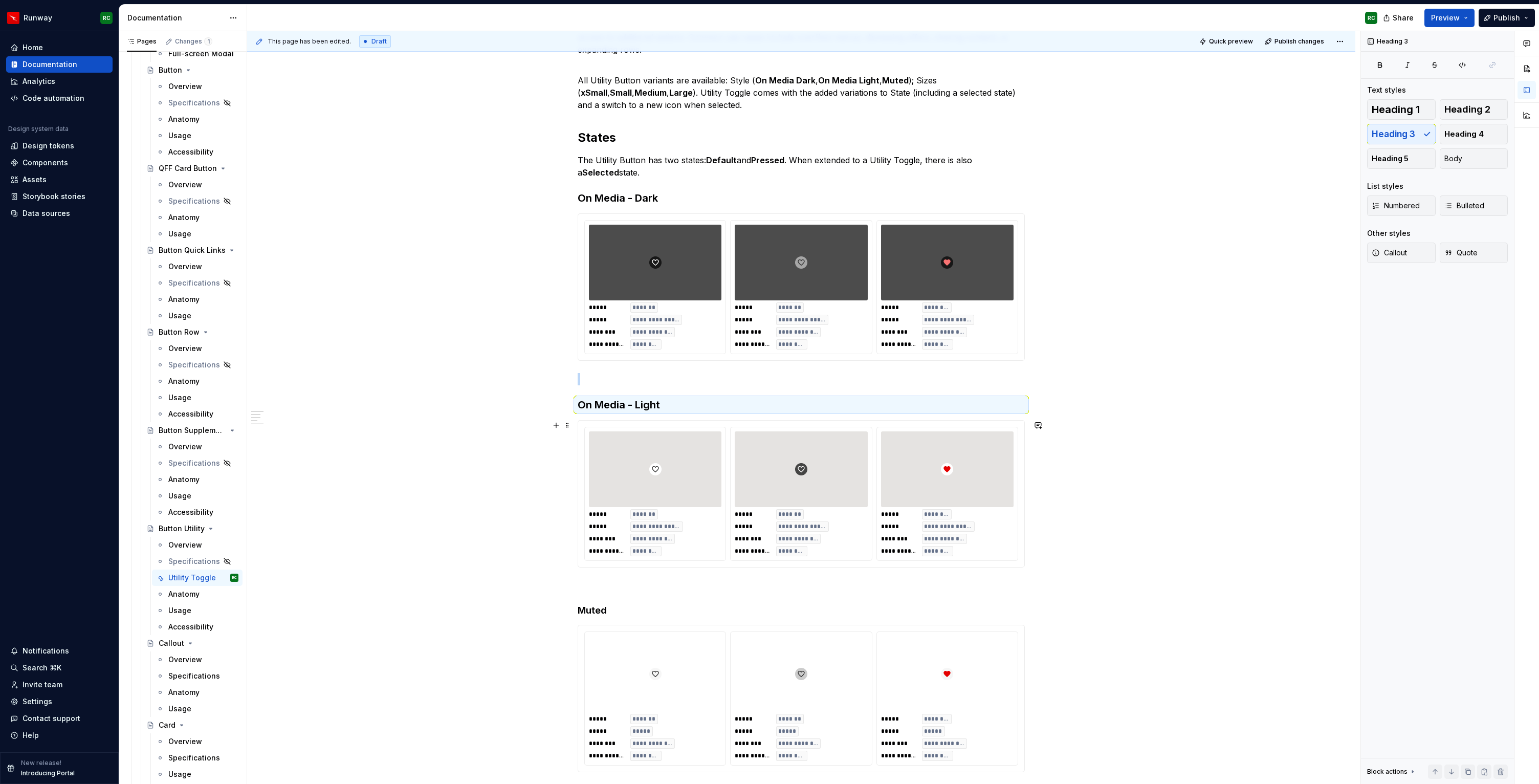
scroll to position [207, 0]
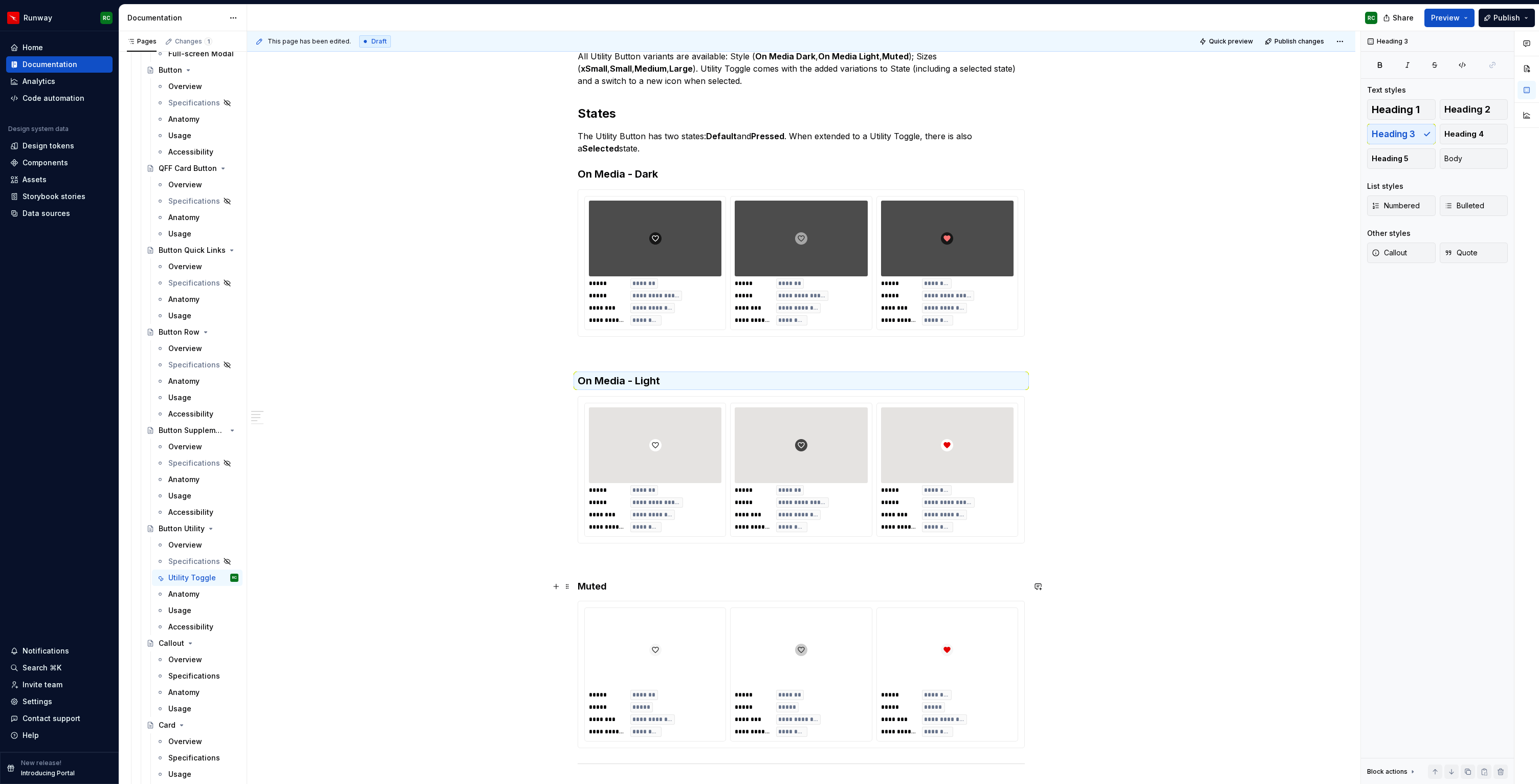
click at [611, 585] on h4 "Muted" at bounding box center [801, 586] width 447 height 12
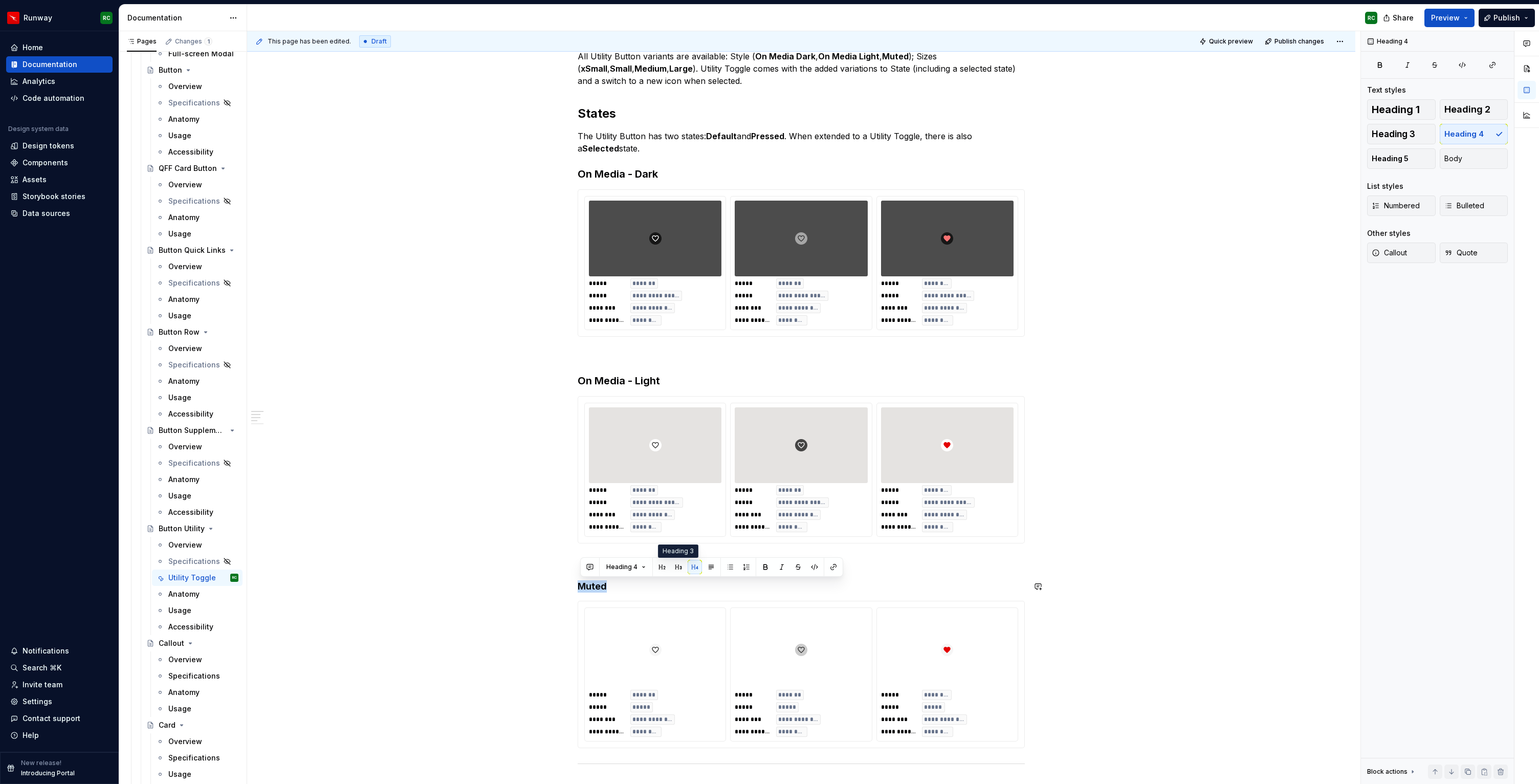
click at [679, 567] on button "button" at bounding box center [679, 567] width 15 height 15
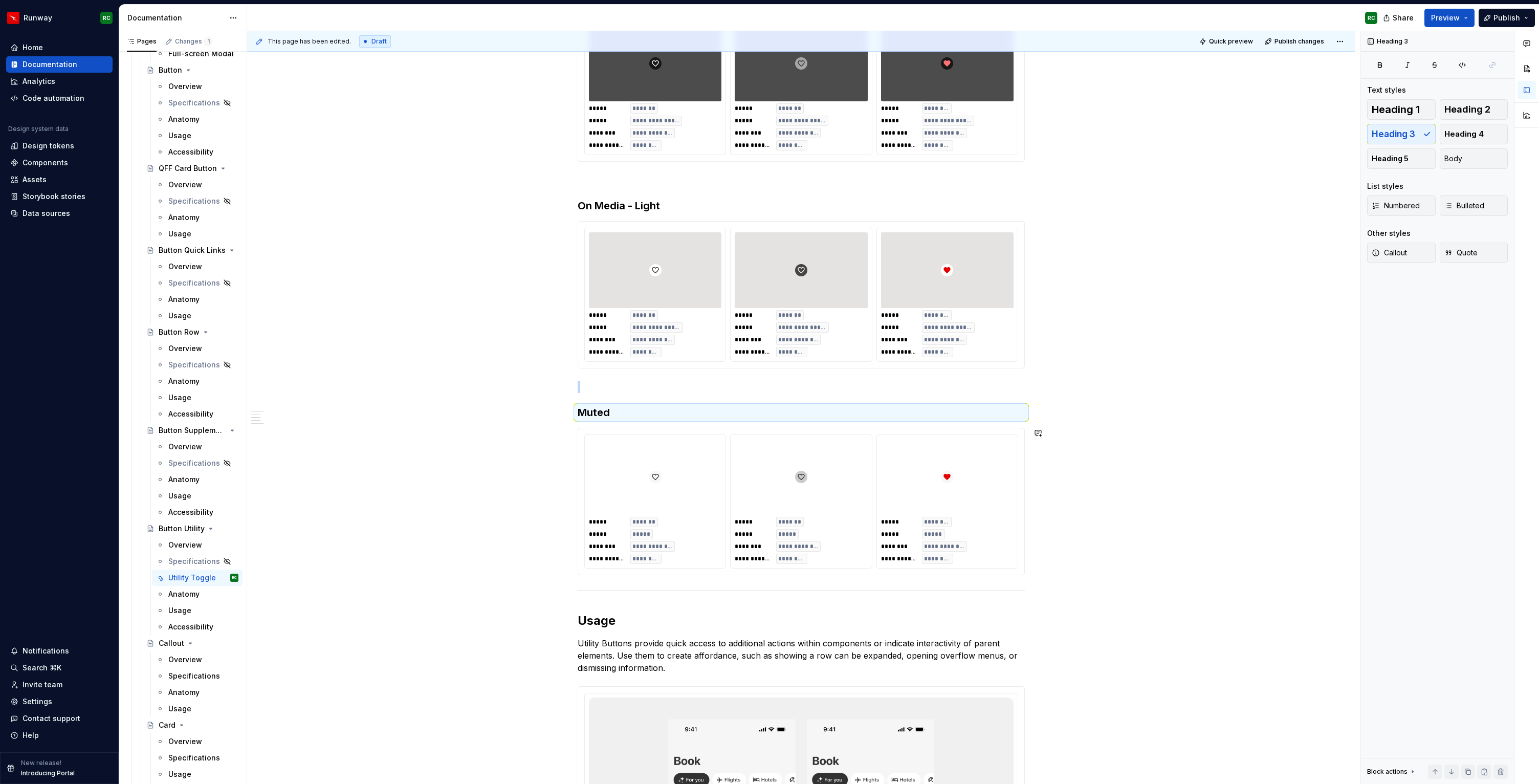
scroll to position [471, 0]
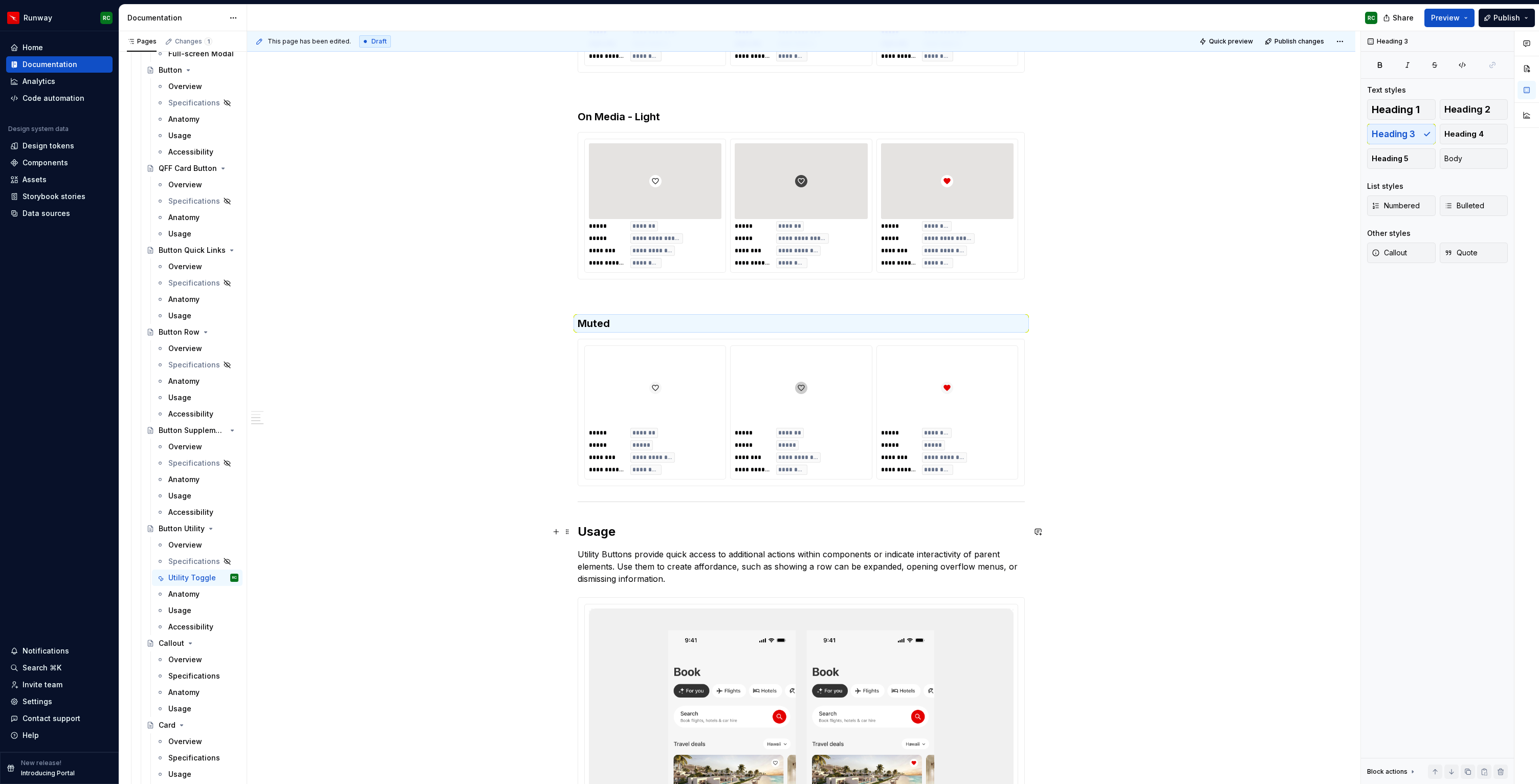
click at [627, 533] on h2 "Usage" at bounding box center [801, 532] width 447 height 16
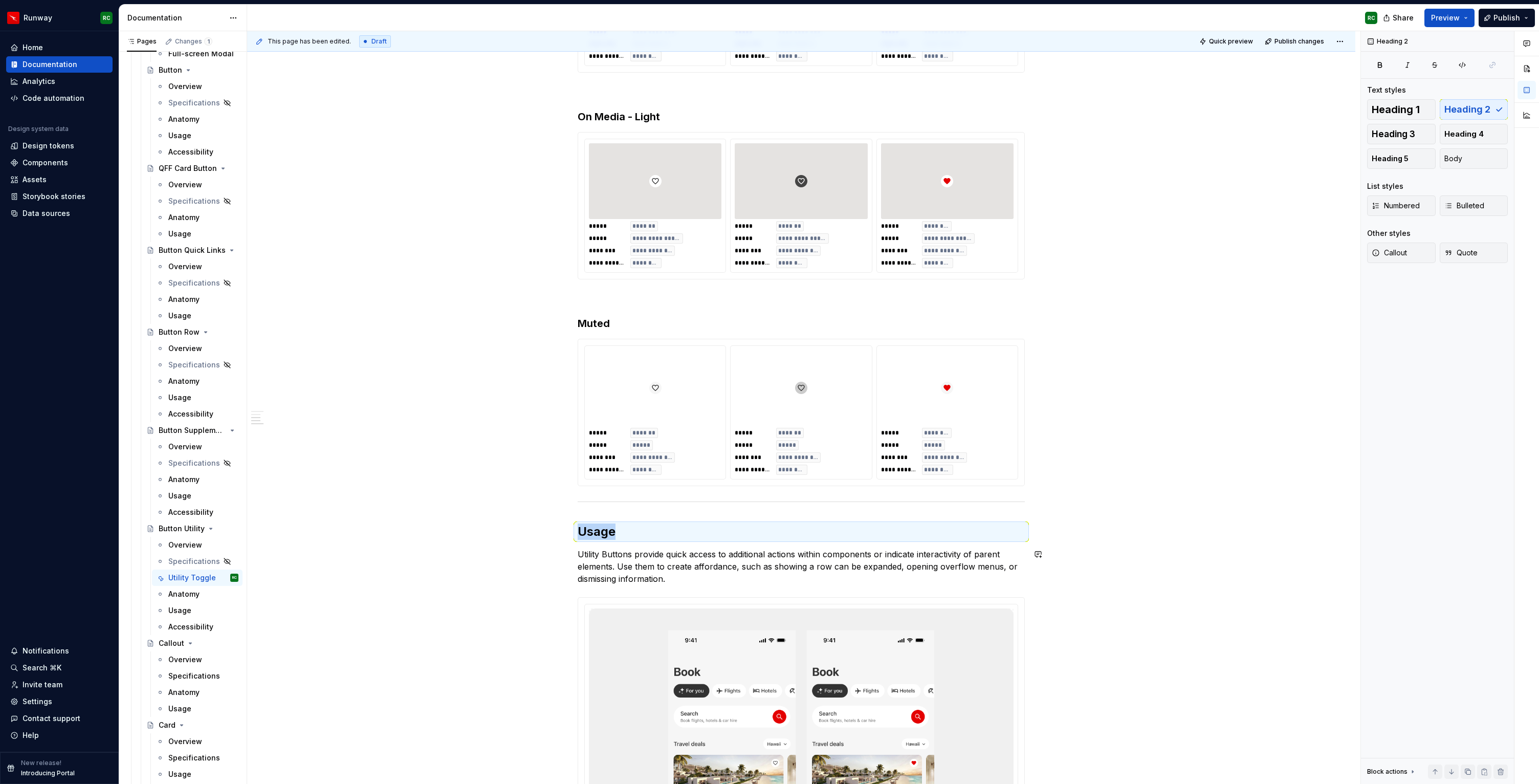
scroll to position [643, 0]
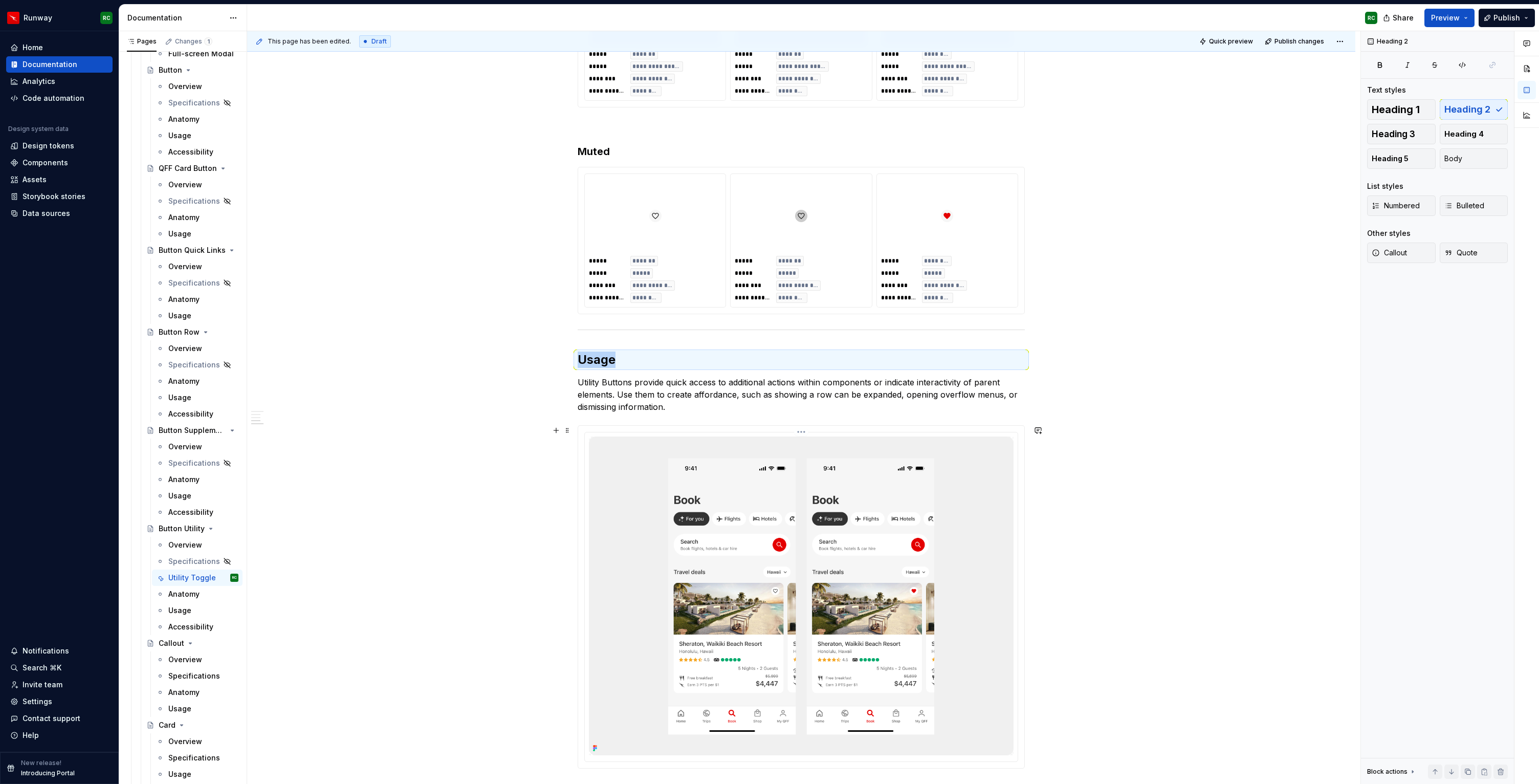
click at [809, 591] on img at bounding box center [801, 596] width 424 height 318
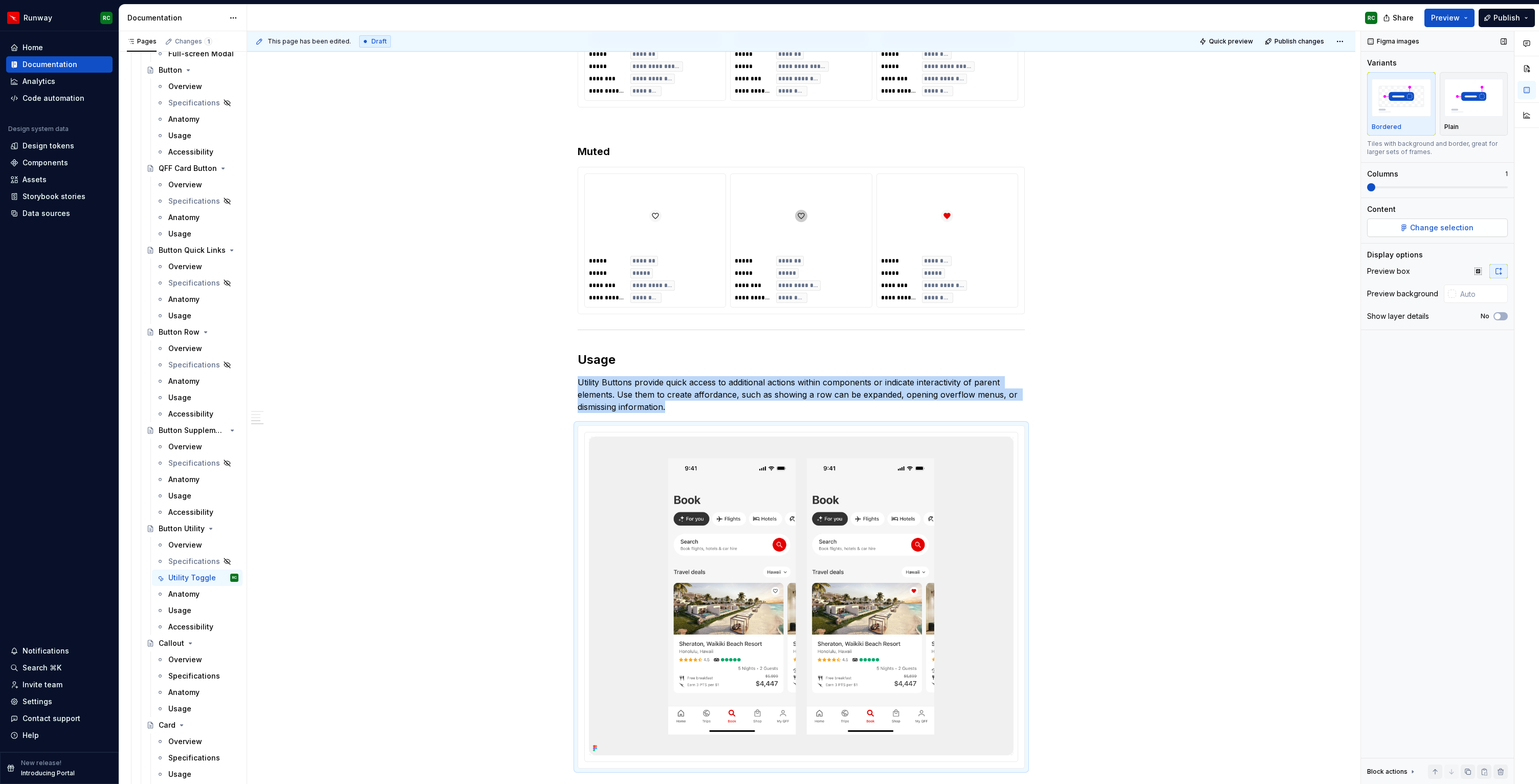
click at [1415, 226] on span "Change selection" at bounding box center [1442, 227] width 63 height 11
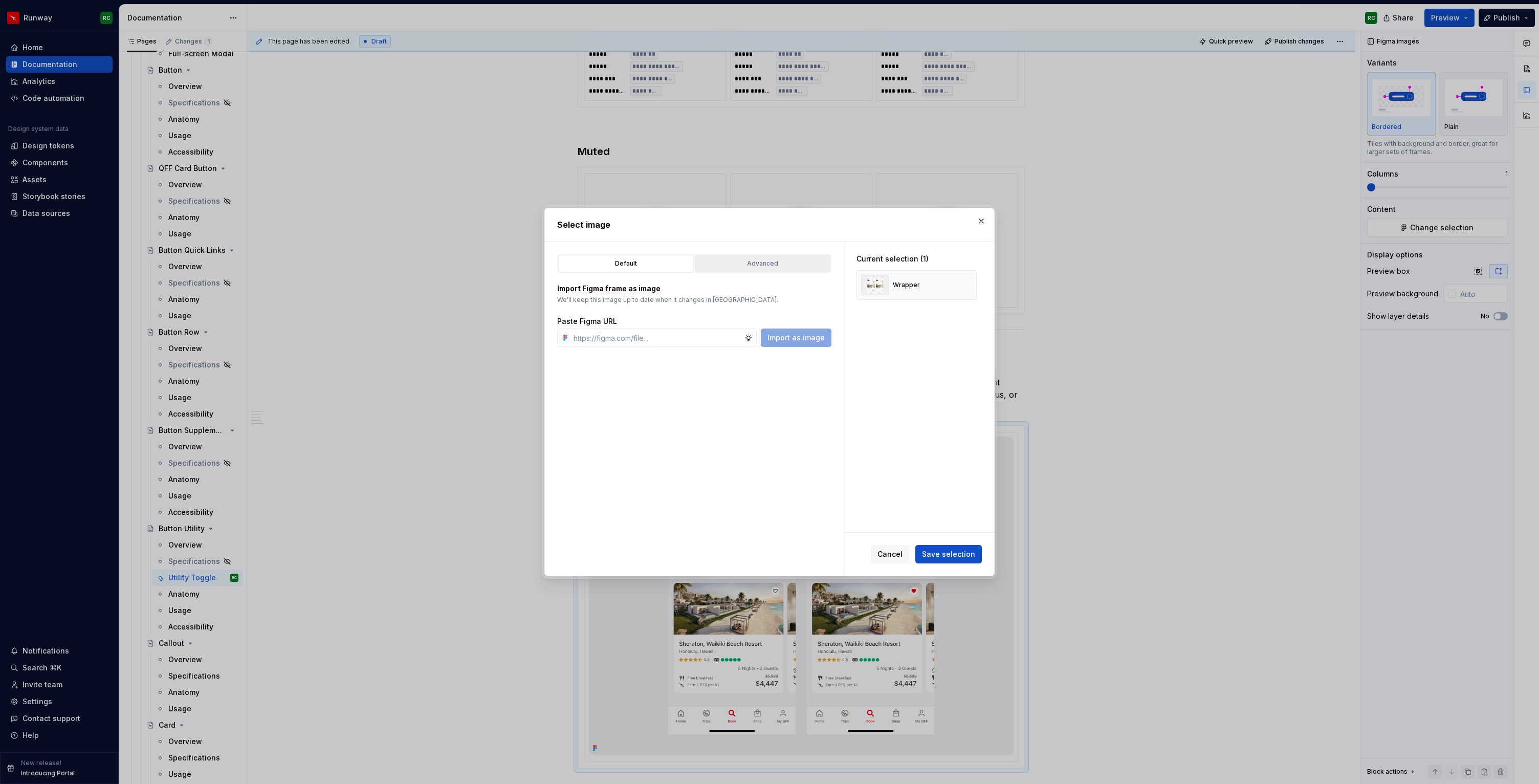
click at [768, 264] on div "Advanced" at bounding box center [762, 263] width 129 height 11
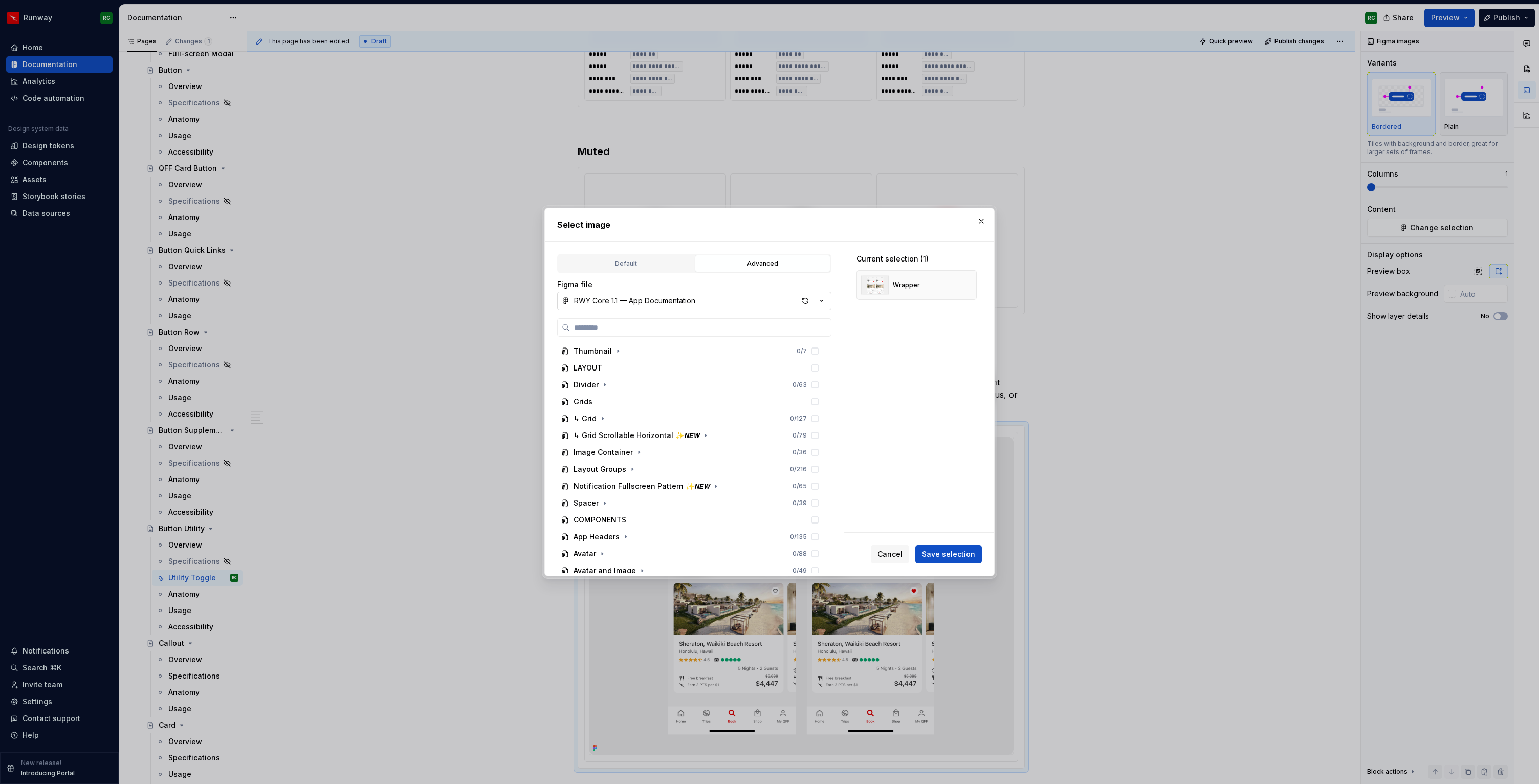
click at [726, 297] on button "RWY Core 1.1 — App Documentation" at bounding box center [694, 301] width 274 height 19
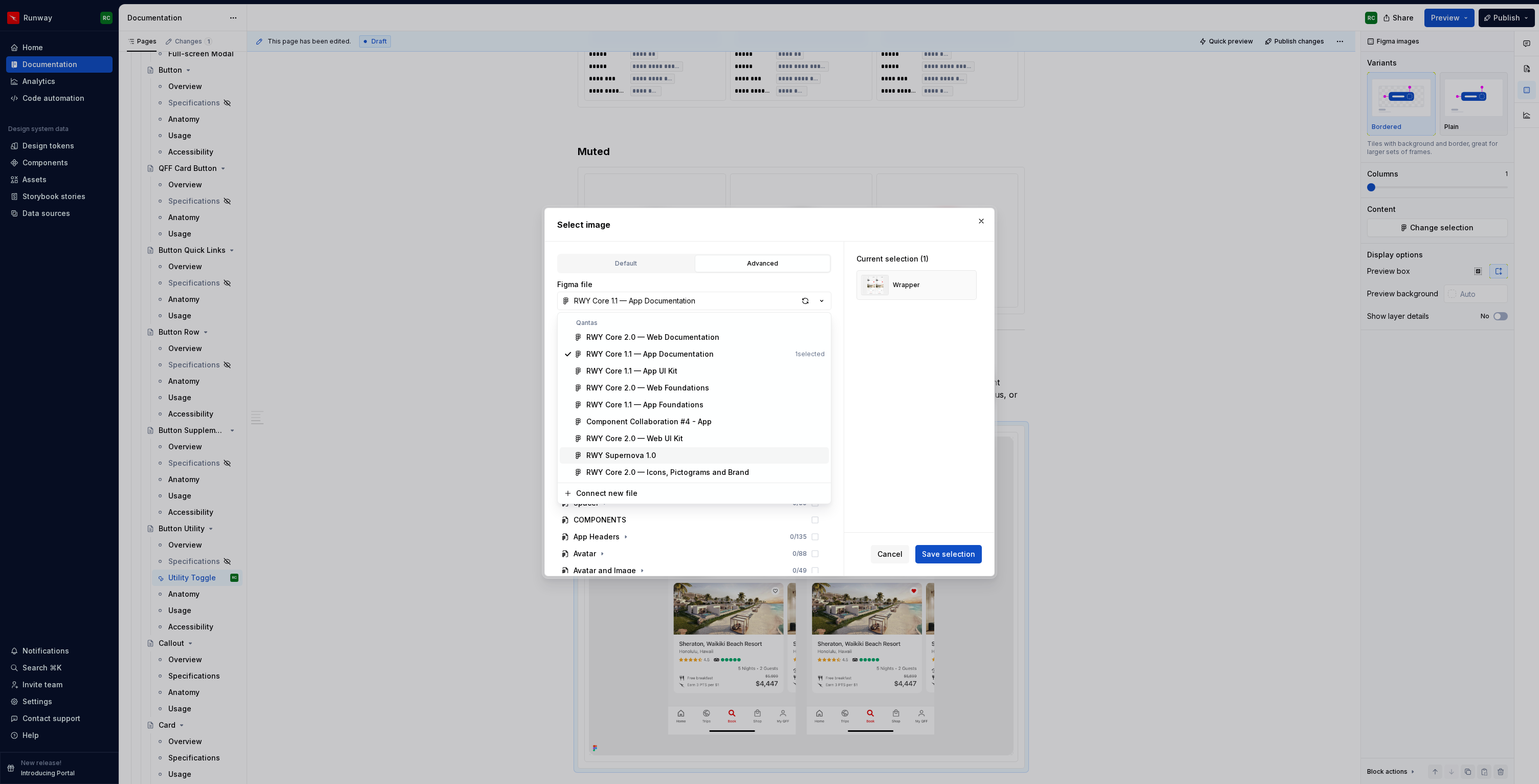
click at [657, 449] on span "RWY Supernova 1.0" at bounding box center [694, 455] width 269 height 16
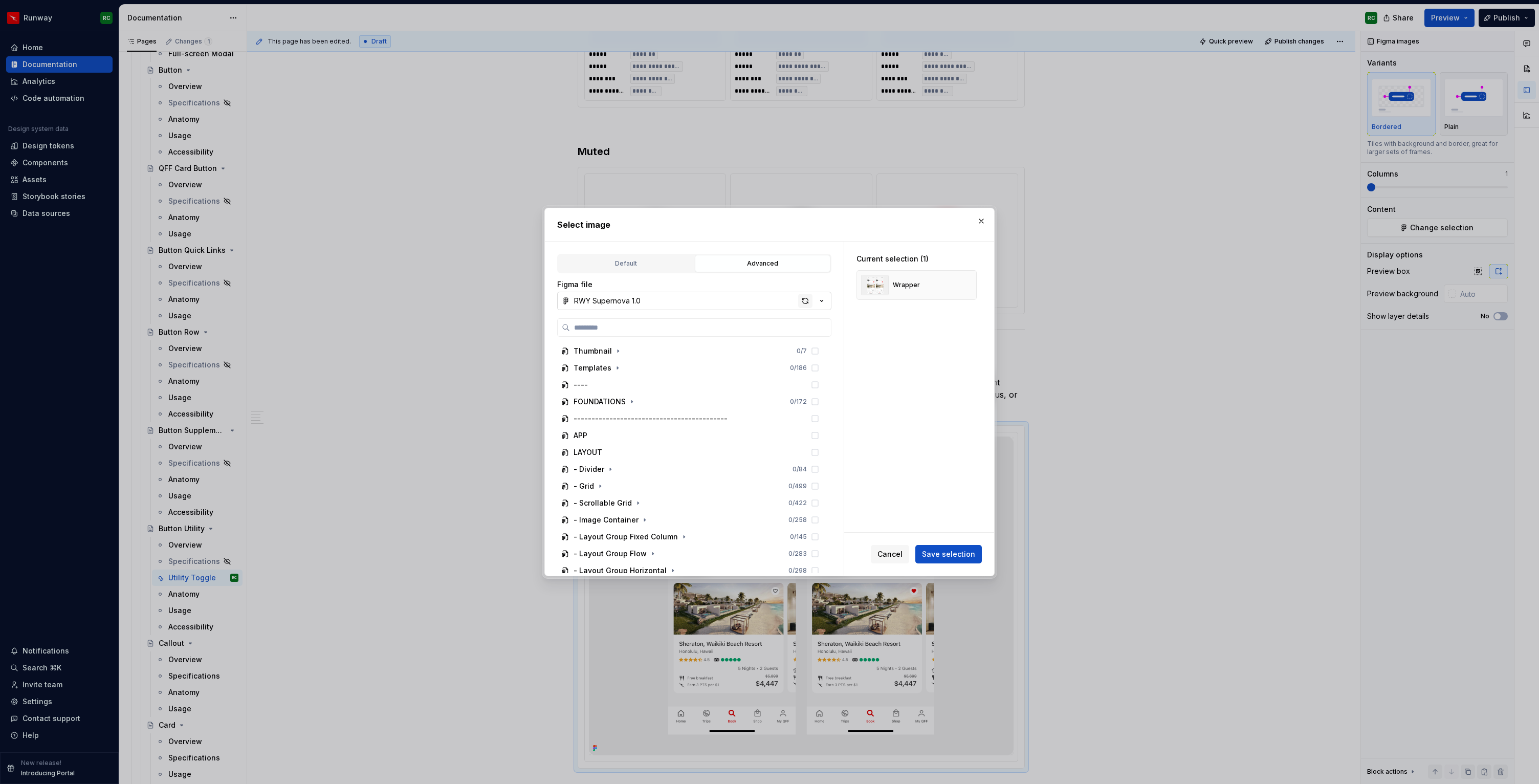
click at [808, 299] on div "button" at bounding box center [806, 301] width 15 height 15
click at [629, 437] on icon "button" at bounding box center [630, 436] width 8 height 8
click at [659, 522] on icon "button" at bounding box center [662, 521] width 8 height 8
click at [656, 539] on div "Usage 1 0 / 4" at bounding box center [699, 537] width 247 height 16
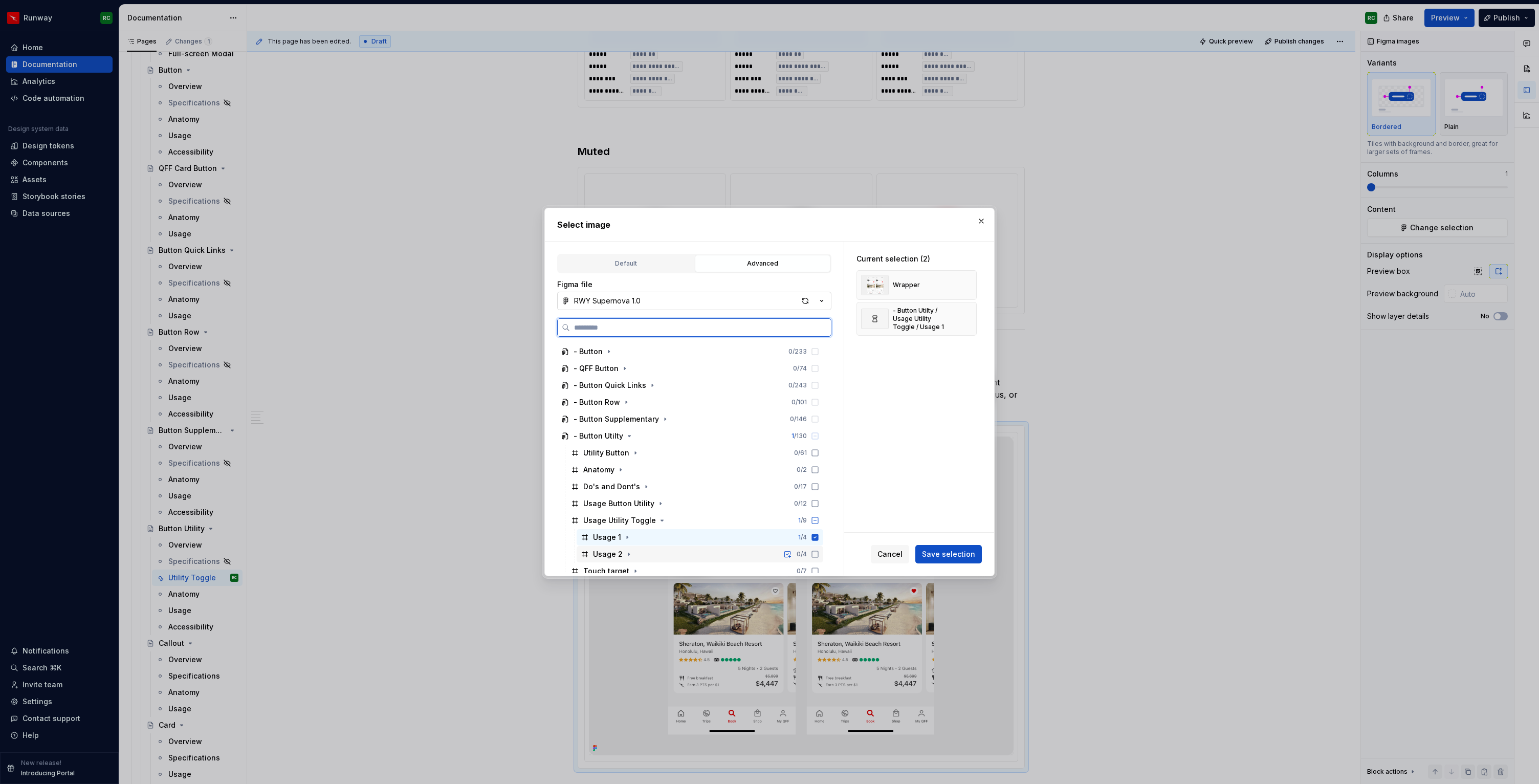
click at [656, 551] on div "Usage 2 0 / 4" at bounding box center [699, 554] width 247 height 16
click at [972, 287] on button "button" at bounding box center [965, 285] width 15 height 15
click at [939, 553] on span "Save selection" at bounding box center [949, 554] width 53 height 11
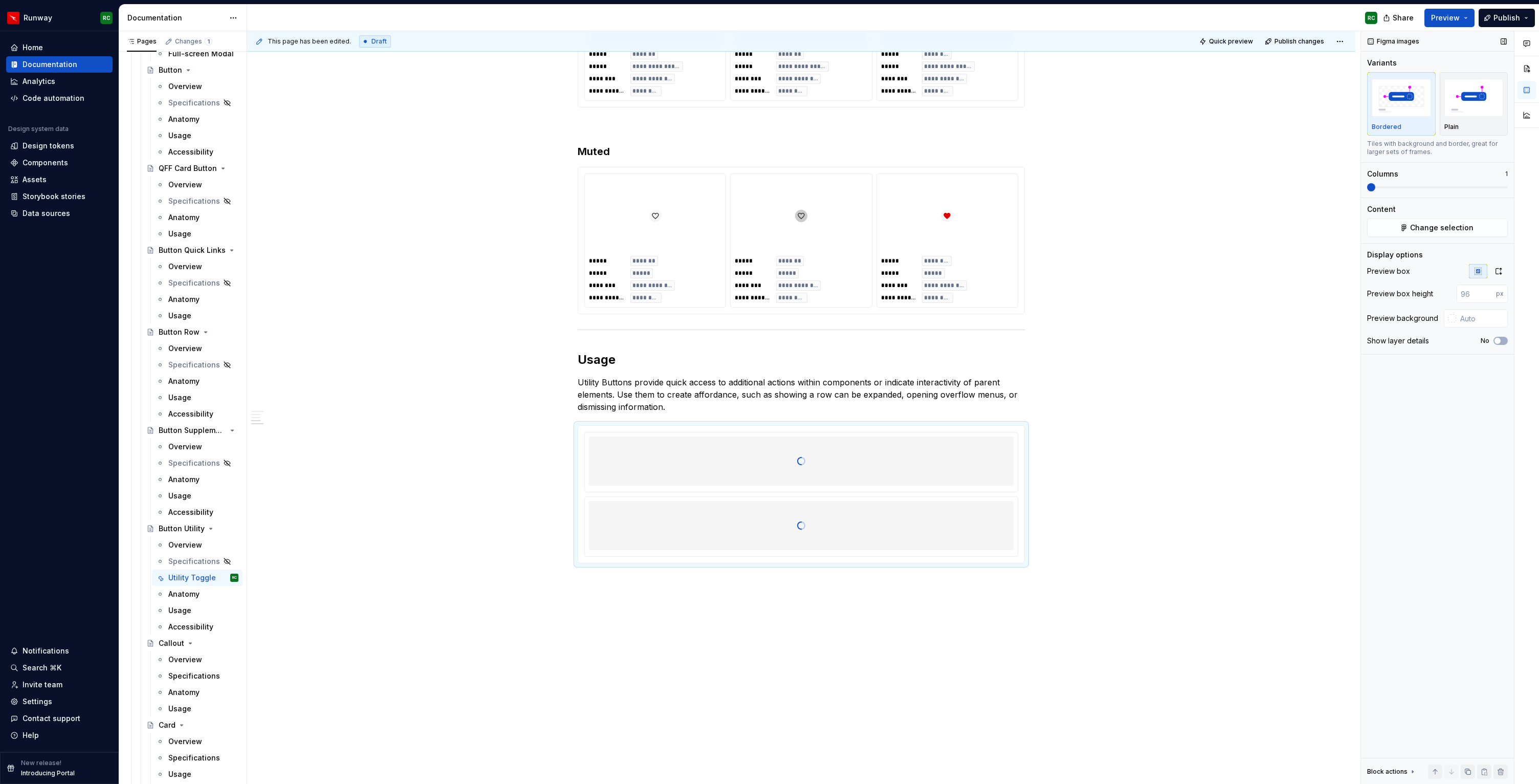
click at [1394, 189] on span at bounding box center [1437, 188] width 141 height 8
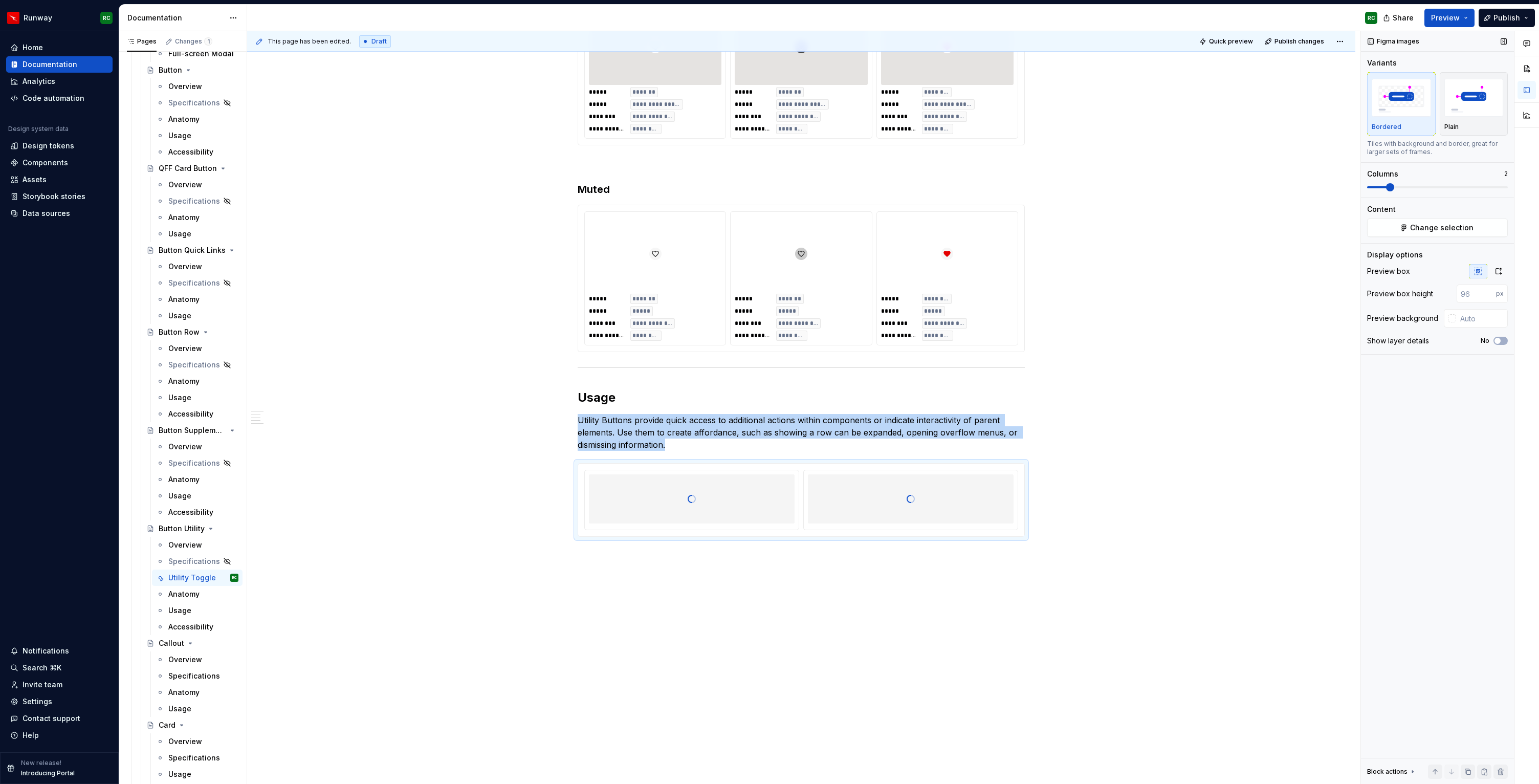
scroll to position [605, 0]
click at [1506, 273] on button "button" at bounding box center [1499, 272] width 19 height 15
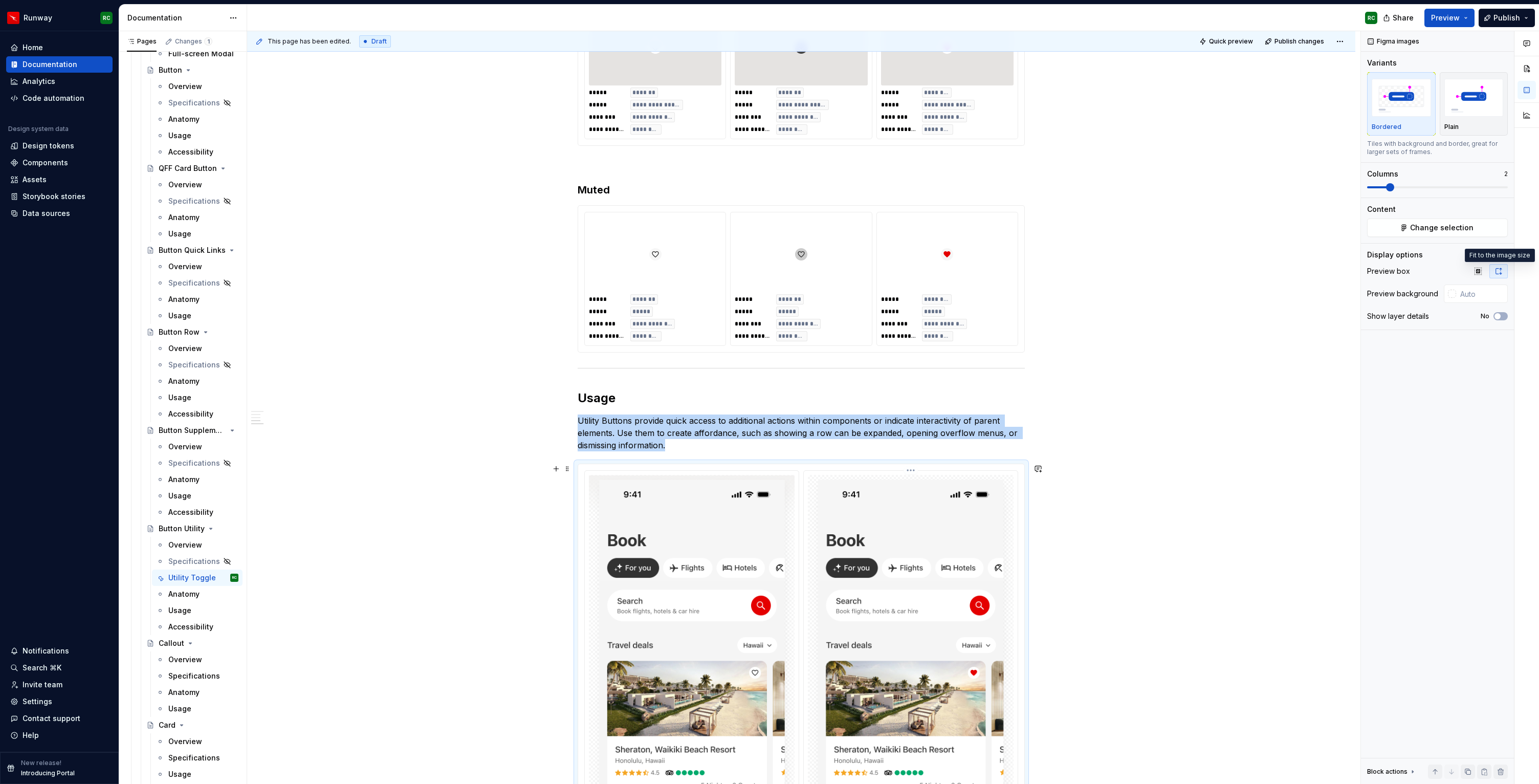
scroll to position [690, 0]
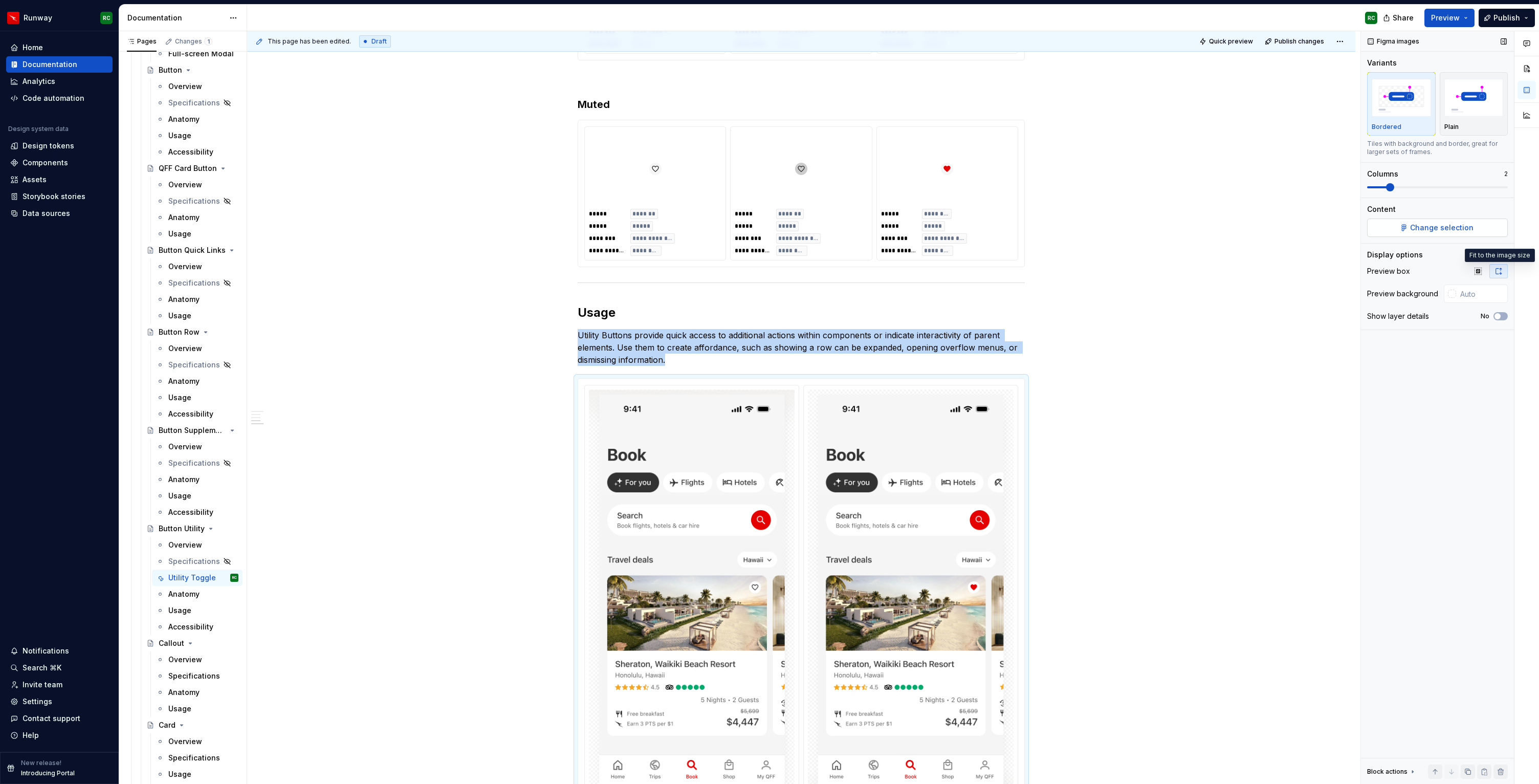
click at [1432, 229] on span "Change selection" at bounding box center [1442, 227] width 63 height 11
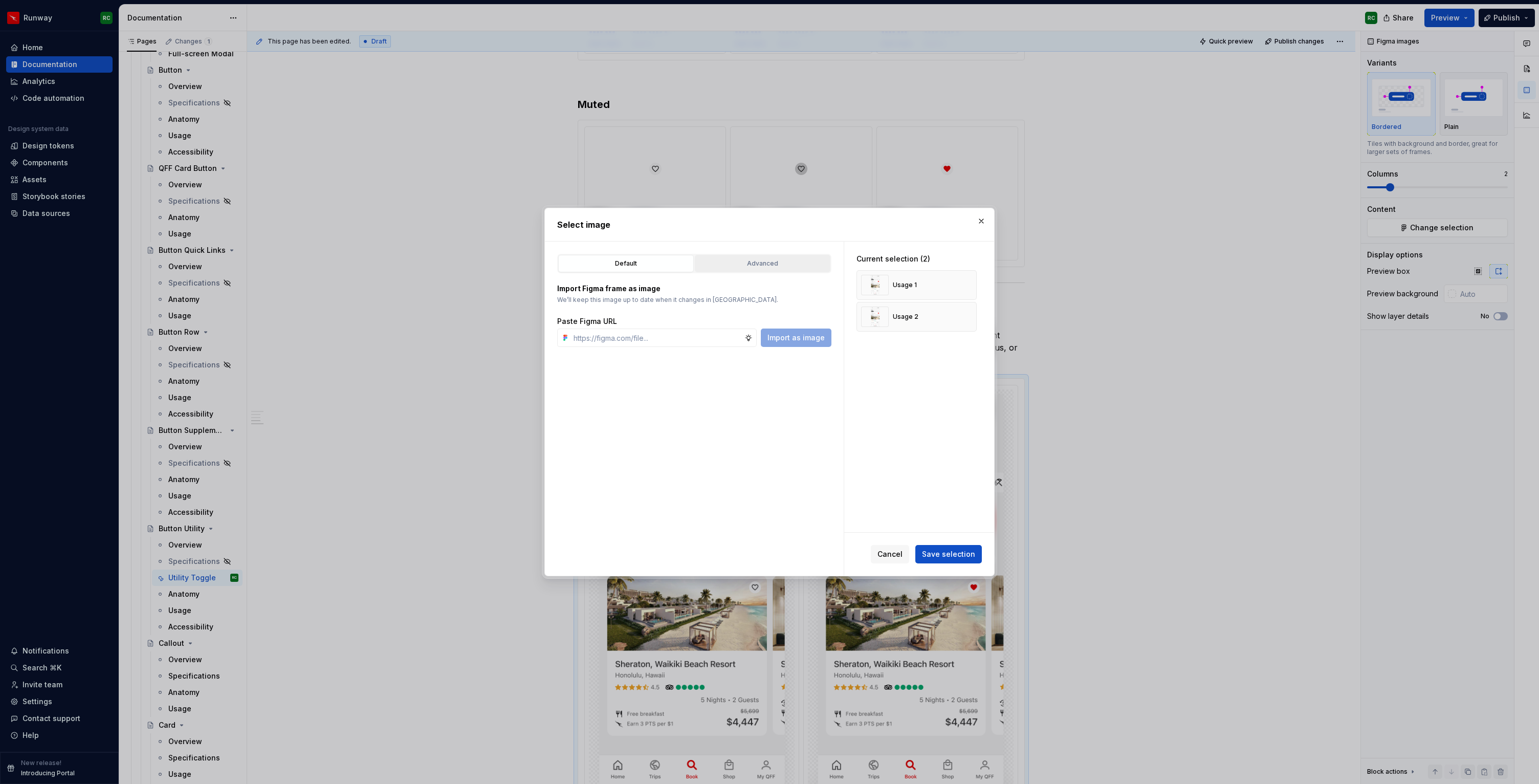
click at [774, 262] on div "Advanced" at bounding box center [762, 263] width 129 height 11
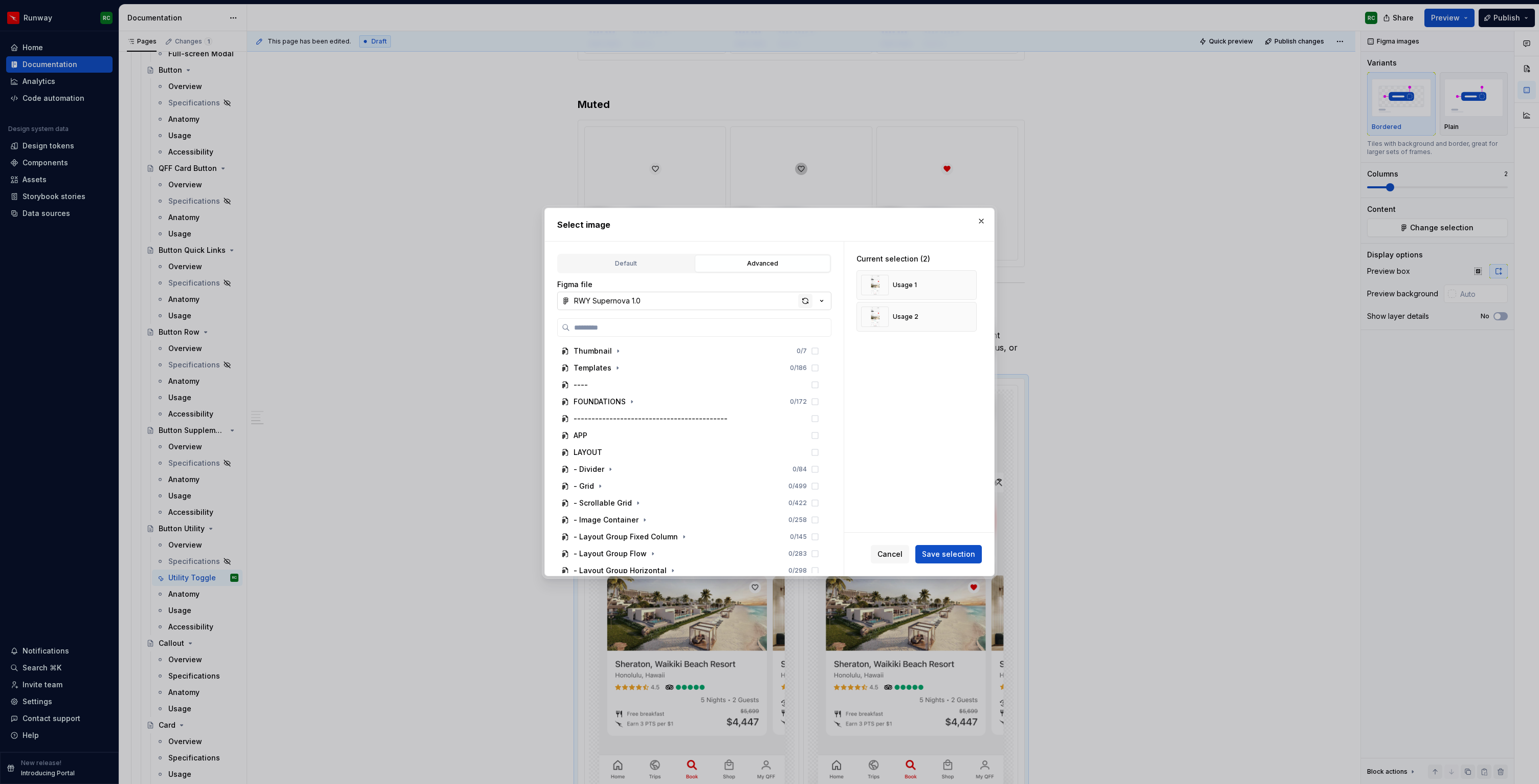
click at [807, 295] on div "button" at bounding box center [806, 301] width 15 height 15
click at [628, 433] on icon "button" at bounding box center [630, 434] width 8 height 8
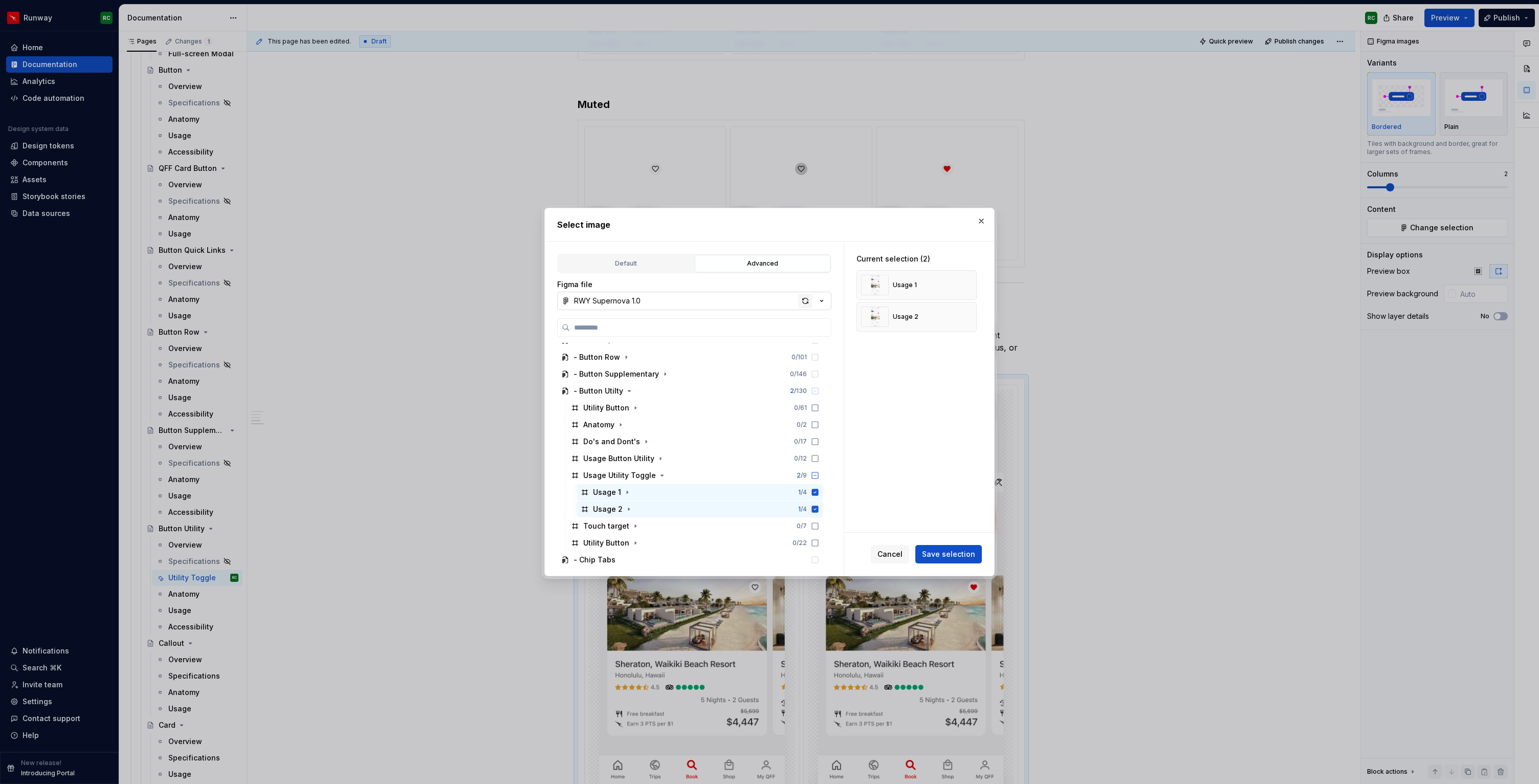
click at [803, 300] on div "button" at bounding box center [806, 301] width 15 height 15
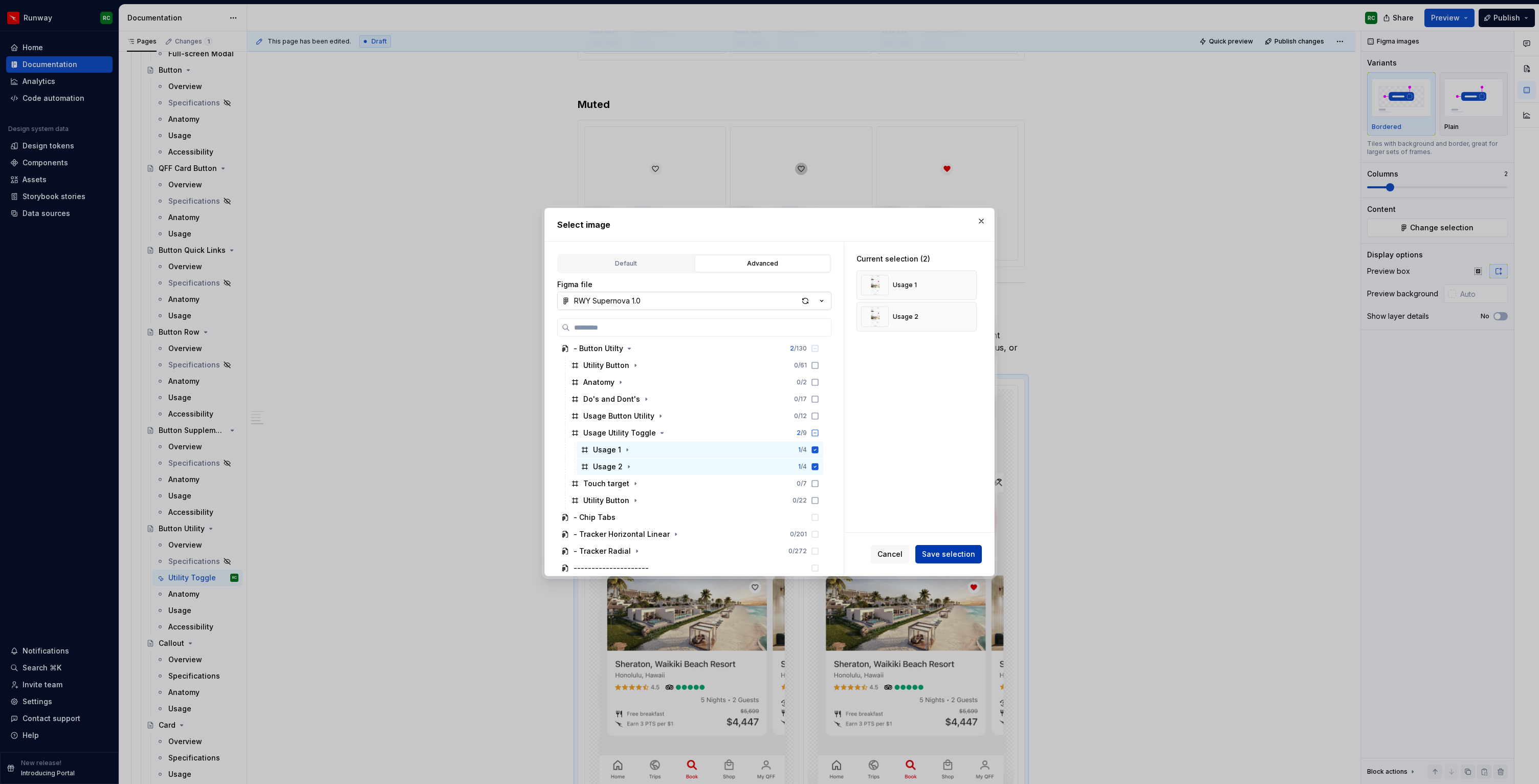
click at [961, 560] on button "Save selection" at bounding box center [949, 554] width 66 height 19
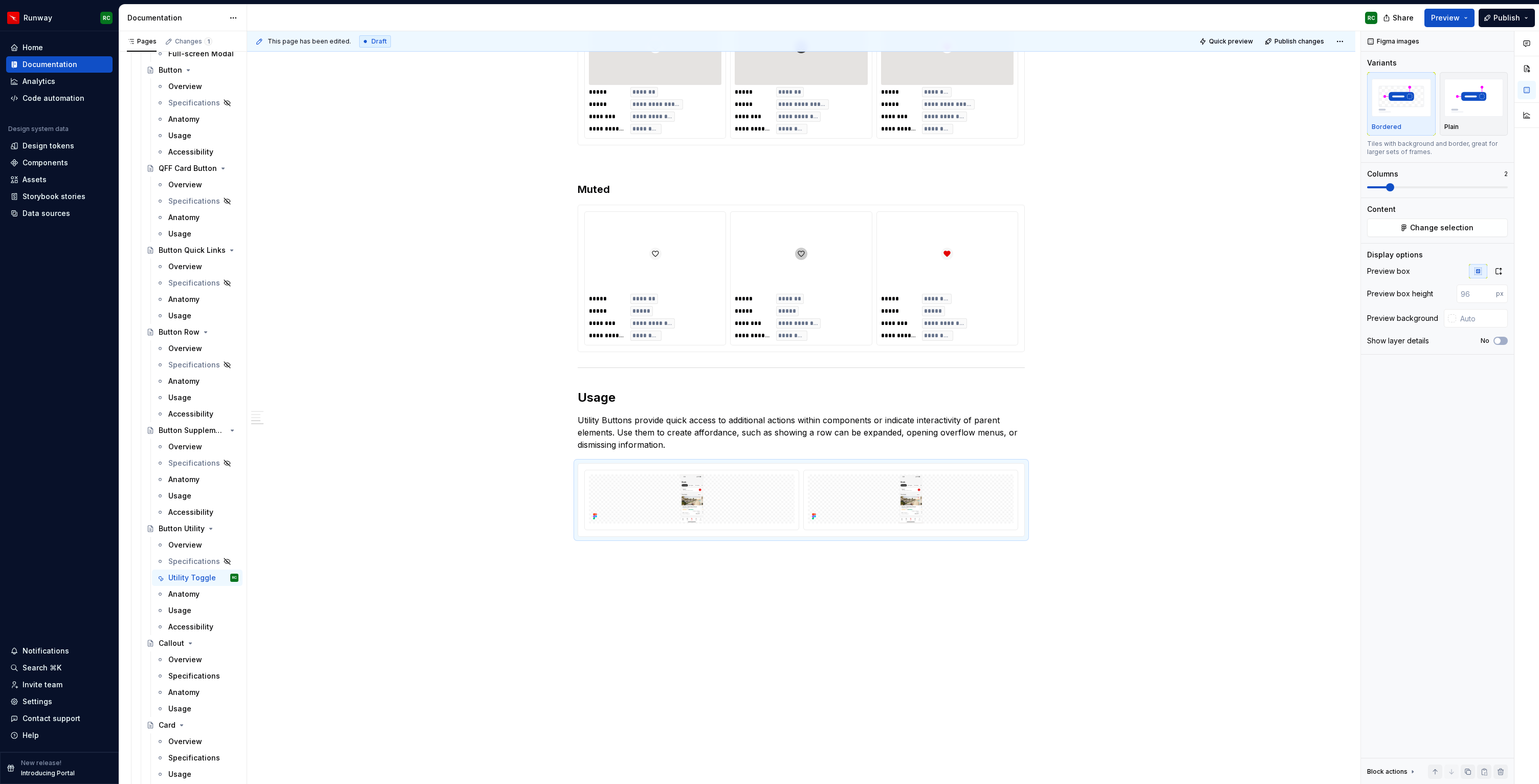
scroll to position [605, 0]
click at [1507, 272] on button "button" at bounding box center [1499, 272] width 19 height 15
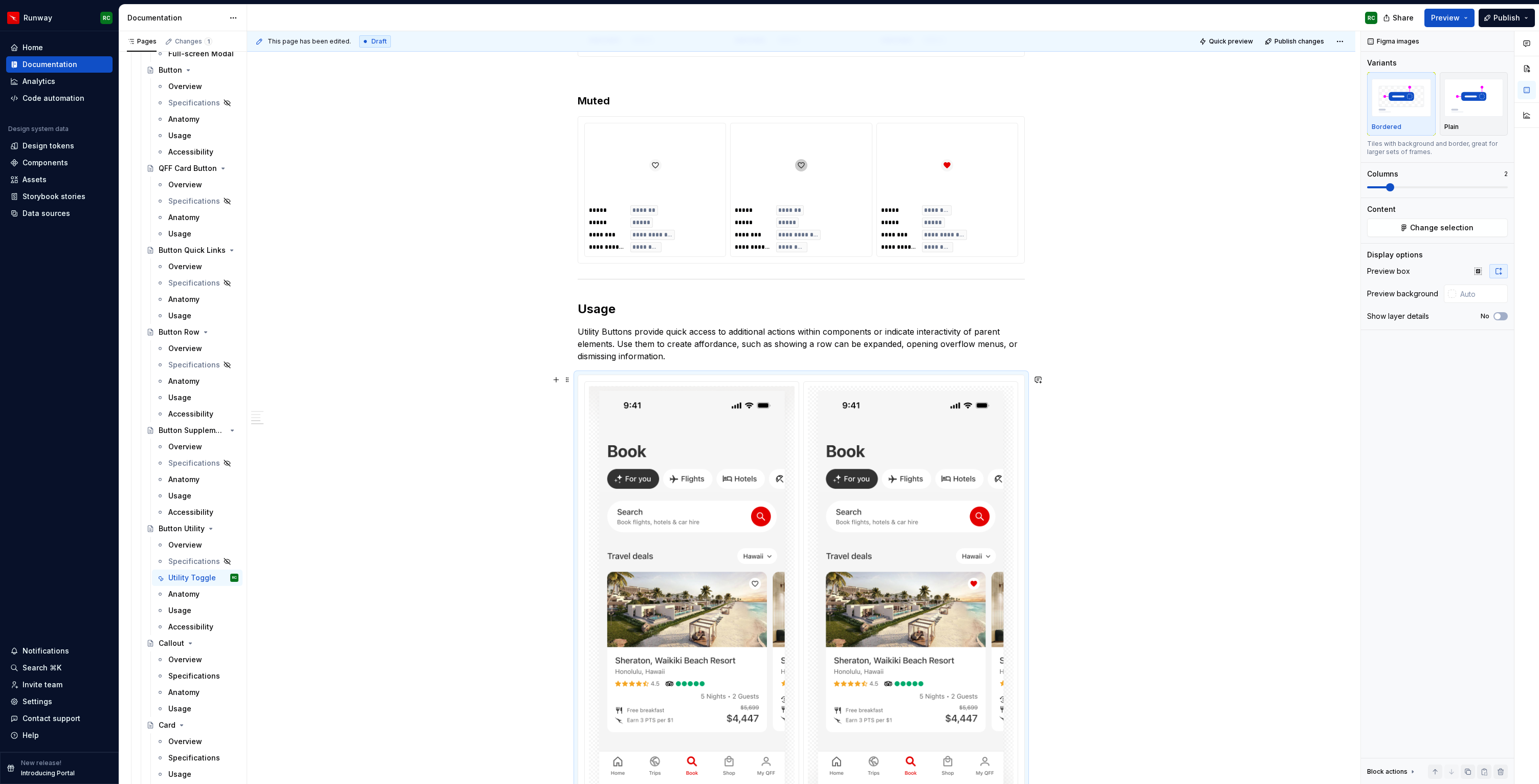
scroll to position [772, 0]
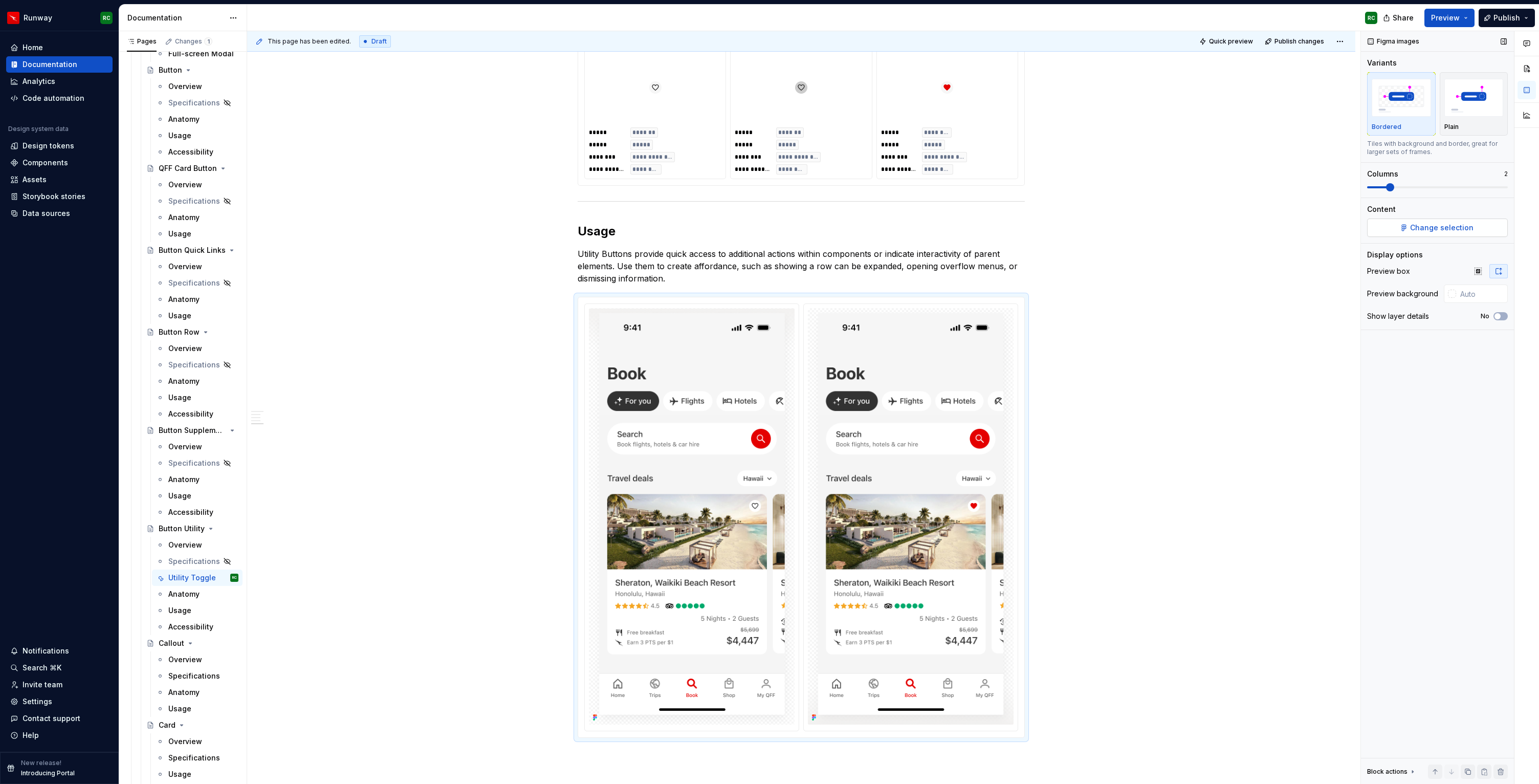
click at [1419, 224] on span "Change selection" at bounding box center [1442, 227] width 63 height 11
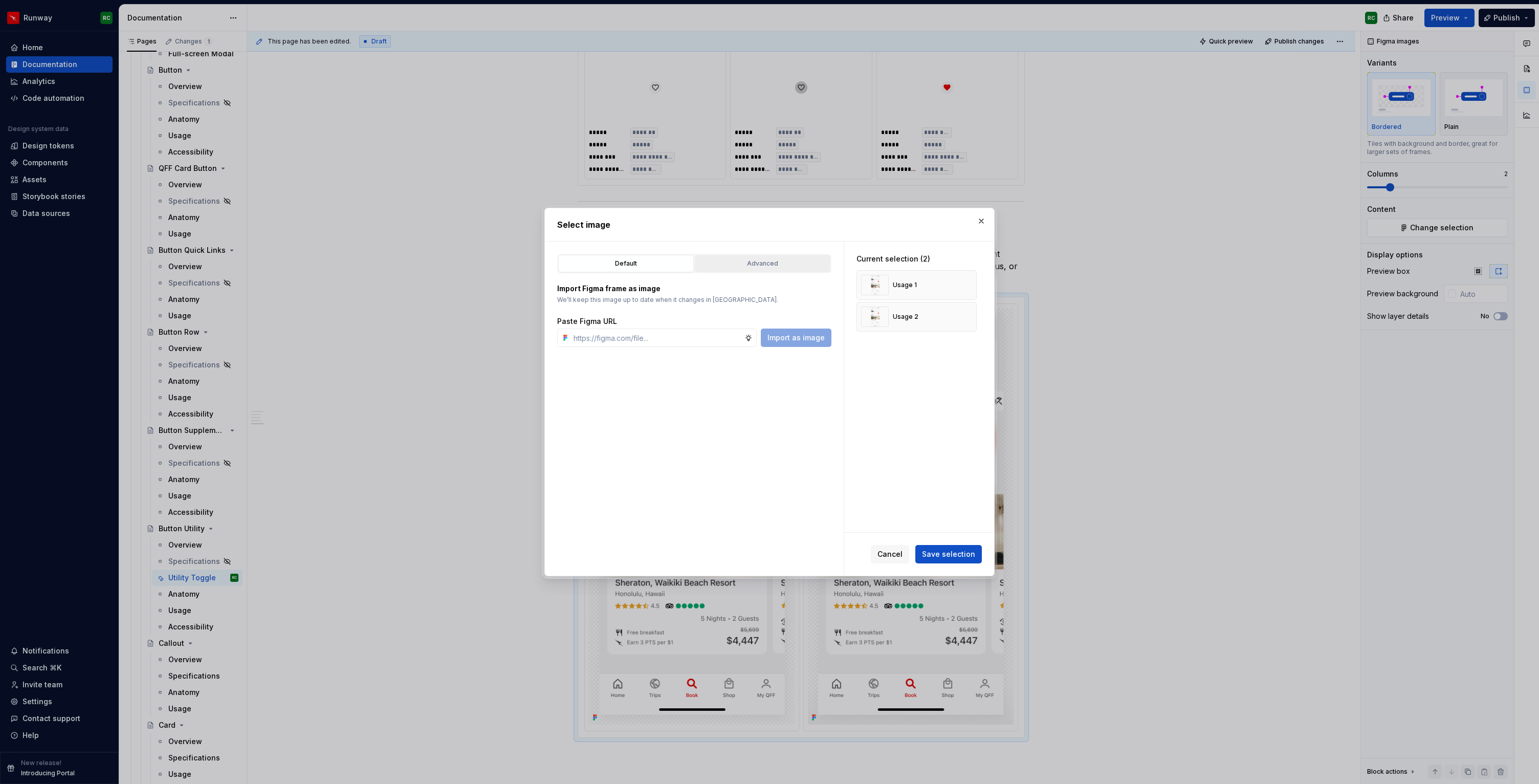
click at [798, 267] on div "Advanced" at bounding box center [762, 263] width 129 height 11
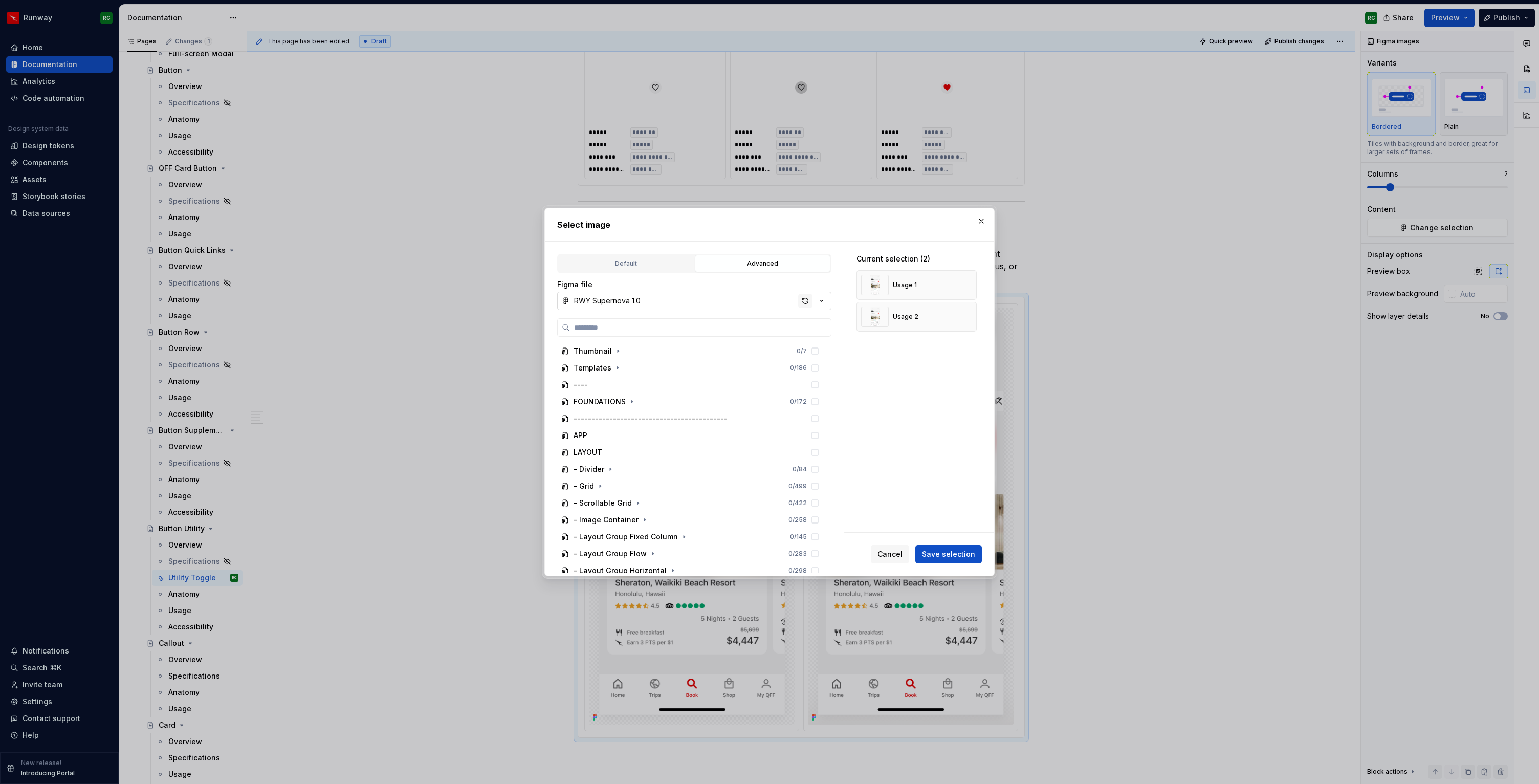
click at [808, 299] on div "button" at bounding box center [806, 301] width 15 height 15
click at [630, 394] on icon "button" at bounding box center [630, 393] width 8 height 8
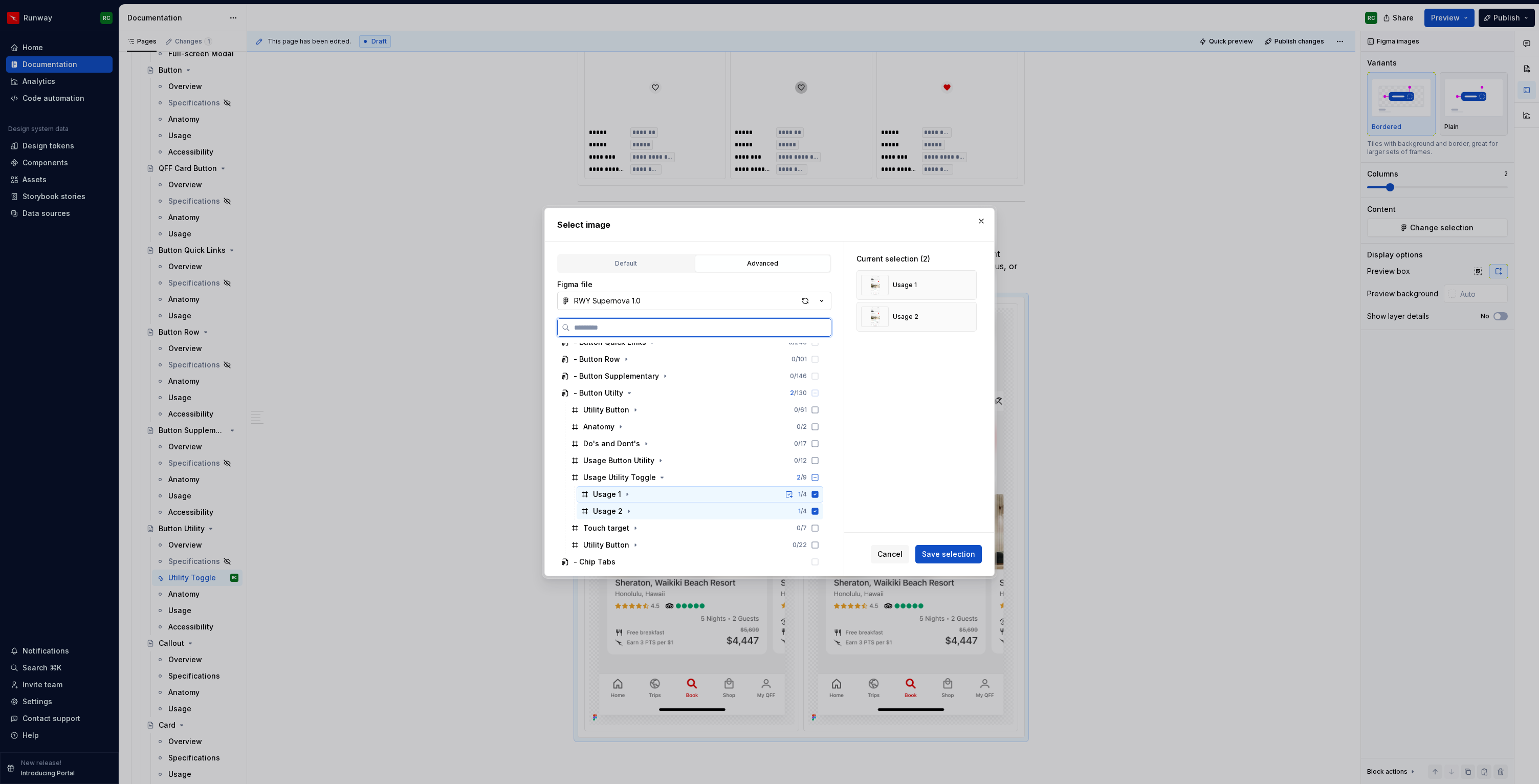
click at [765, 495] on div "Usage 1 1 / 4" at bounding box center [699, 494] width 247 height 16
click at [748, 510] on div "Usage 2 1 / 4" at bounding box center [699, 511] width 247 height 16
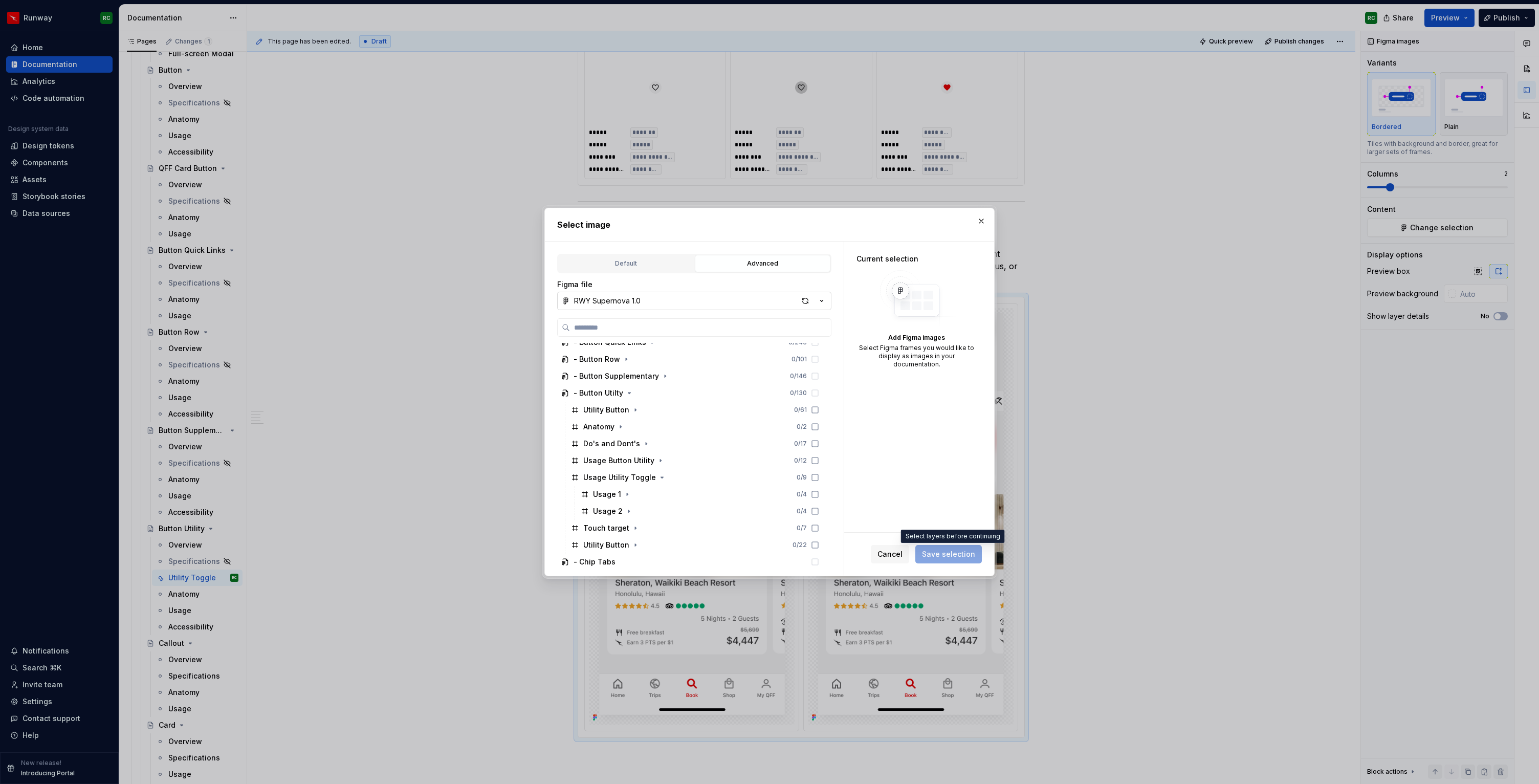
click at [957, 555] on span "Save selection" at bounding box center [949, 554] width 66 height 19
click at [652, 492] on div "Usage 1 0 / 4" at bounding box center [699, 494] width 247 height 16
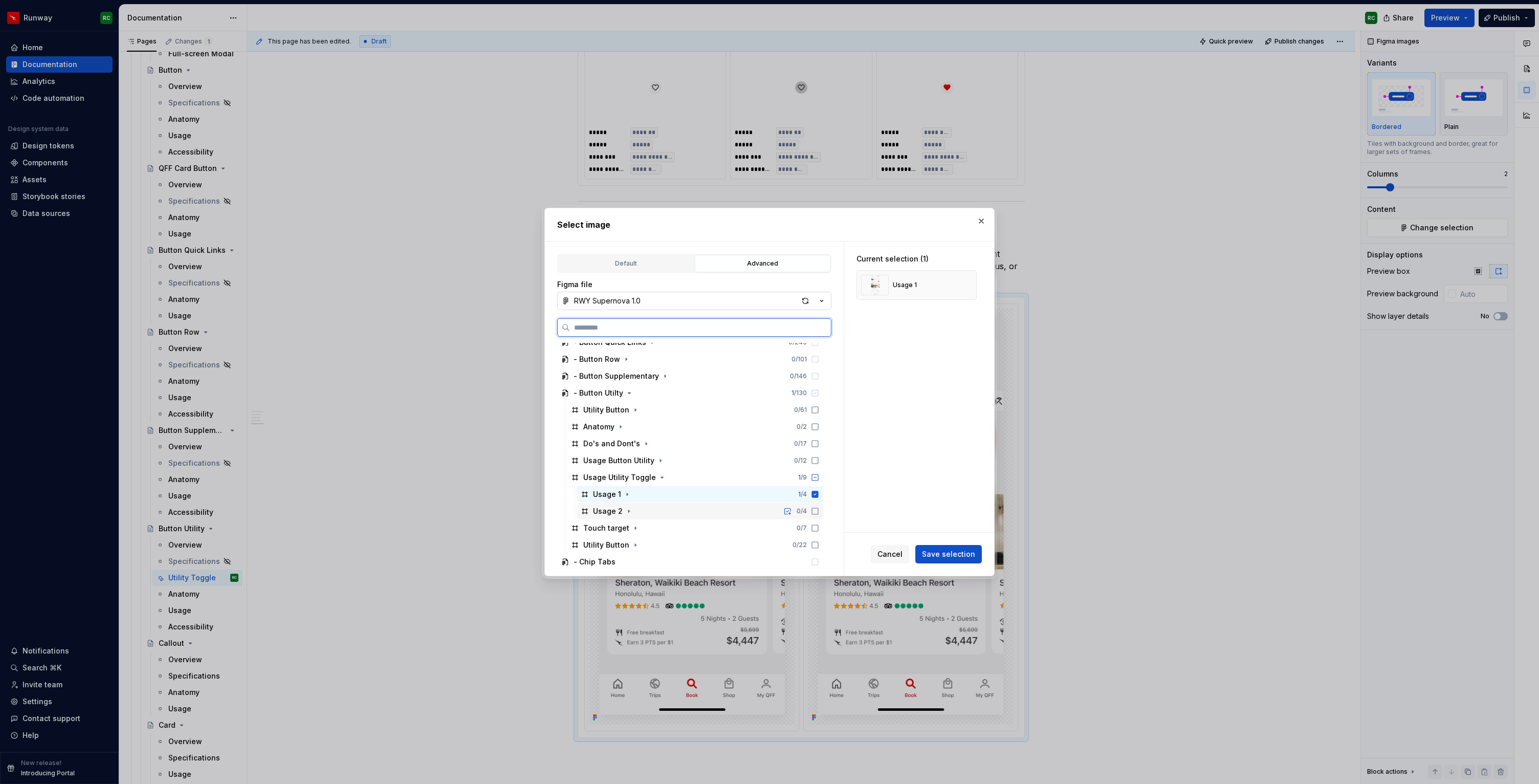
click at [669, 515] on div "Usage 2 0 / 4" at bounding box center [699, 511] width 247 height 16
click at [962, 557] on span "Save selection" at bounding box center [949, 554] width 53 height 11
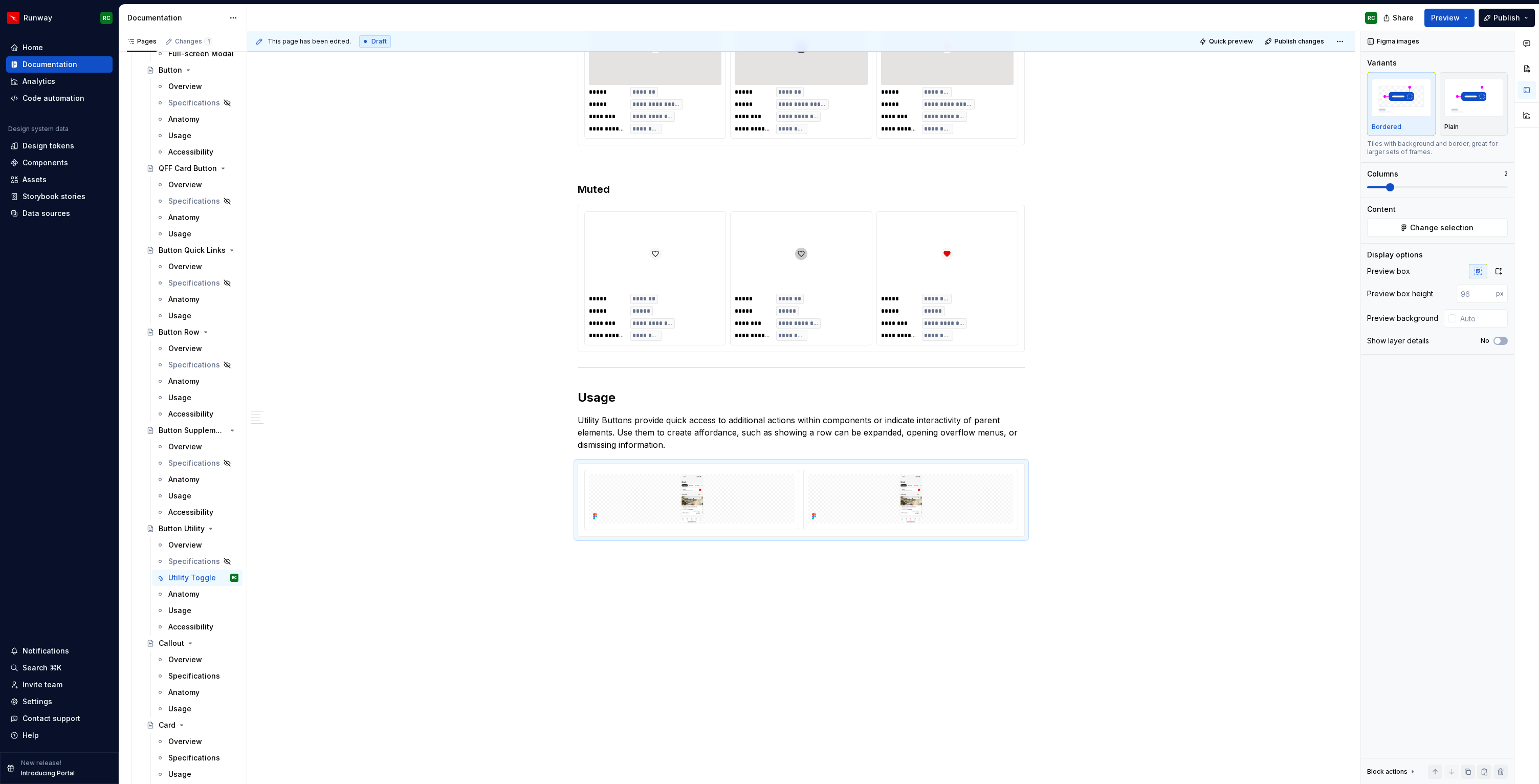
scroll to position [605, 0]
click at [1500, 274] on icon "button" at bounding box center [1499, 271] width 8 height 8
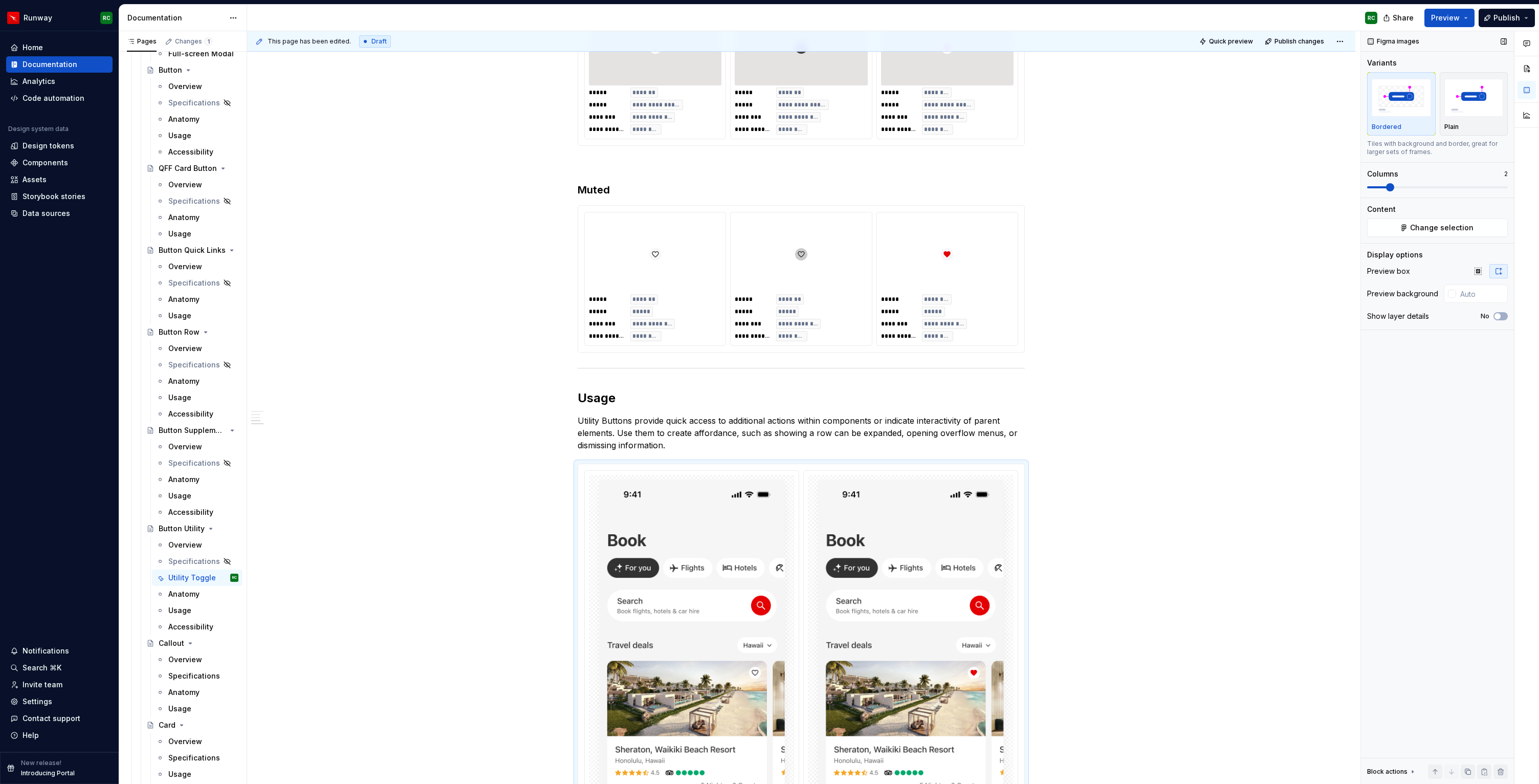
scroll to position [772, 0]
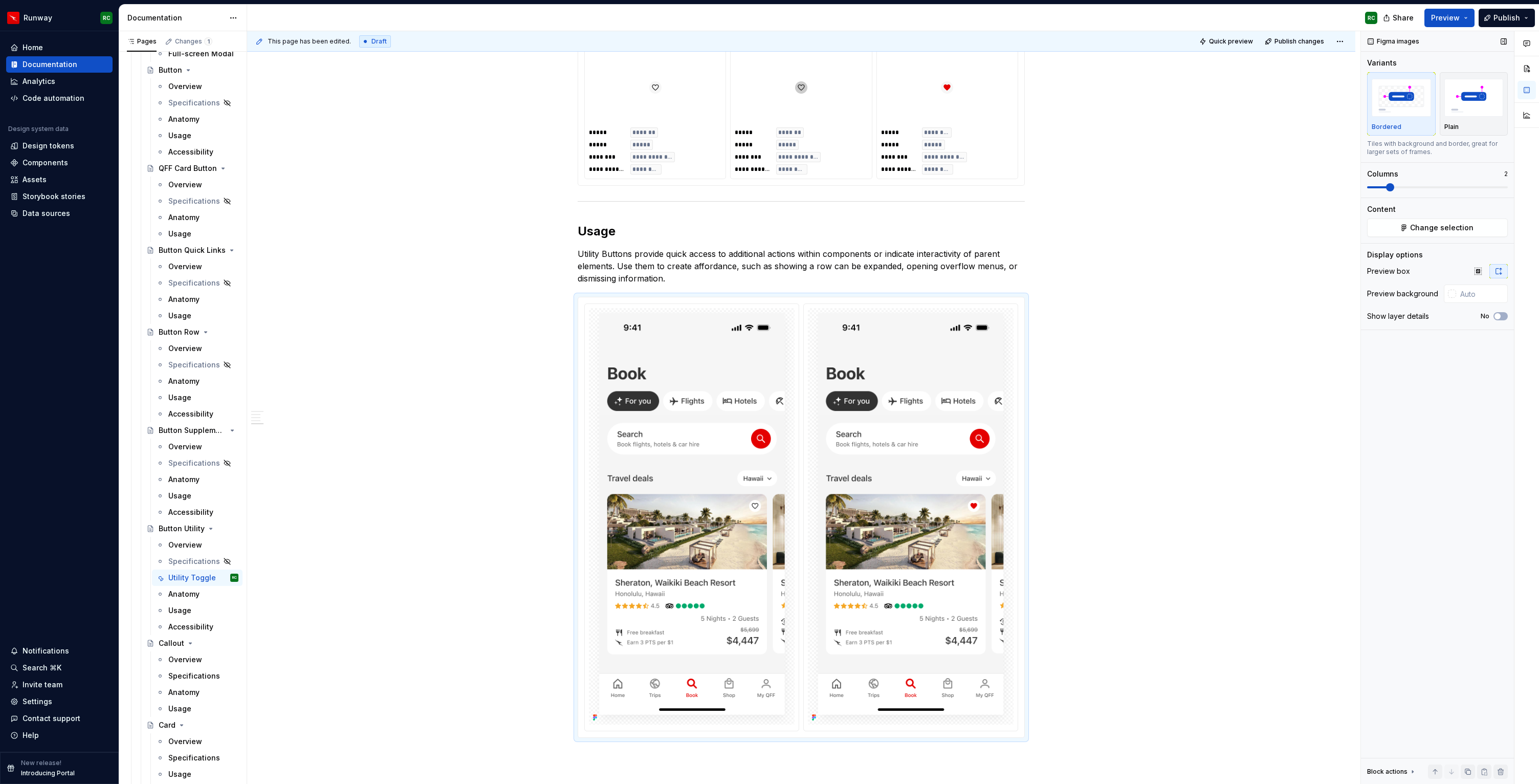
click at [1430, 105] on img "button" at bounding box center [1401, 97] width 59 height 37
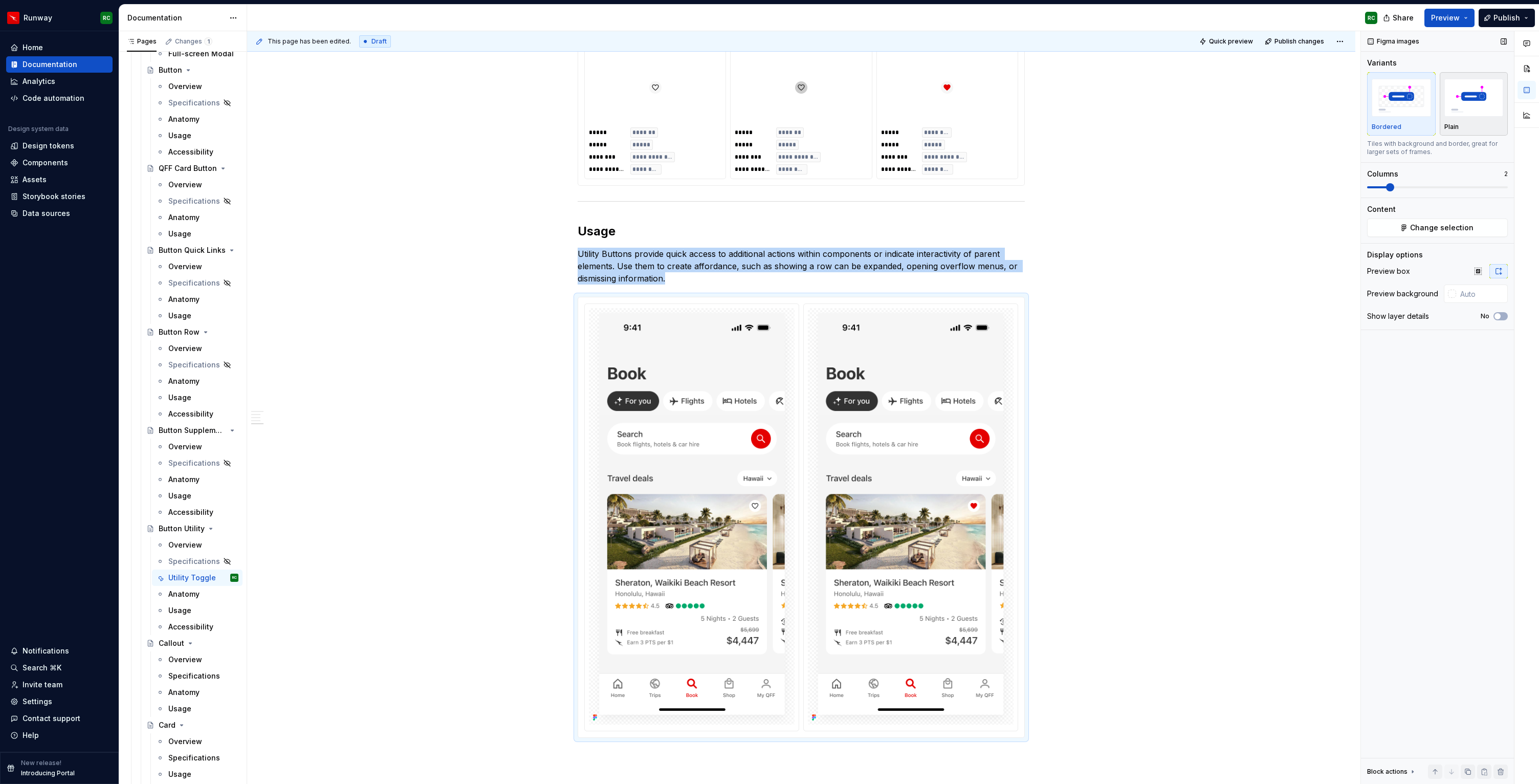
click at [1458, 102] on img "button" at bounding box center [1474, 97] width 59 height 37
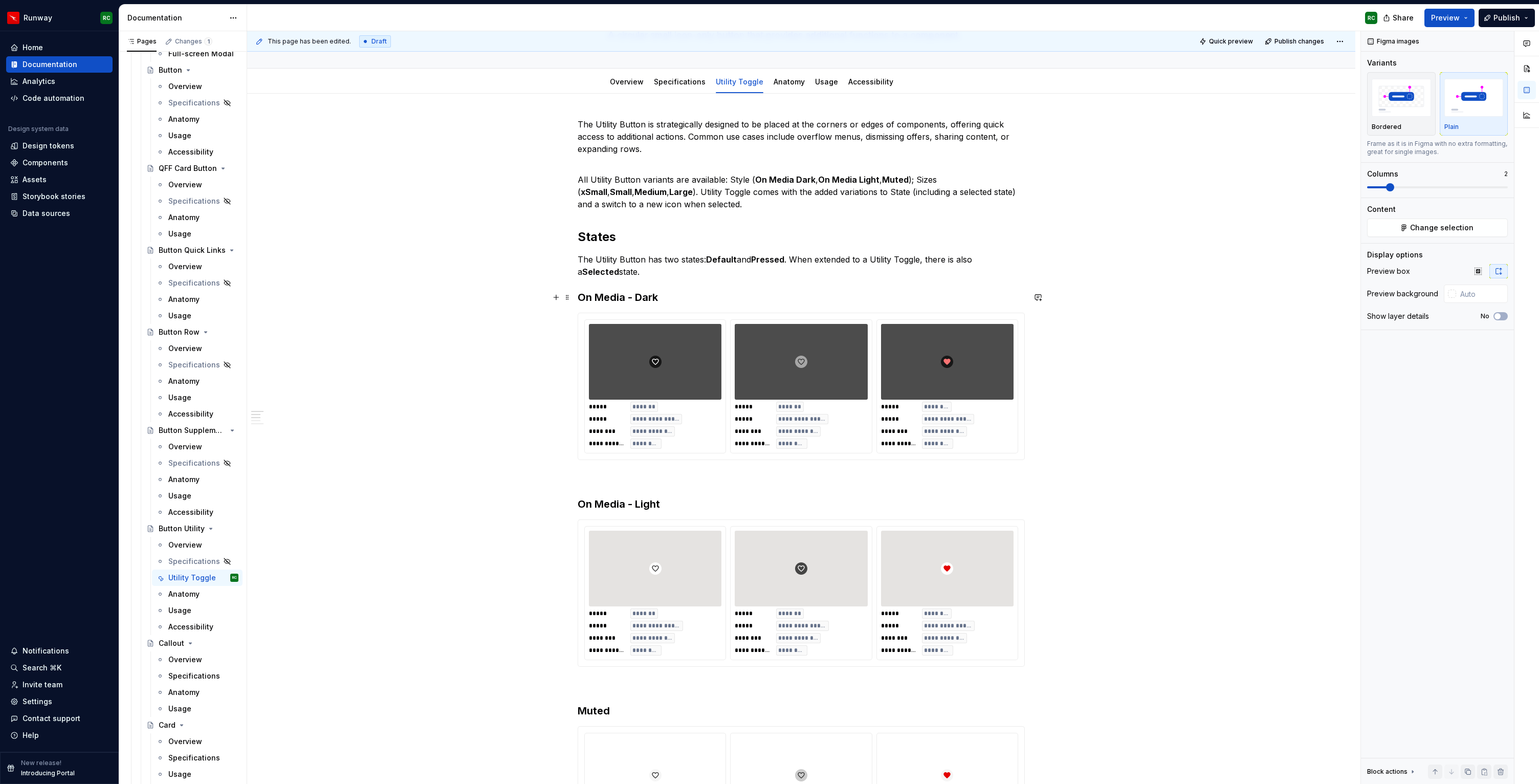
scroll to position [0, 0]
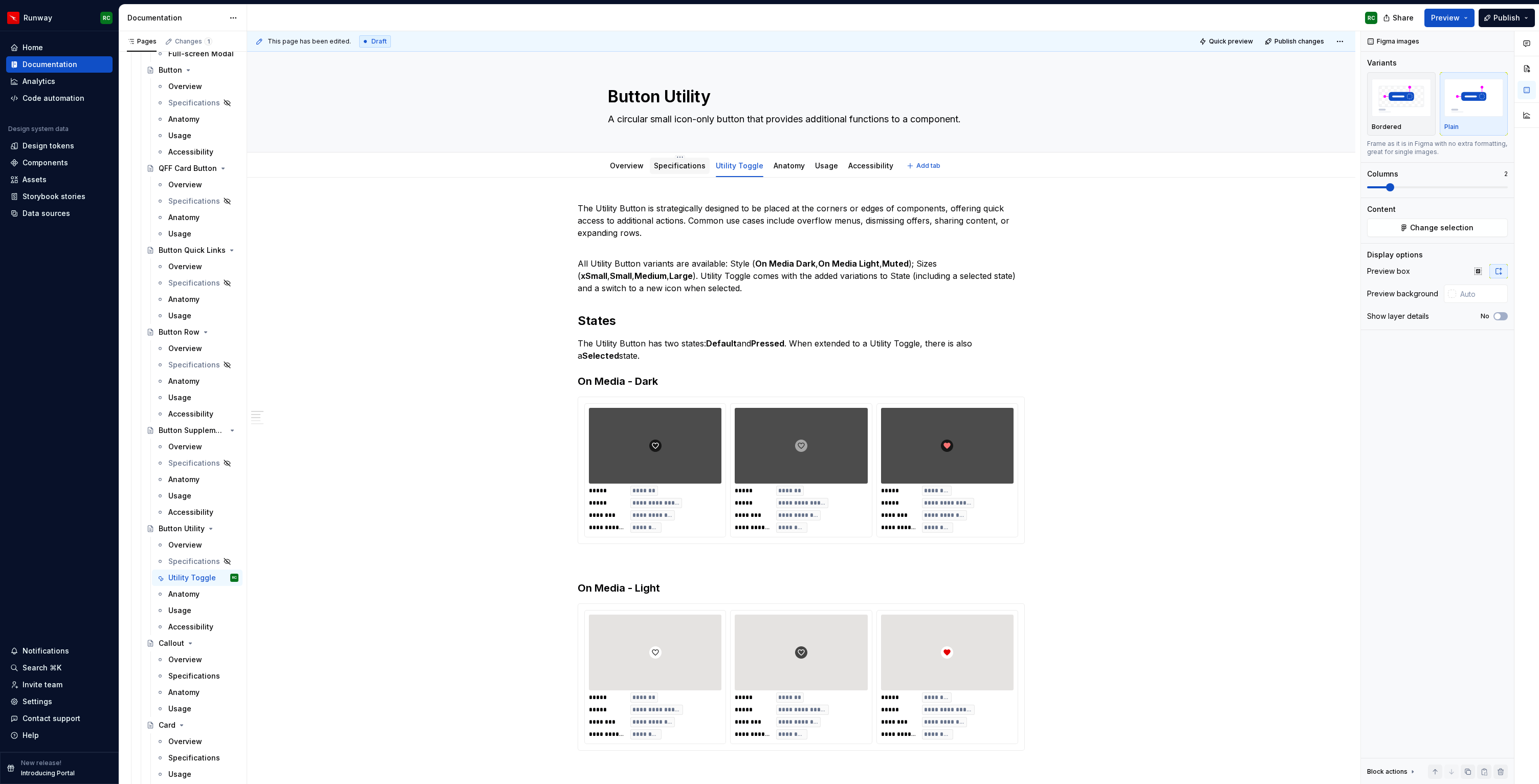
click at [661, 168] on link "Specifications" at bounding box center [680, 165] width 52 height 9
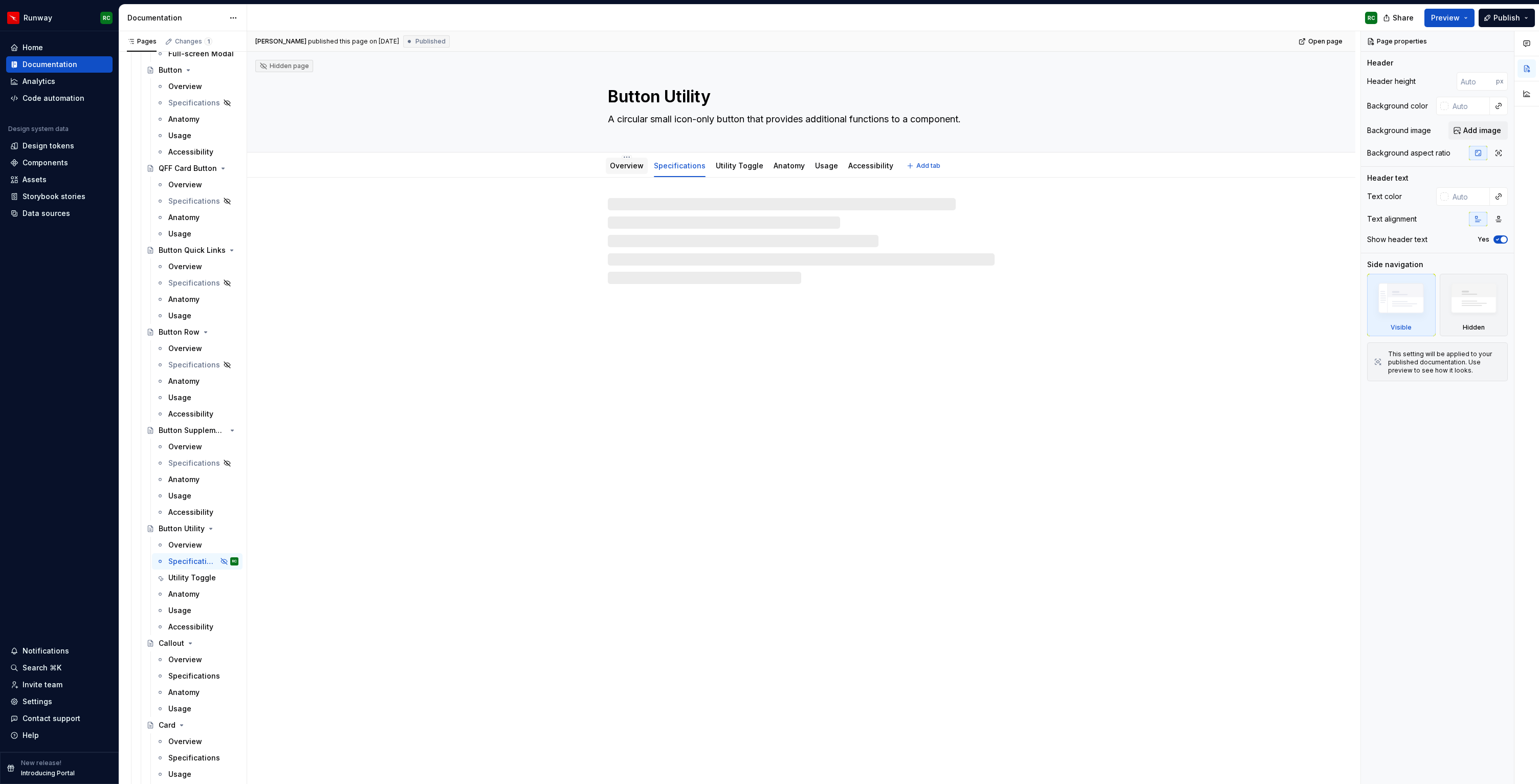
click at [625, 166] on link "Overview" at bounding box center [627, 165] width 34 height 9
type textarea "*"
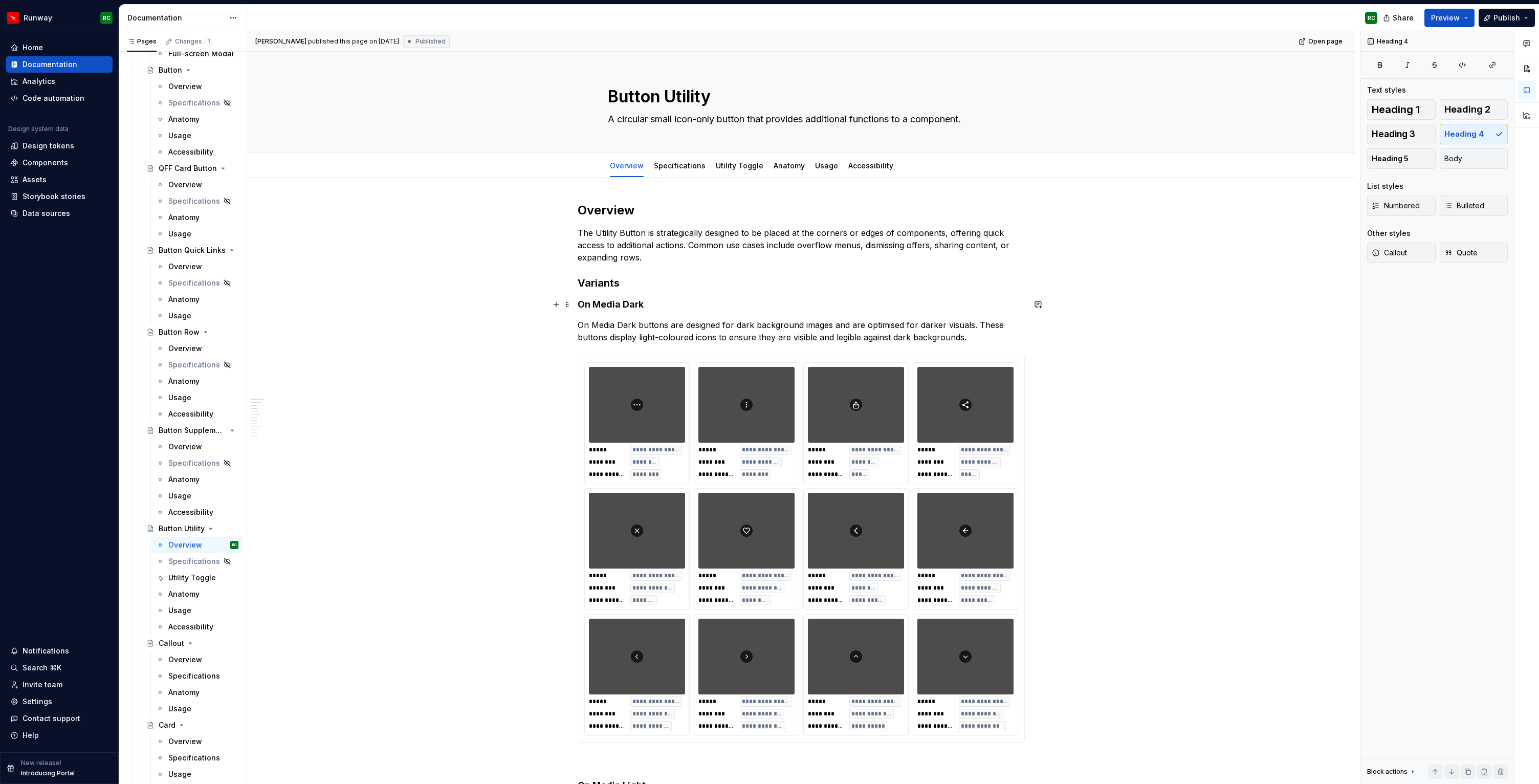
click at [626, 303] on h4 "On Media Dark" at bounding box center [801, 304] width 447 height 12
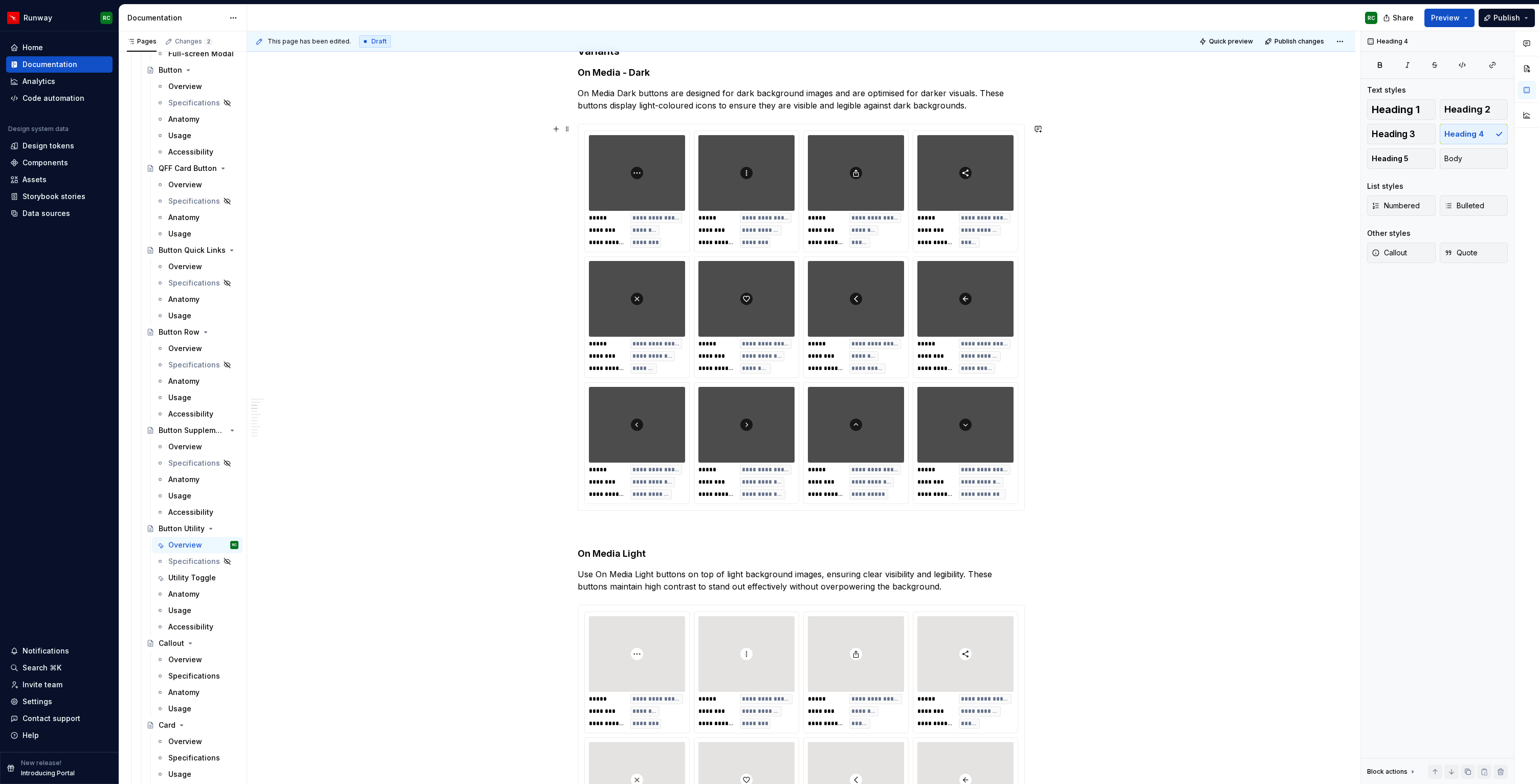
scroll to position [260, 0]
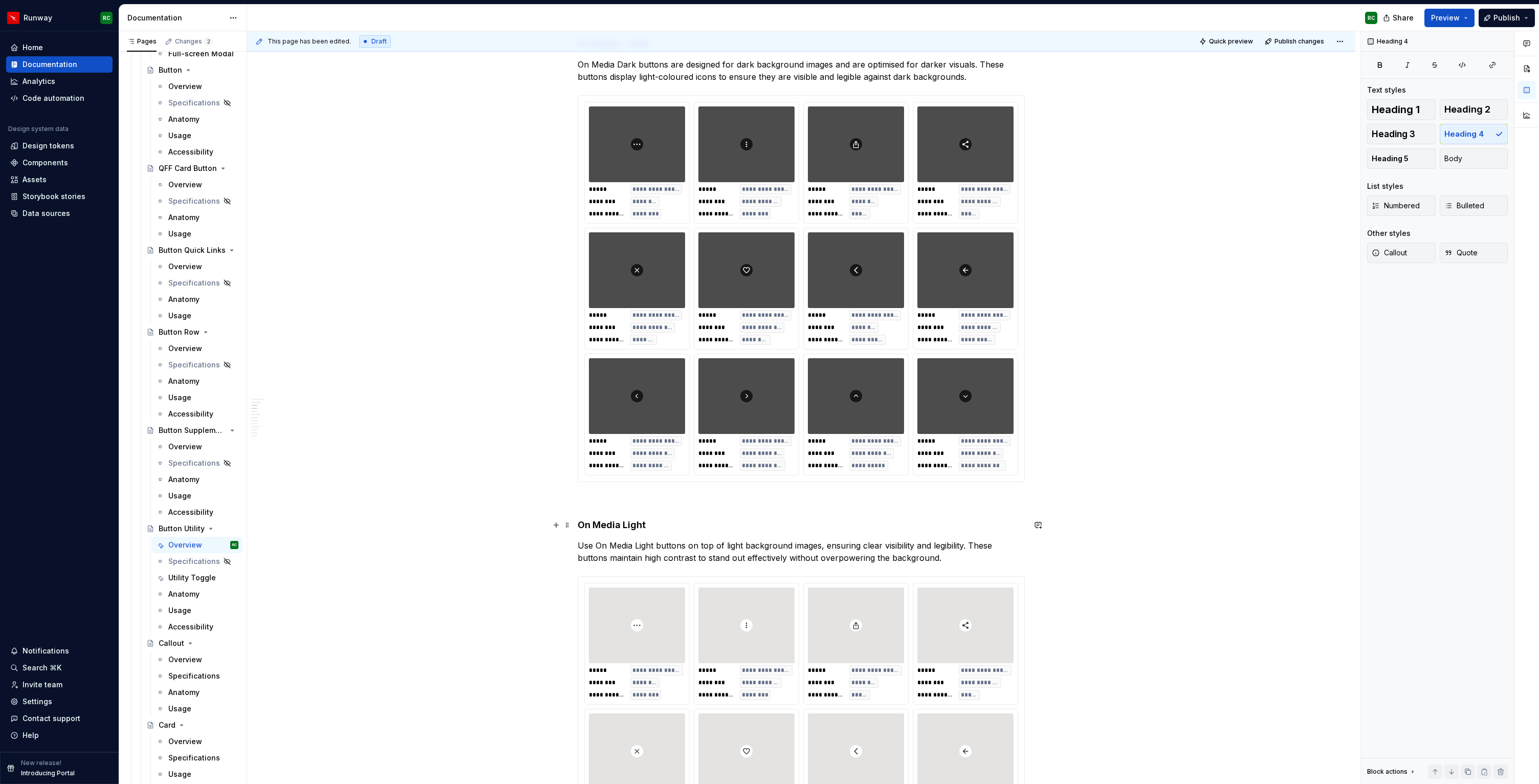
click at [626, 526] on h4 "On Media Light" at bounding box center [801, 525] width 447 height 12
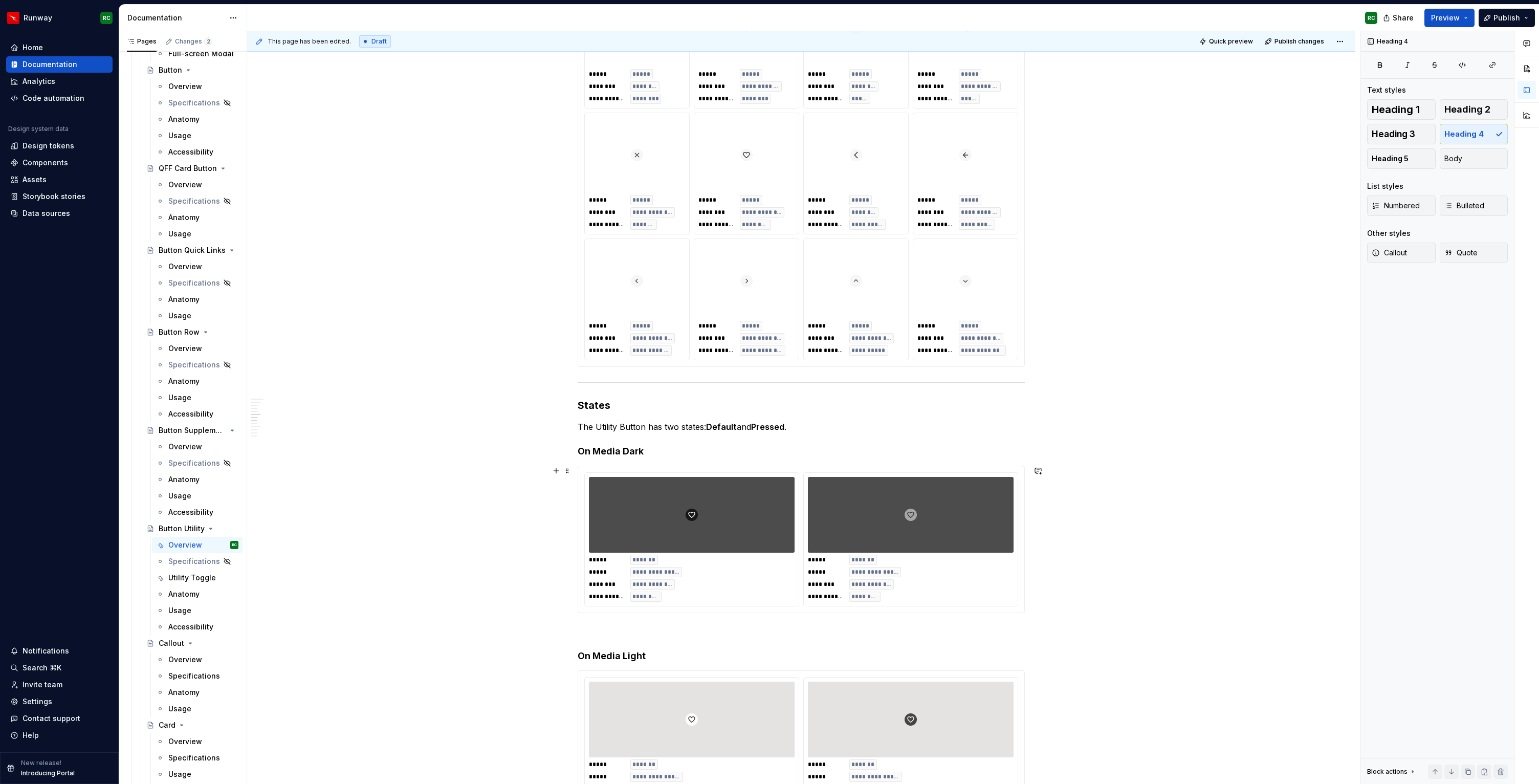
scroll to position [1487, 0]
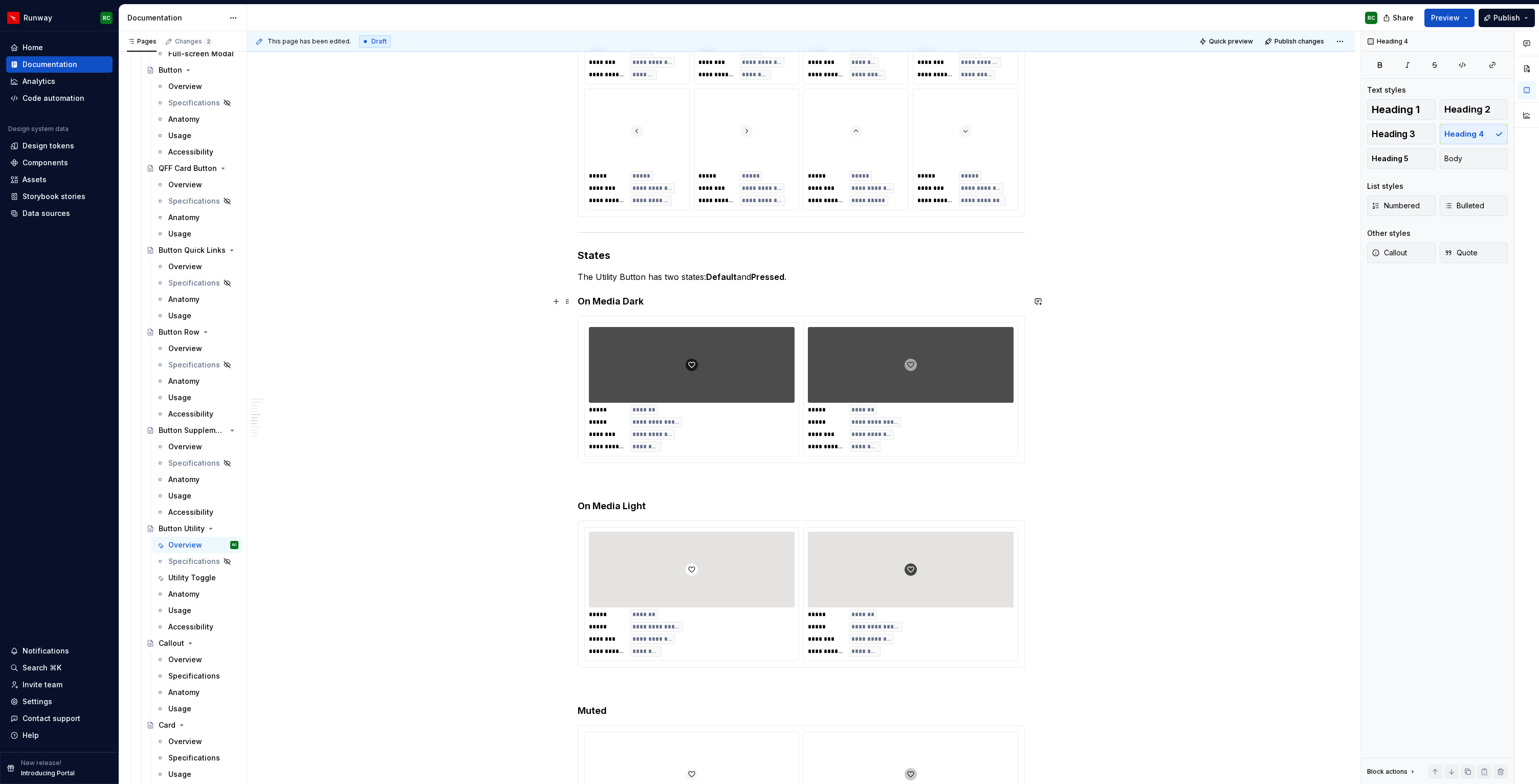
click at [626, 299] on h4 "On Media Dark" at bounding box center [801, 301] width 447 height 12
click at [623, 503] on h4 "On Media Light" at bounding box center [801, 505] width 447 height 12
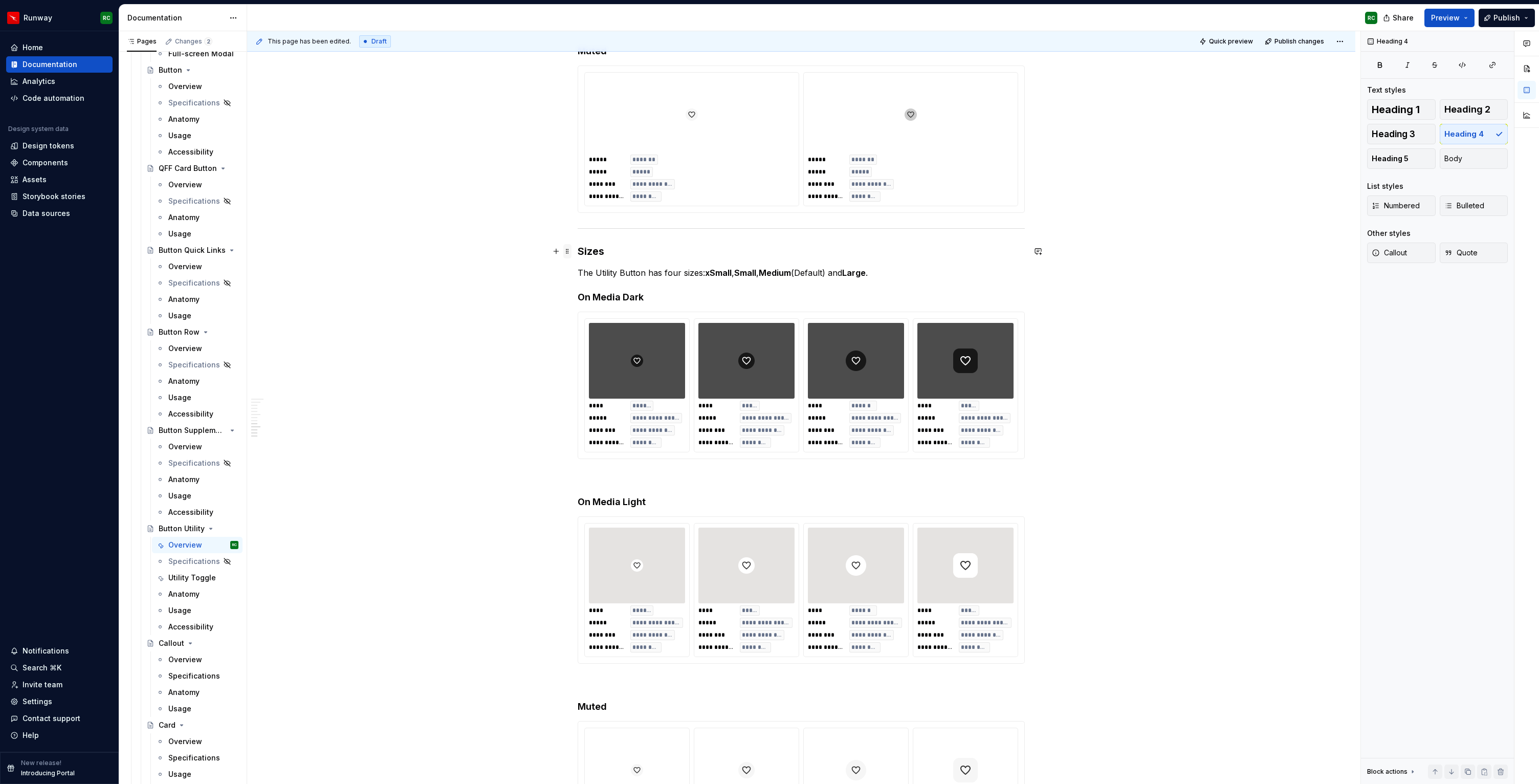
scroll to position [2146, 0]
click at [624, 294] on h4 "On Media Dark" at bounding box center [801, 297] width 447 height 12
click at [626, 504] on h4 "On Media Light" at bounding box center [801, 503] width 447 height 12
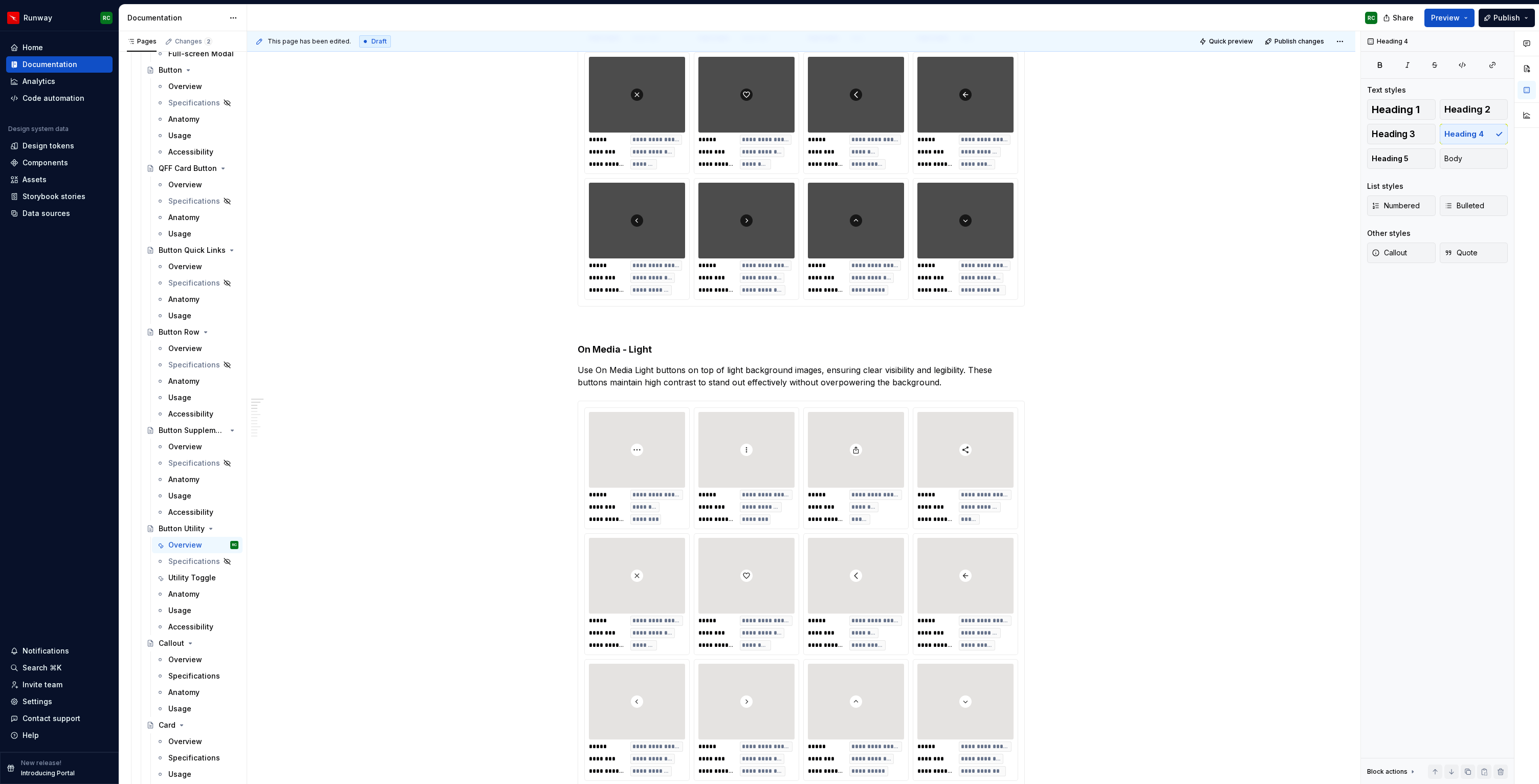
scroll to position [0, 0]
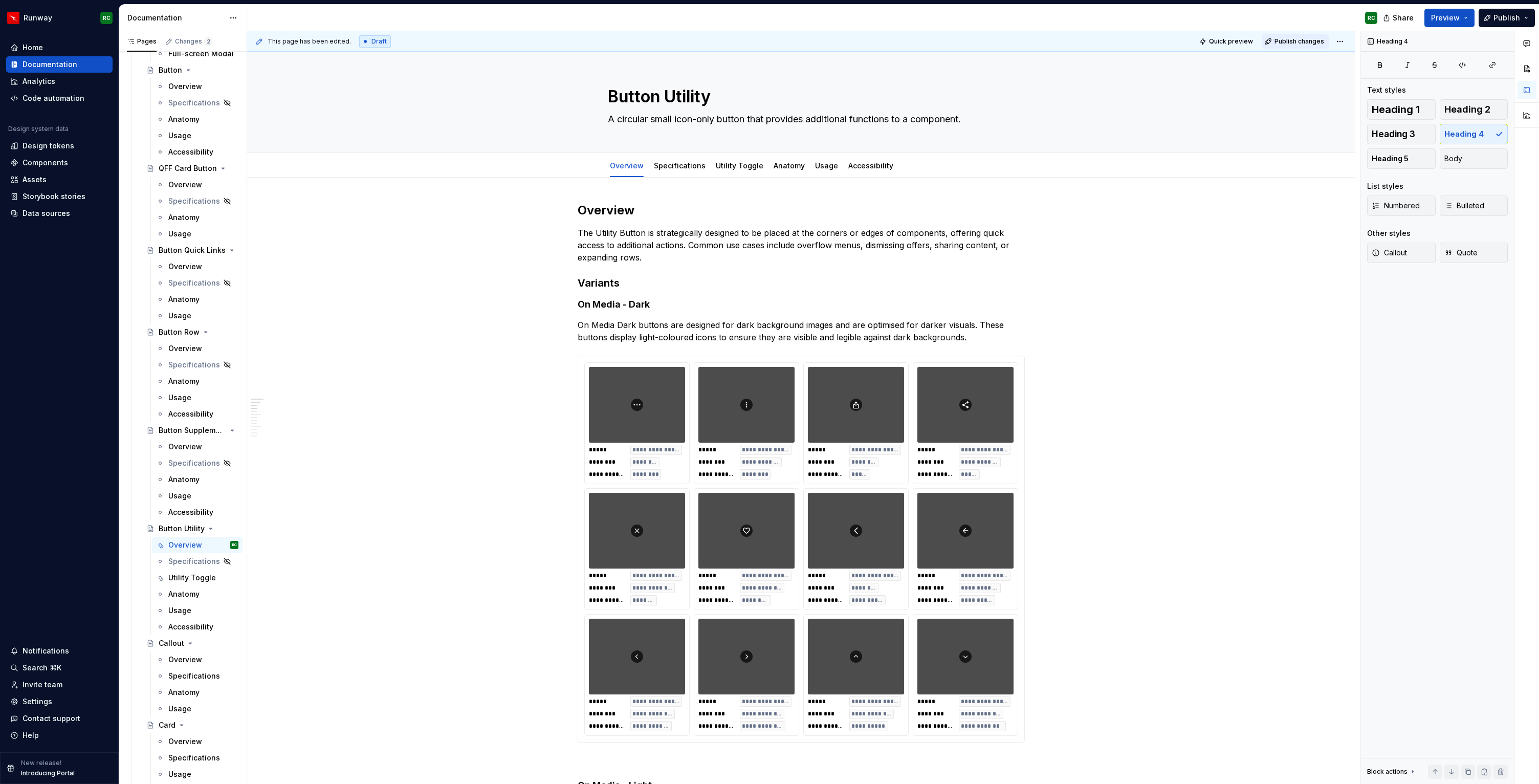
click at [1306, 43] on span "Publish changes" at bounding box center [1299, 41] width 49 height 8
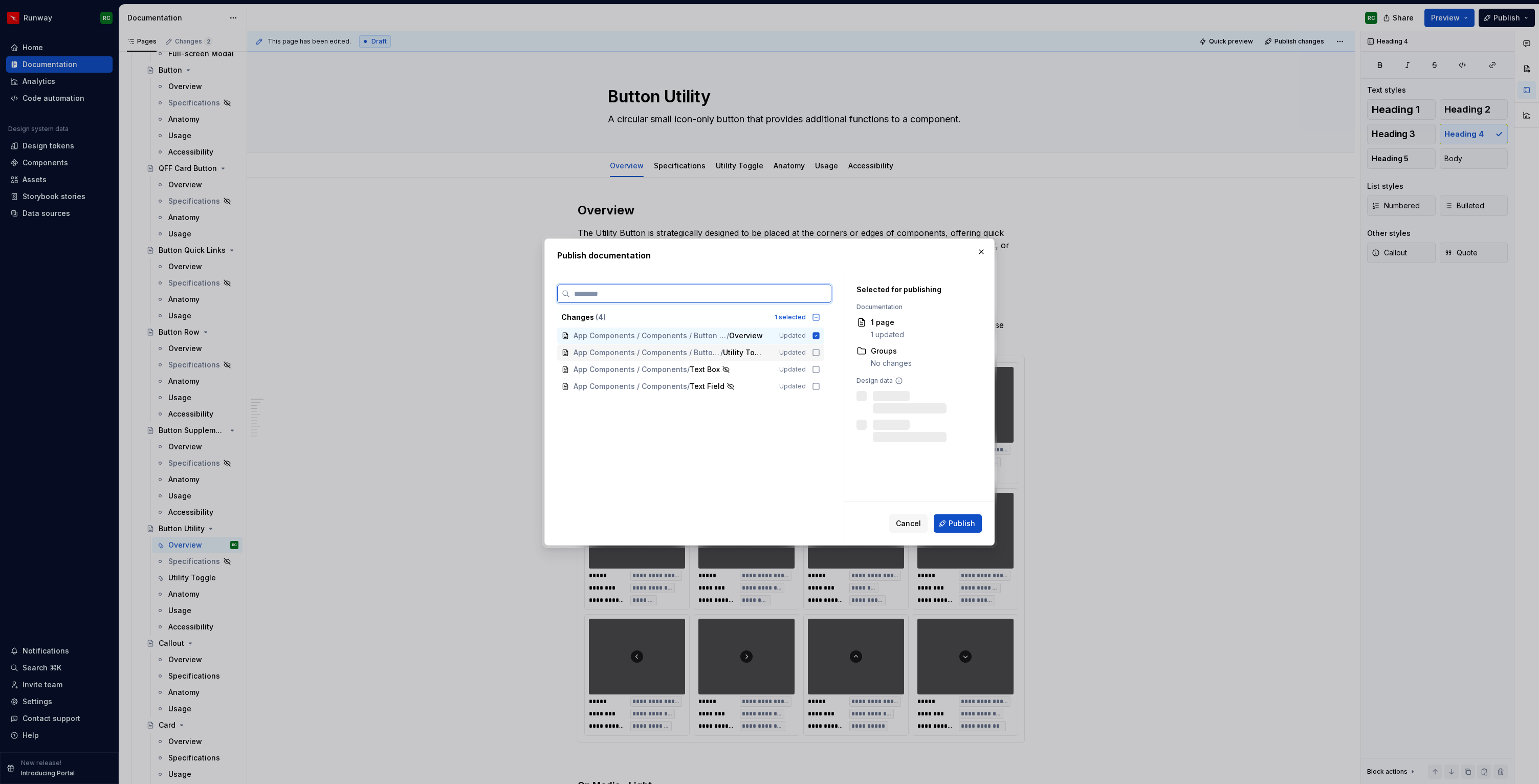
click at [767, 353] on div "App Components / Components / Button Utility / Utility Toggle" at bounding box center [670, 352] width 193 height 11
click at [957, 523] on span "Publish" at bounding box center [962, 523] width 27 height 11
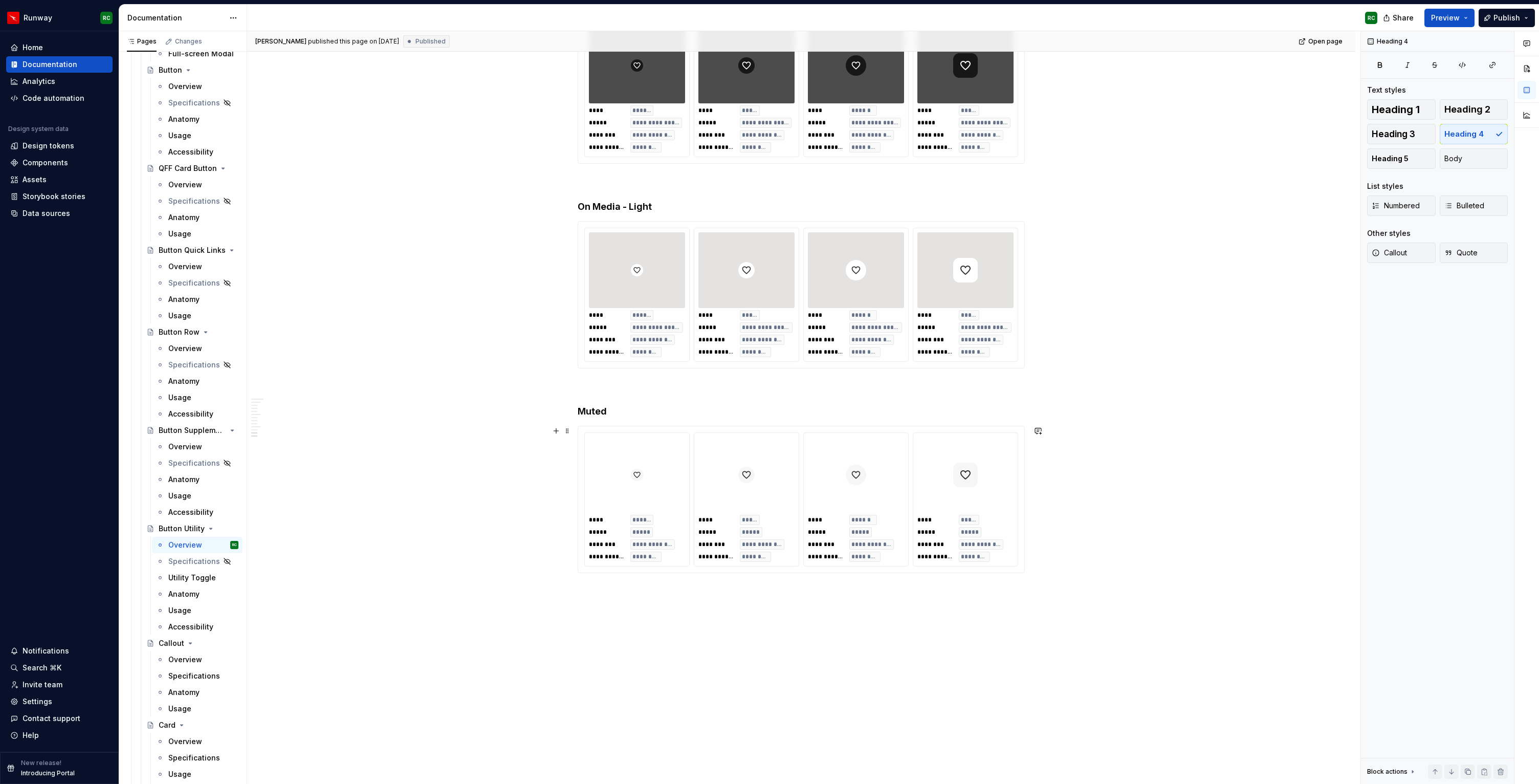
scroll to position [2502, 0]
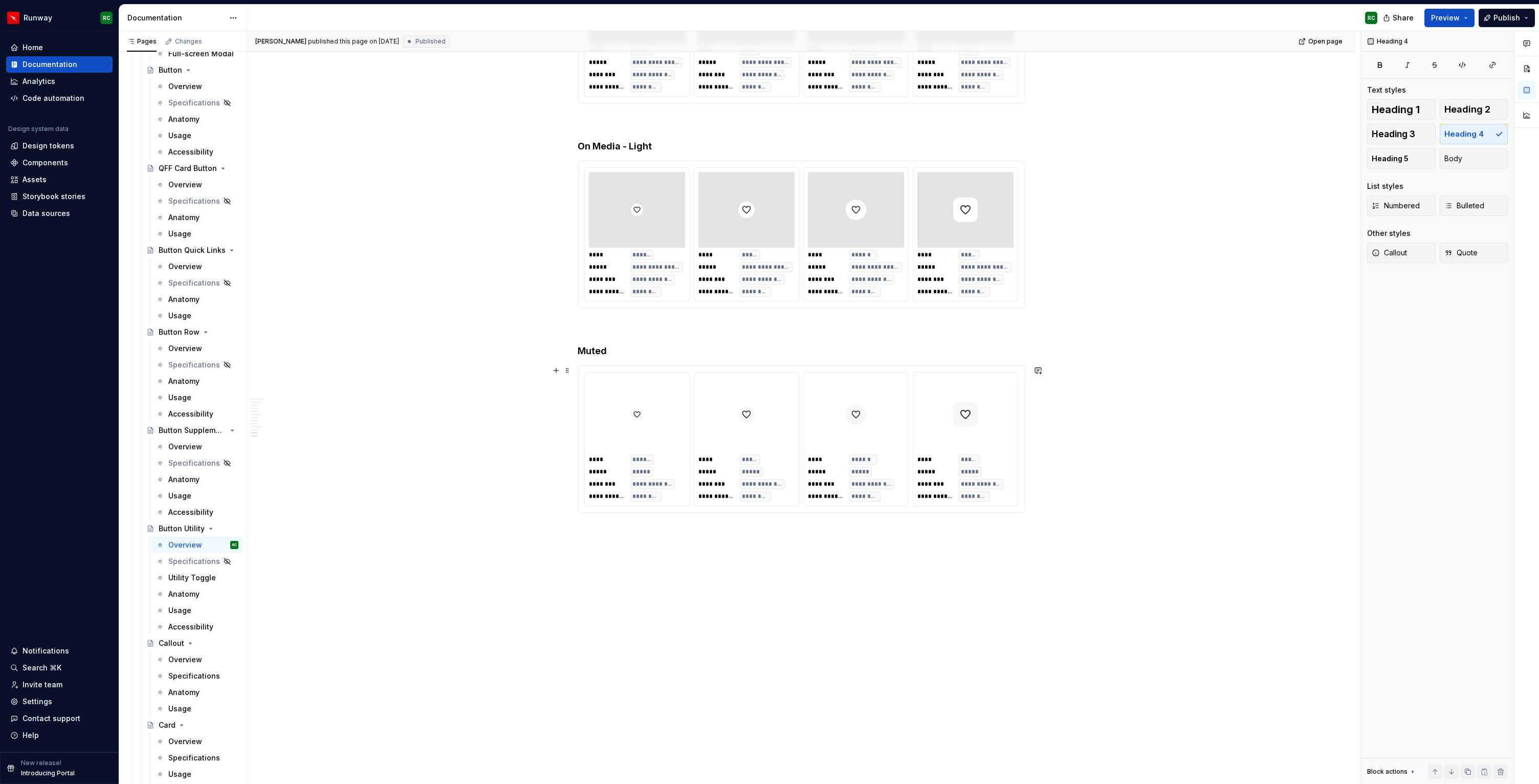
type textarea "*"
